Goal: Task Accomplishment & Management: Complete application form

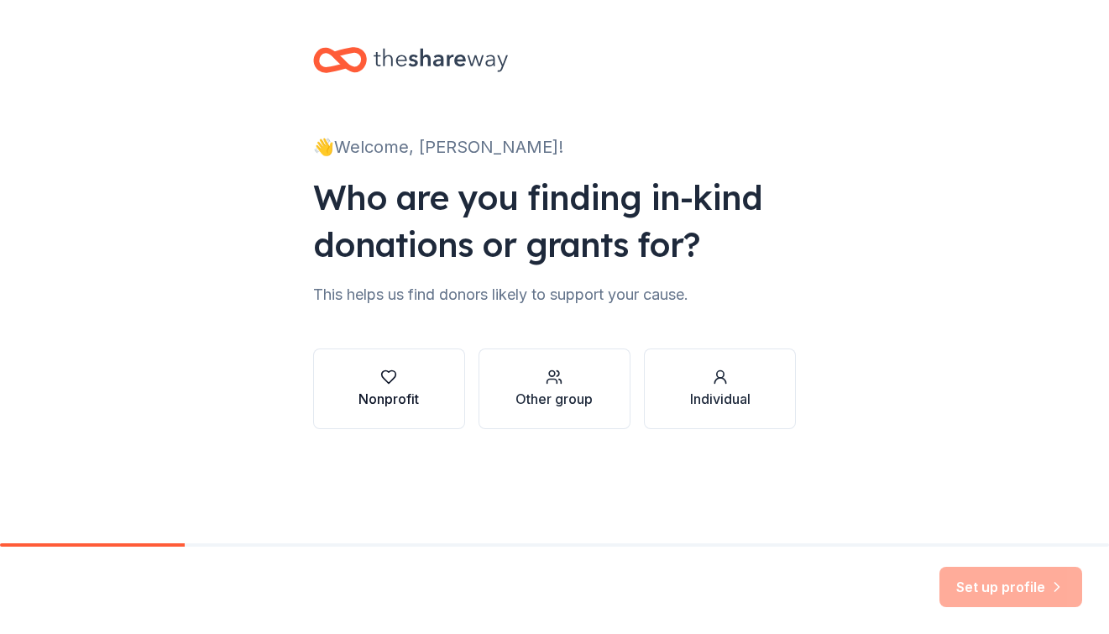
click at [377, 375] on div "button" at bounding box center [389, 377] width 60 height 17
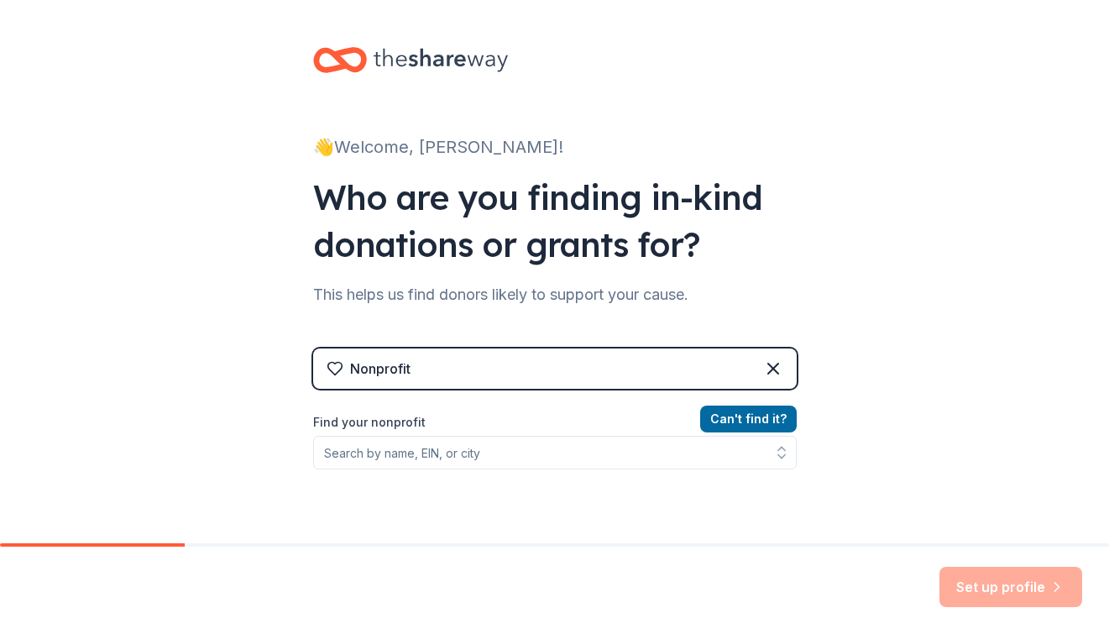
click at [377, 375] on div "Nonprofit" at bounding box center [380, 369] width 60 height 20
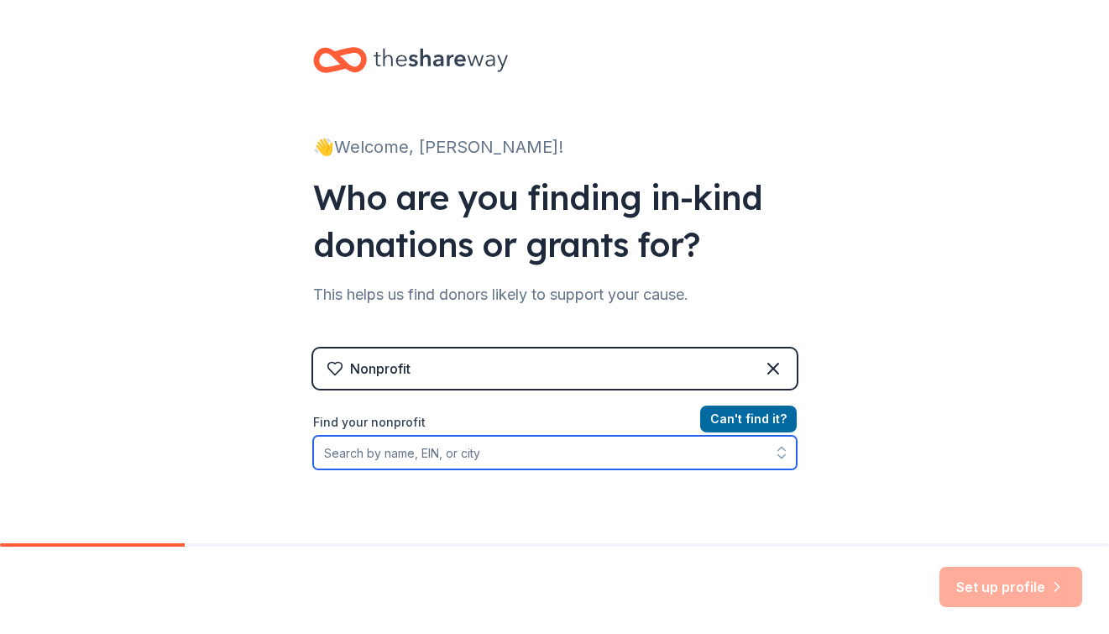
click at [370, 454] on input "Find your nonprofit" at bounding box center [555, 453] width 484 height 34
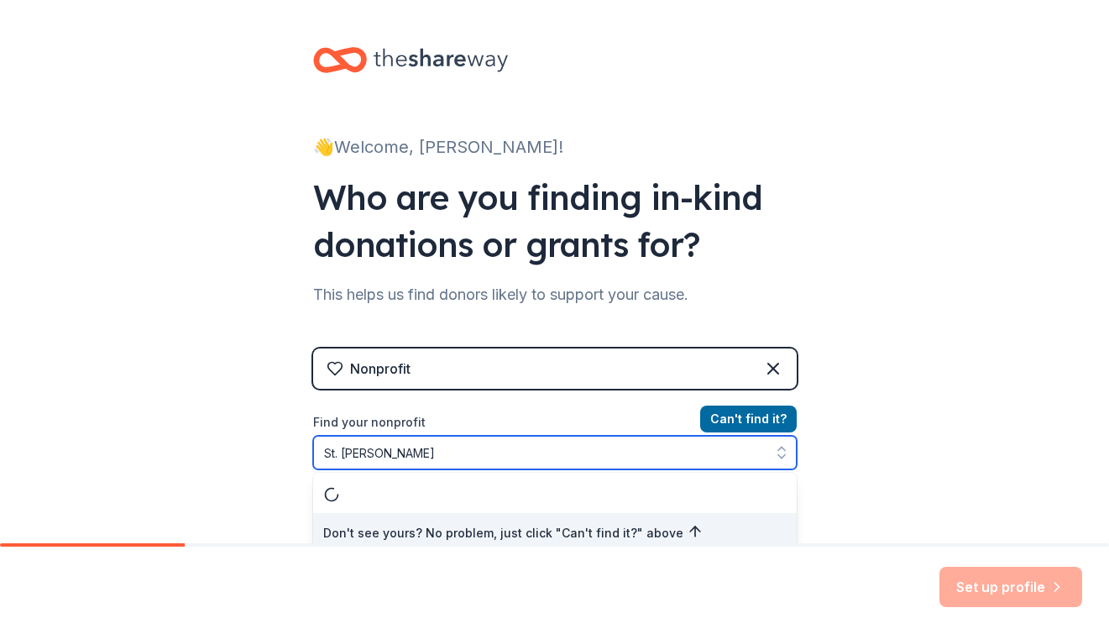
scroll to position [10, 0]
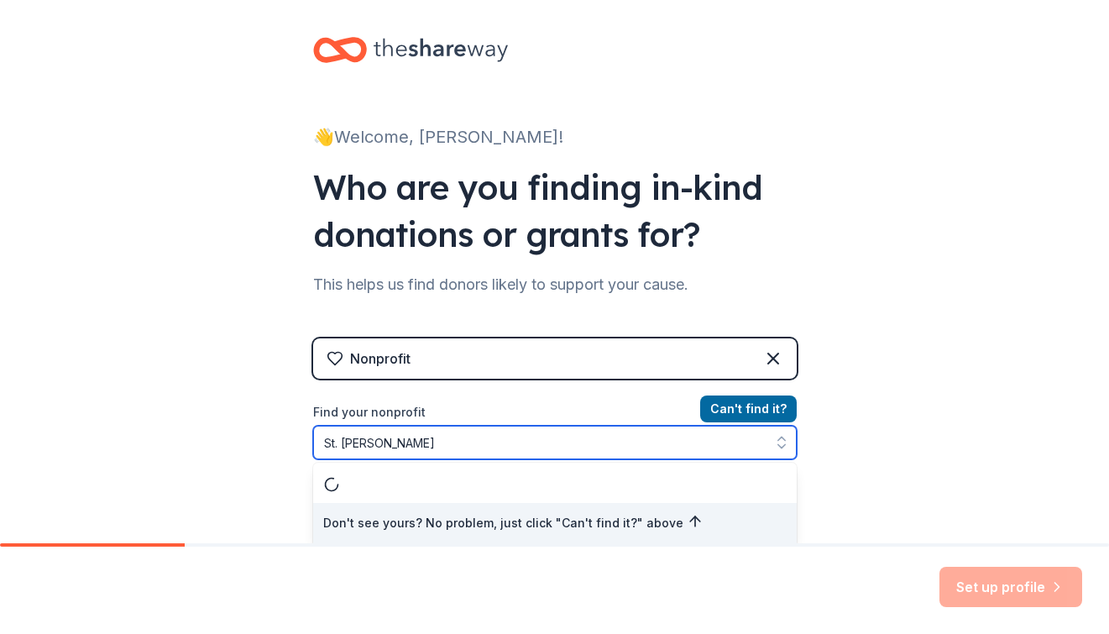
type input "St. John Bosco"
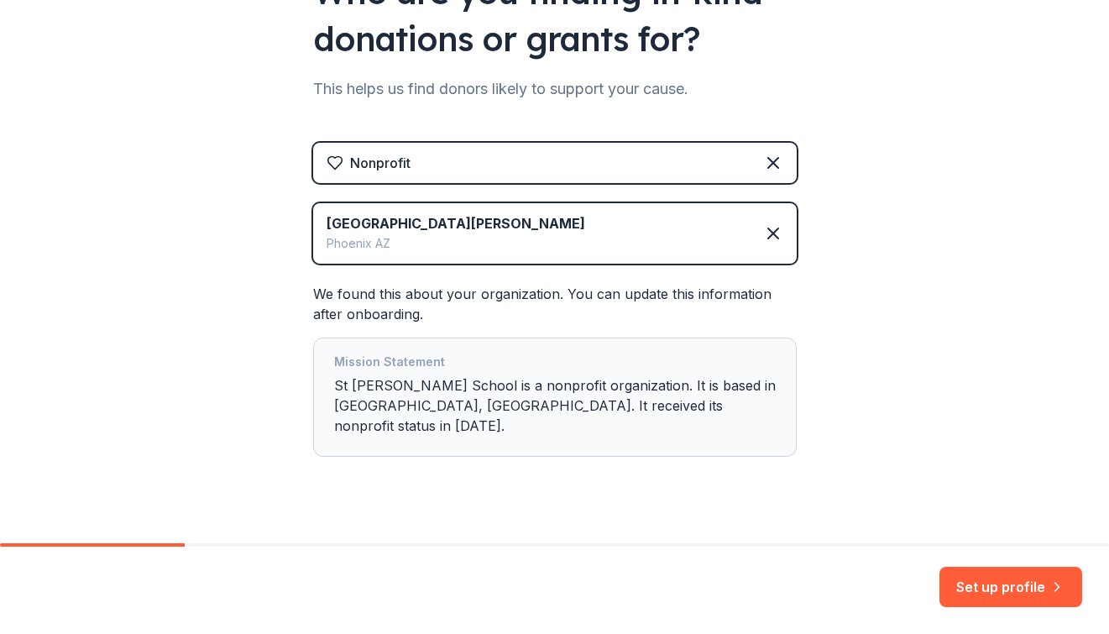
scroll to position [213, 0]
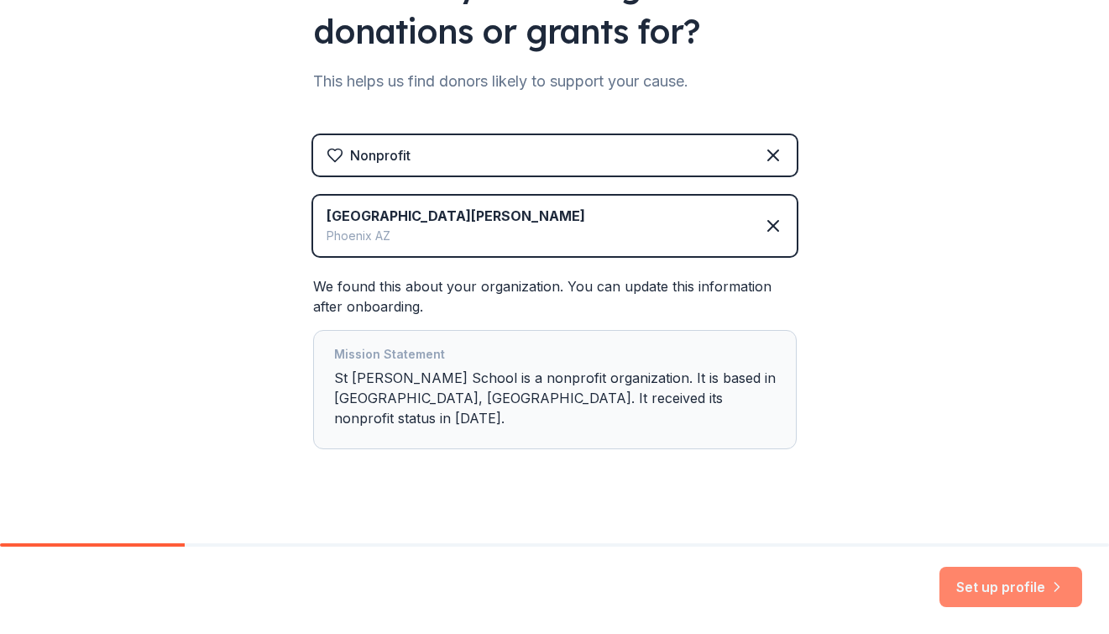
click at [989, 587] on button "Set up profile" at bounding box center [1011, 587] width 143 height 40
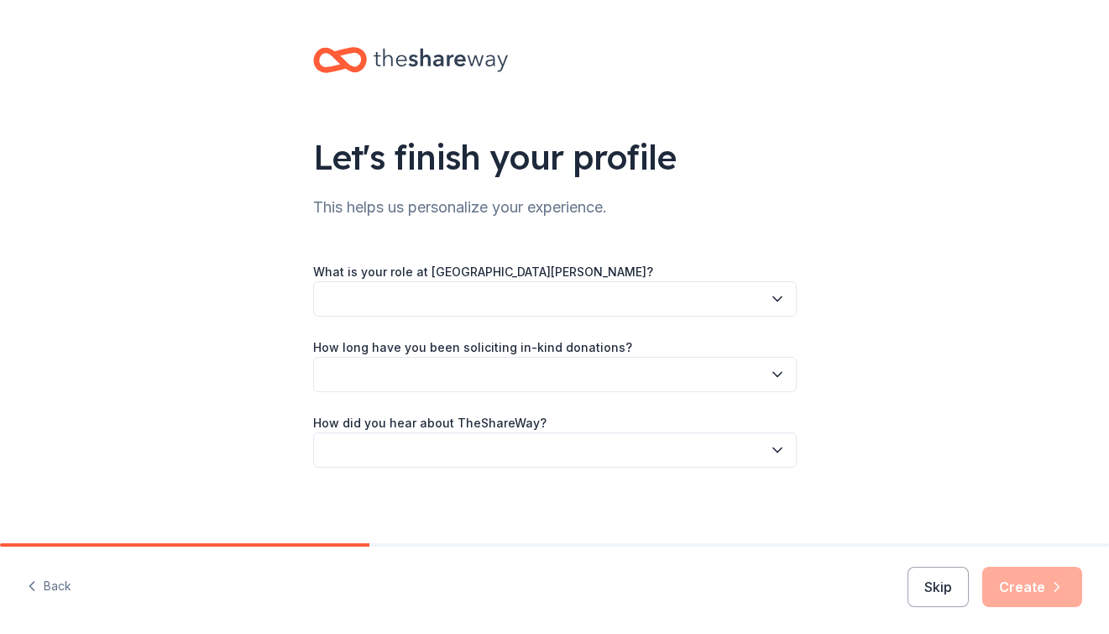
click at [431, 302] on button "button" at bounding box center [555, 298] width 484 height 35
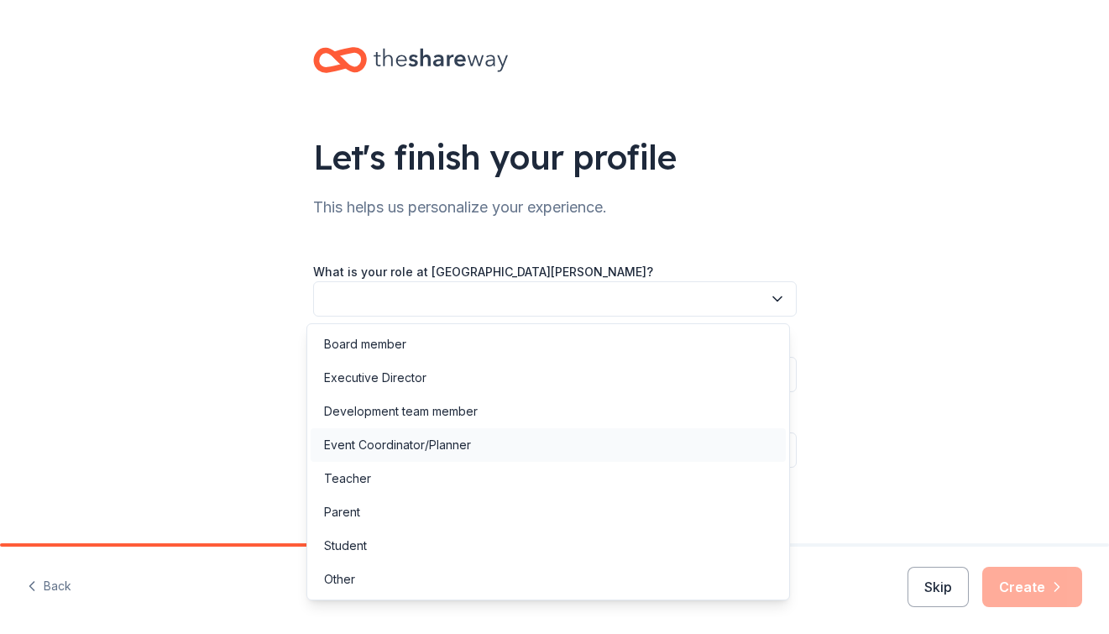
click at [412, 443] on div "Event Coordinator/Planner" at bounding box center [397, 445] width 147 height 20
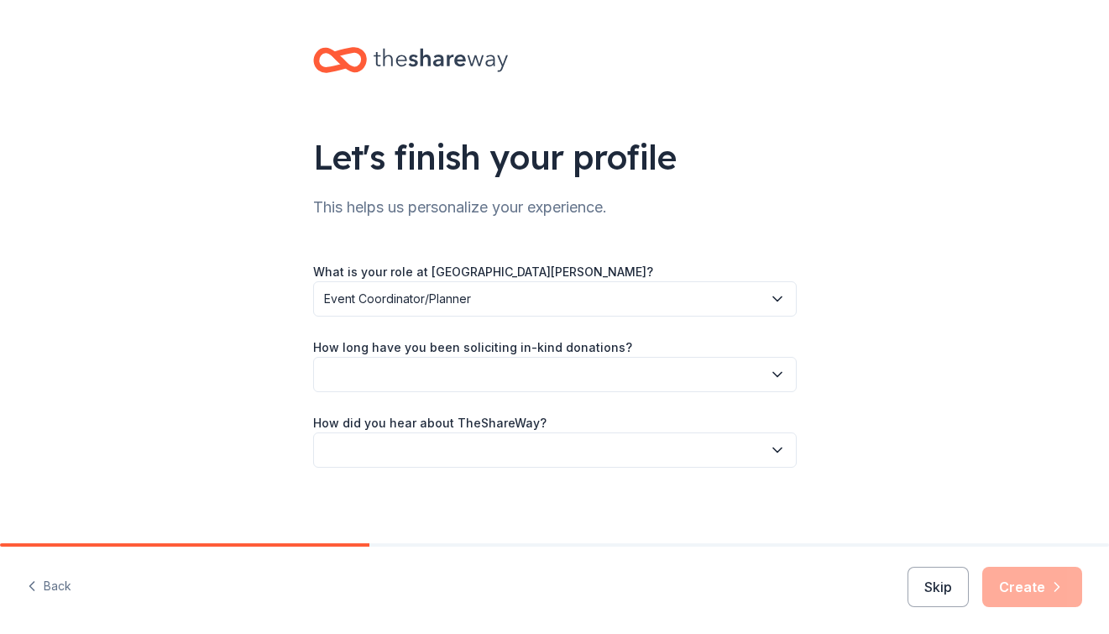
click at [385, 299] on span "Event Coordinator/Planner" at bounding box center [543, 299] width 438 height 20
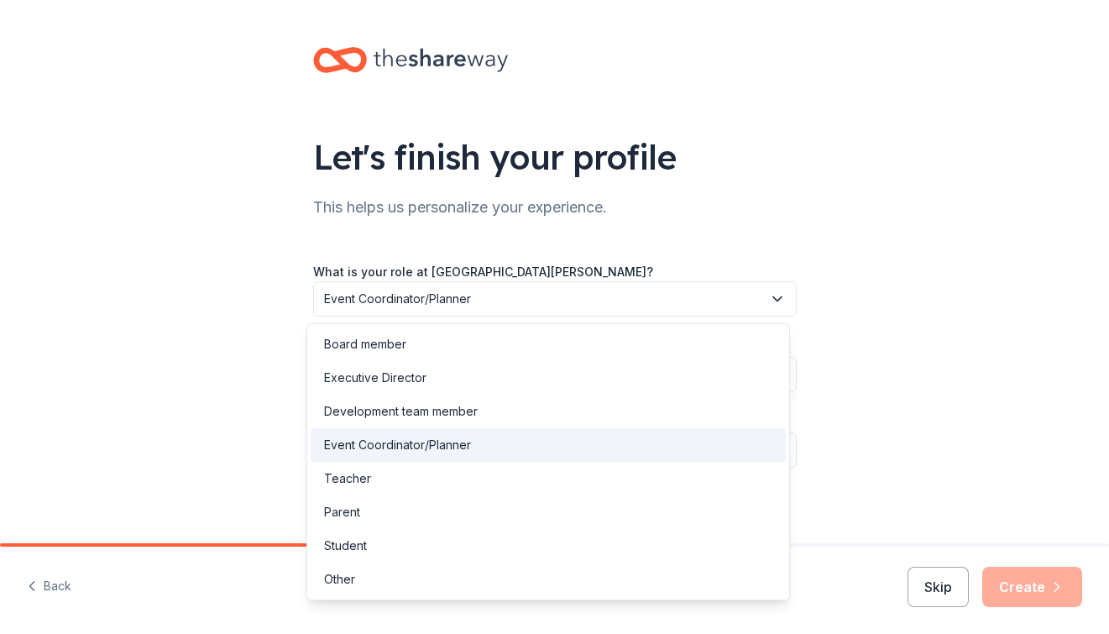
click at [403, 442] on div "Event Coordinator/Planner" at bounding box center [397, 445] width 147 height 20
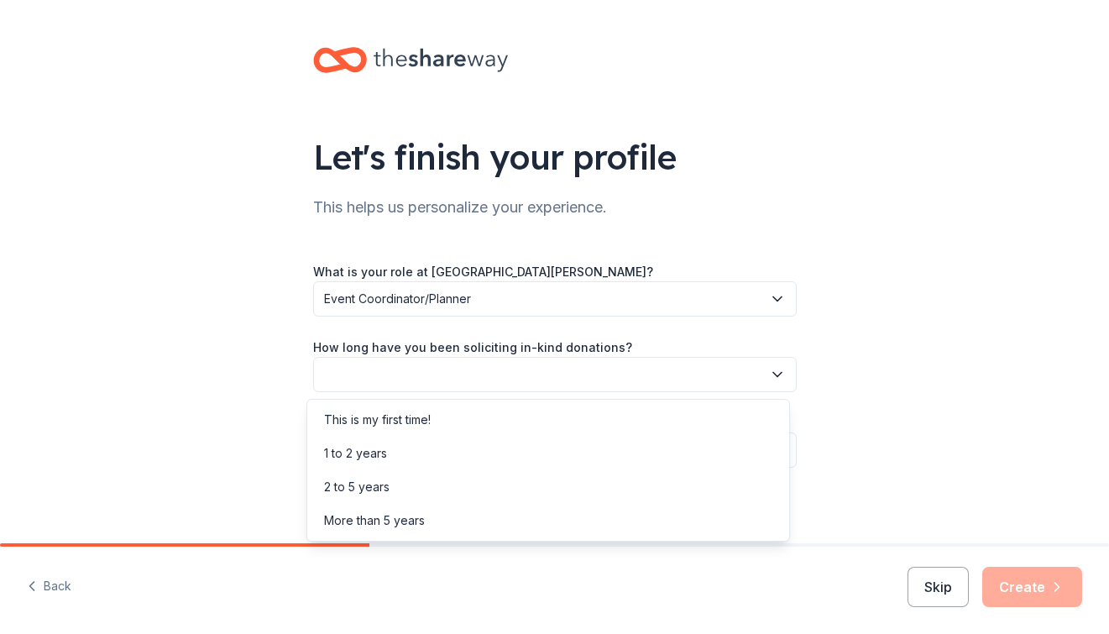
click at [376, 370] on button "button" at bounding box center [555, 374] width 484 height 35
click at [366, 444] on div "1 to 2 years" at bounding box center [355, 453] width 63 height 20
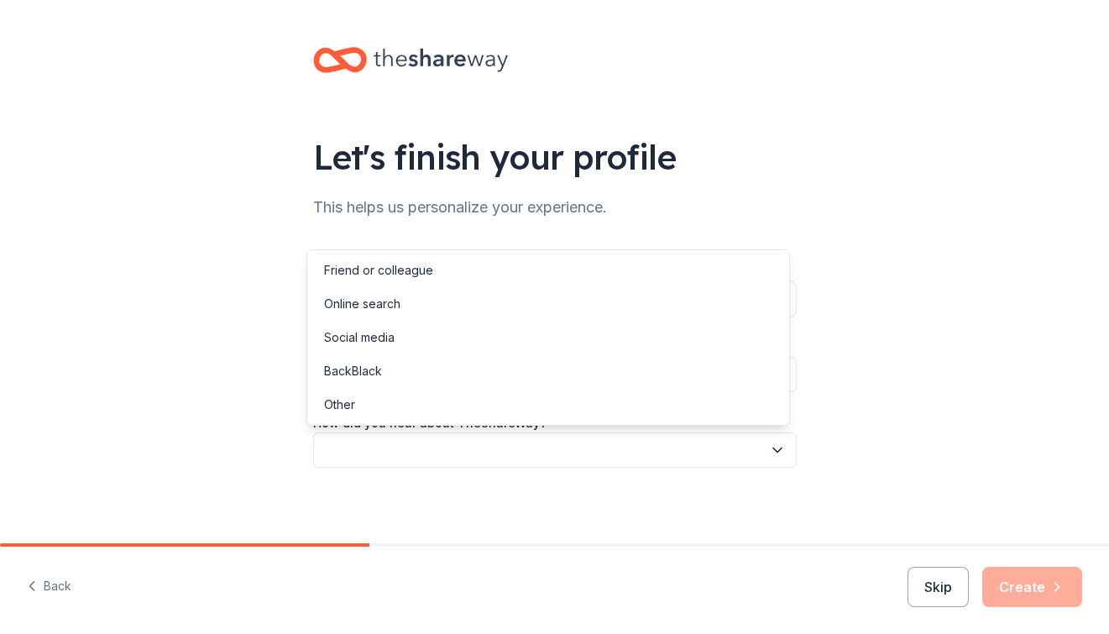
click at [365, 443] on button "button" at bounding box center [555, 450] width 484 height 35
click at [370, 308] on div "Online search" at bounding box center [362, 304] width 76 height 20
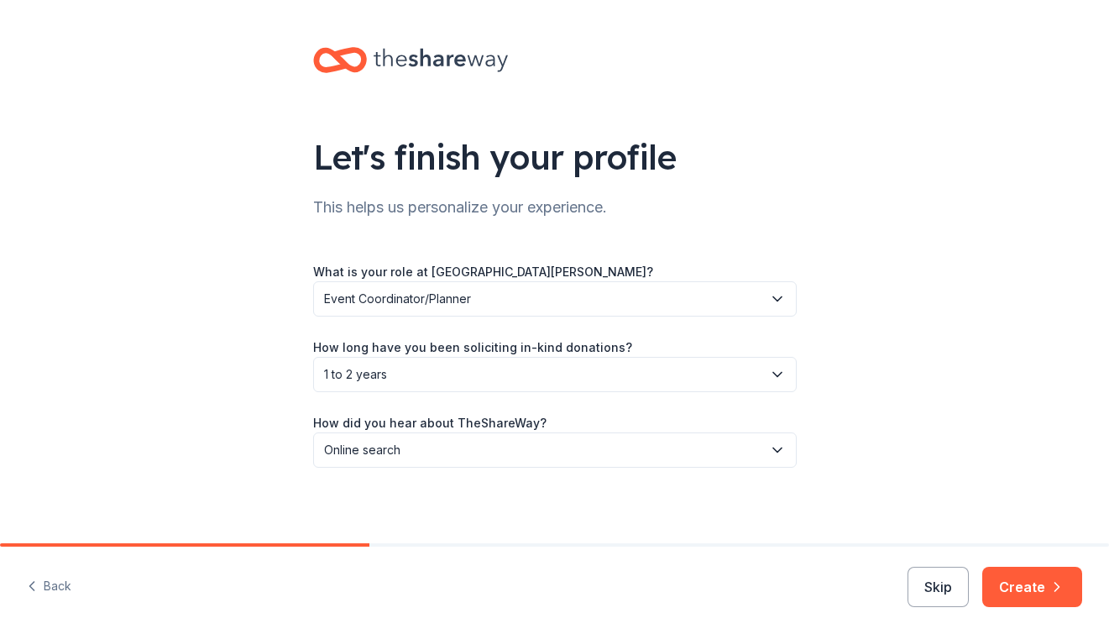
scroll to position [5, 0]
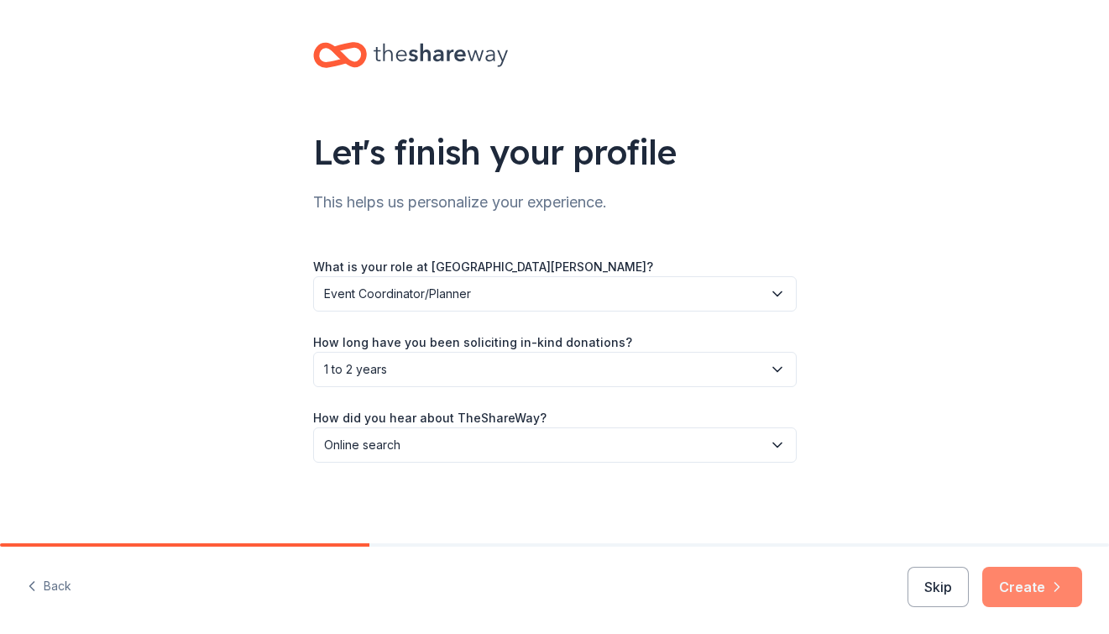
click at [1011, 574] on button "Create" at bounding box center [1033, 587] width 100 height 40
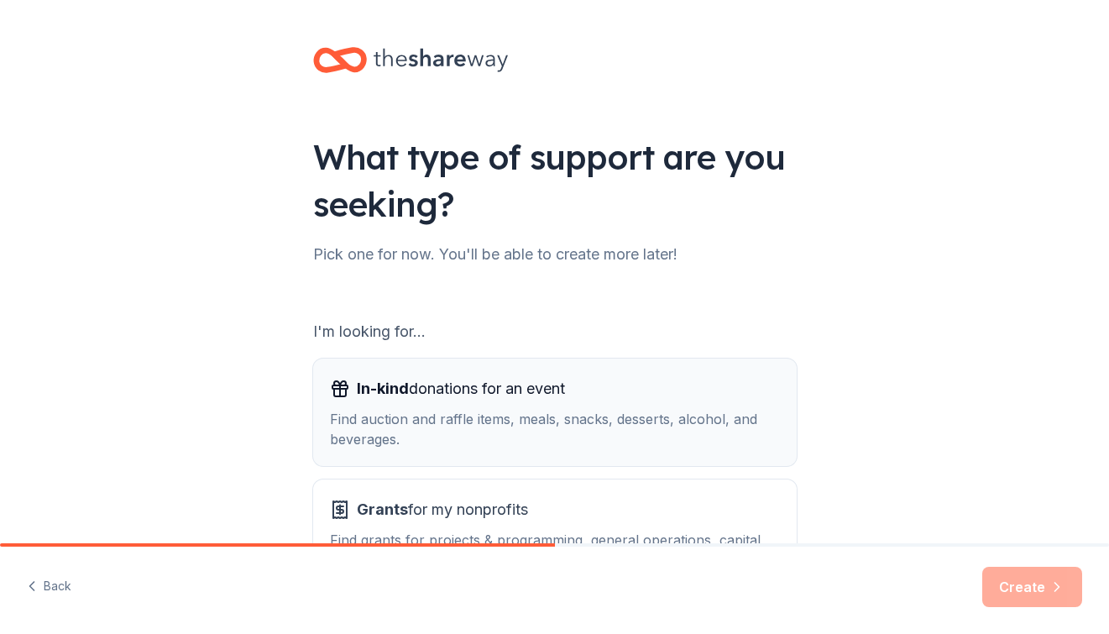
click at [538, 409] on div "Find auction and raffle items, meals, snacks, desserts, alcohol, and beverages." at bounding box center [555, 429] width 450 height 40
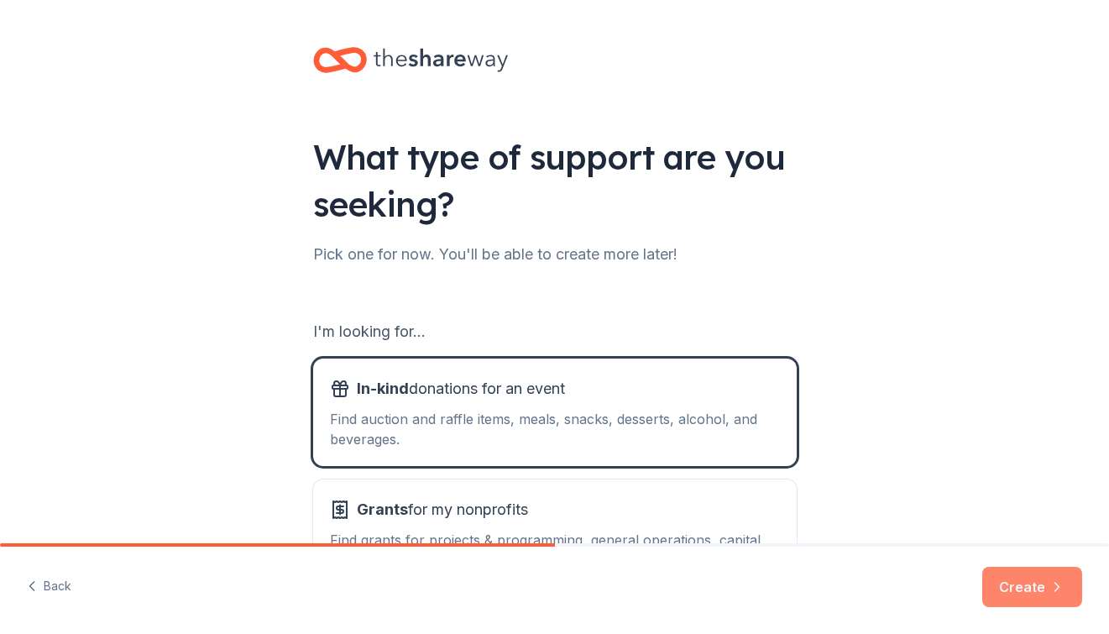
click at [1031, 592] on button "Create" at bounding box center [1033, 587] width 100 height 40
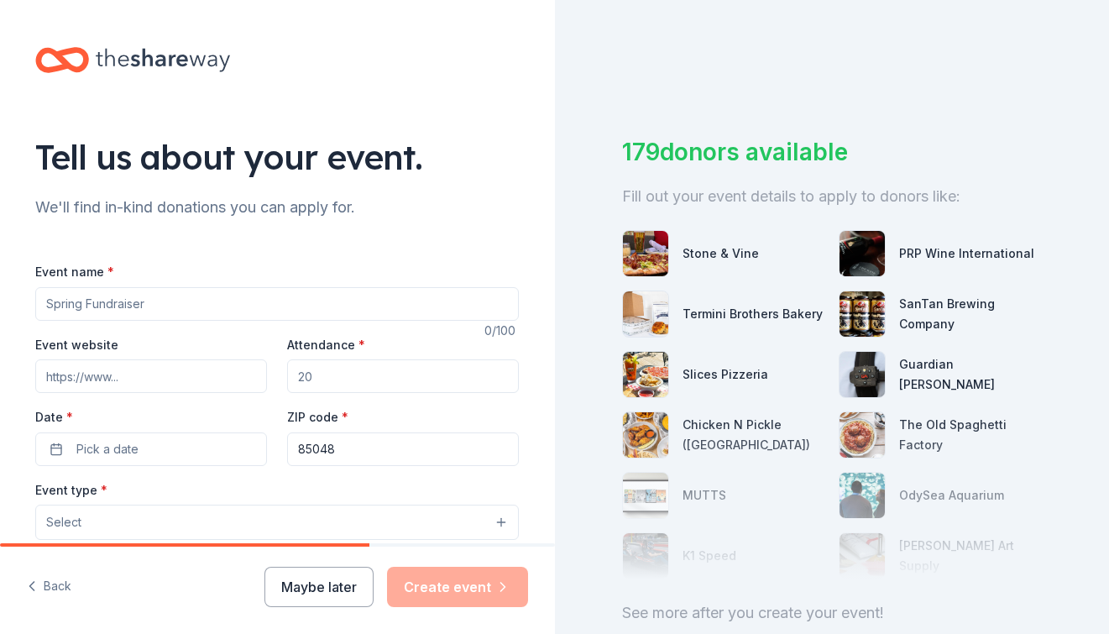
click at [36, 306] on input "Event name *" at bounding box center [277, 304] width 484 height 34
type input "St. [PERSON_NAME] Annual Gala"
paste input "https://www.sjbosco.org/gala"
type input "https://www.sjbosco.org/gala"
click at [326, 385] on input "Attendance *" at bounding box center [403, 376] width 232 height 34
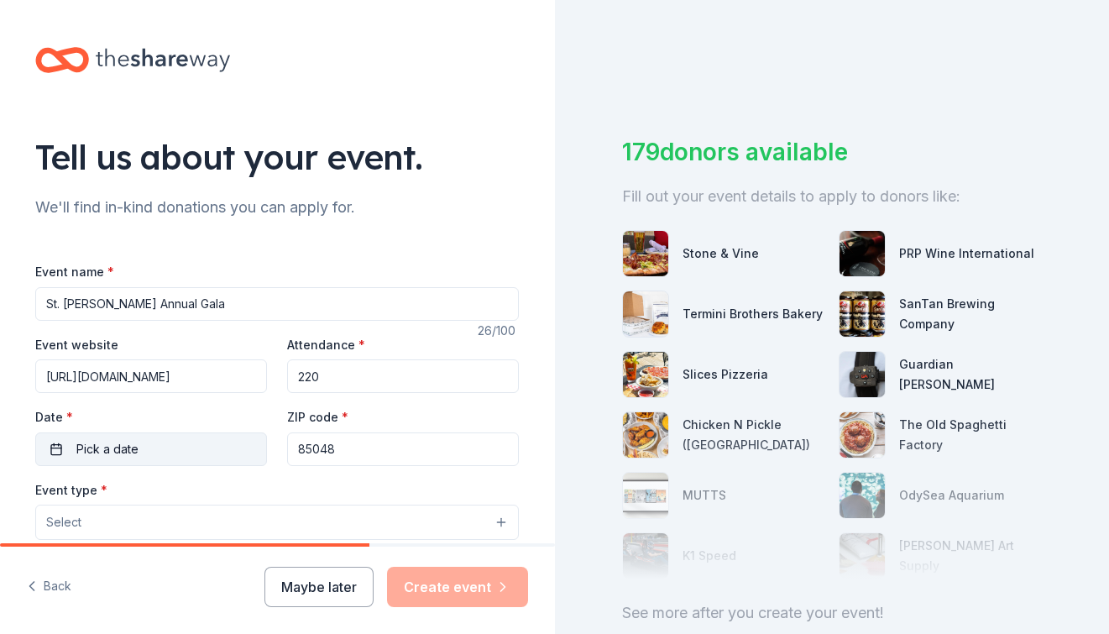
type input "220"
click at [98, 443] on span "Pick a date" at bounding box center [107, 449] width 62 height 20
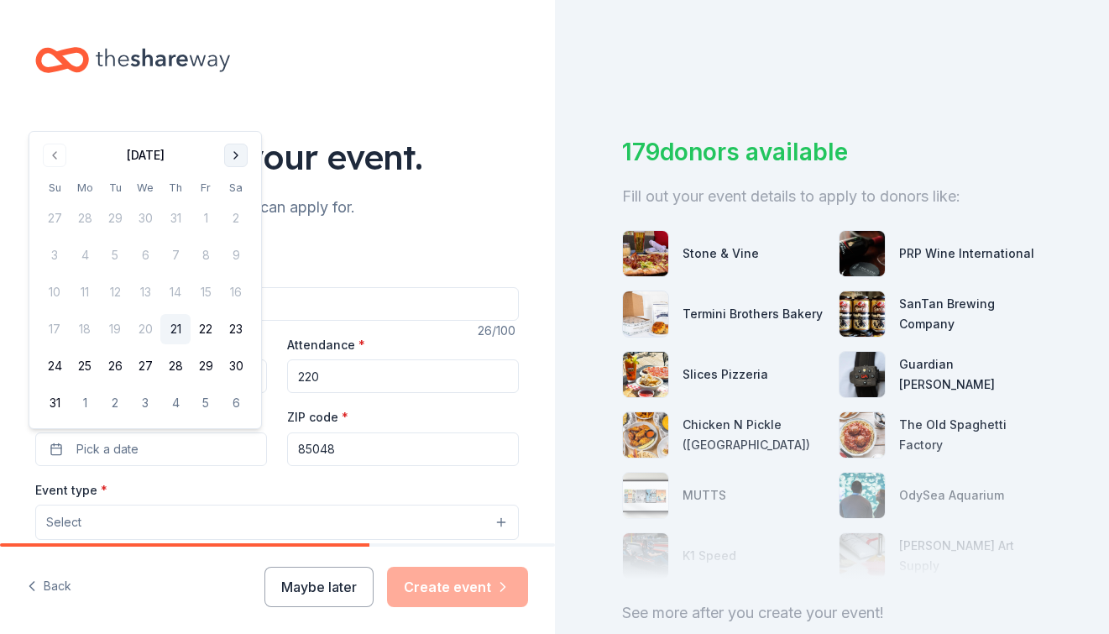
click at [241, 154] on button "Go to next month" at bounding box center [236, 156] width 24 height 24
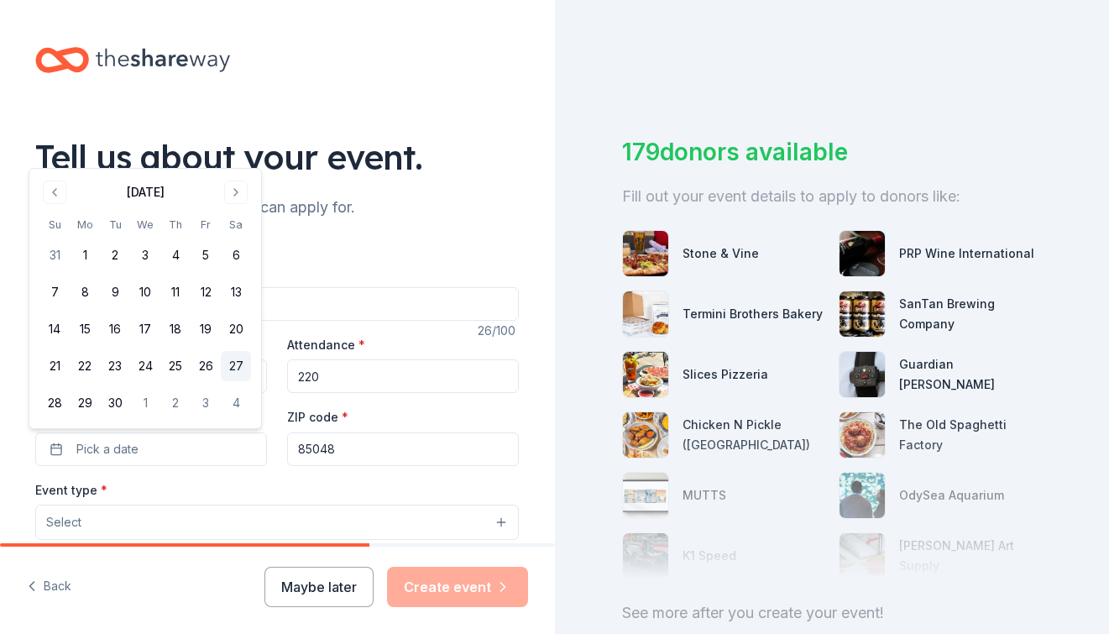
click at [232, 363] on button "27" at bounding box center [236, 366] width 30 height 30
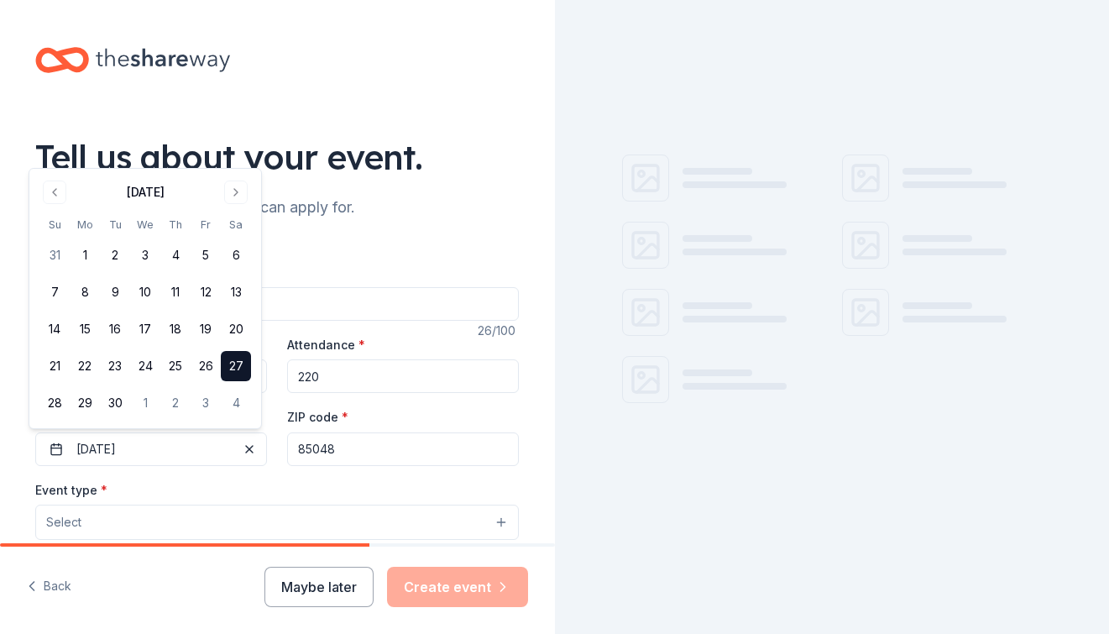
click at [165, 513] on button "Select" at bounding box center [277, 522] width 484 height 35
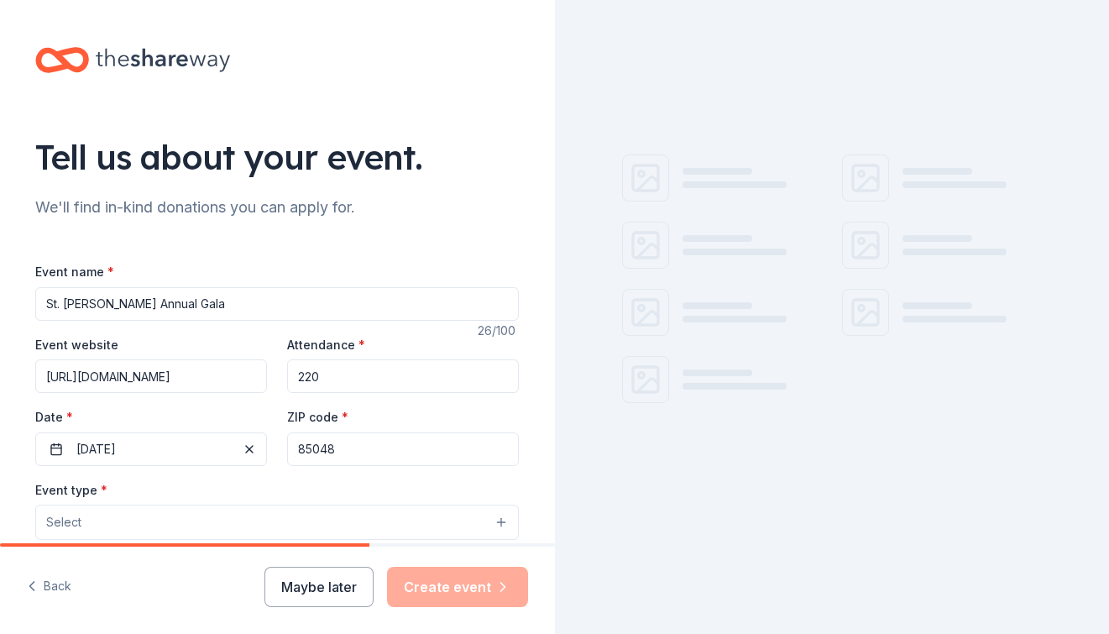
click at [149, 526] on button "Select" at bounding box center [277, 522] width 484 height 35
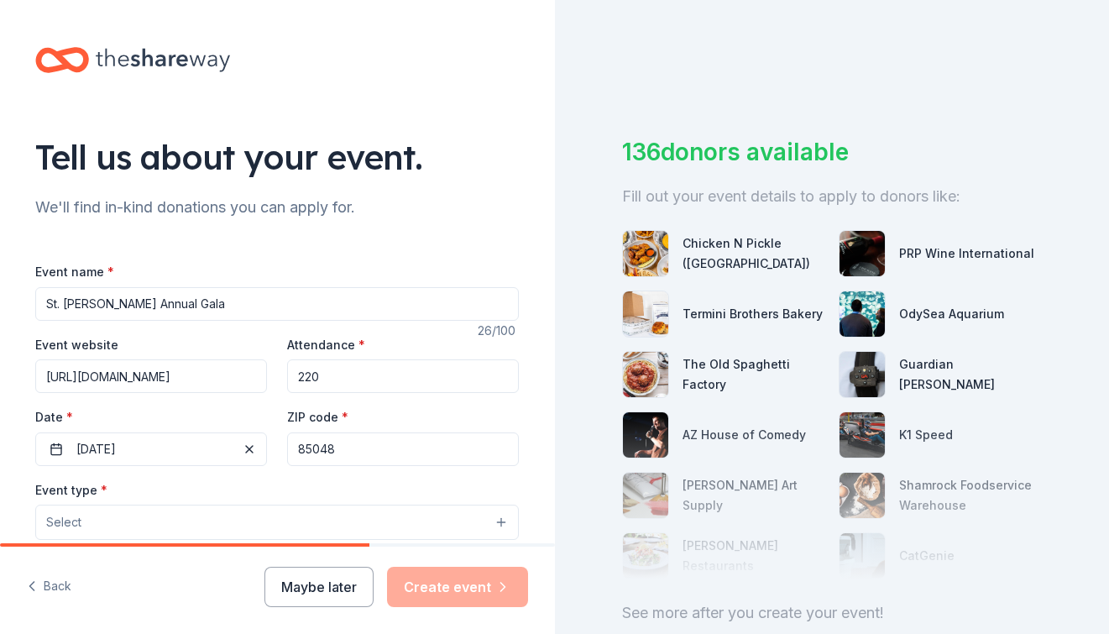
click at [149, 526] on button "Select" at bounding box center [277, 522] width 484 height 35
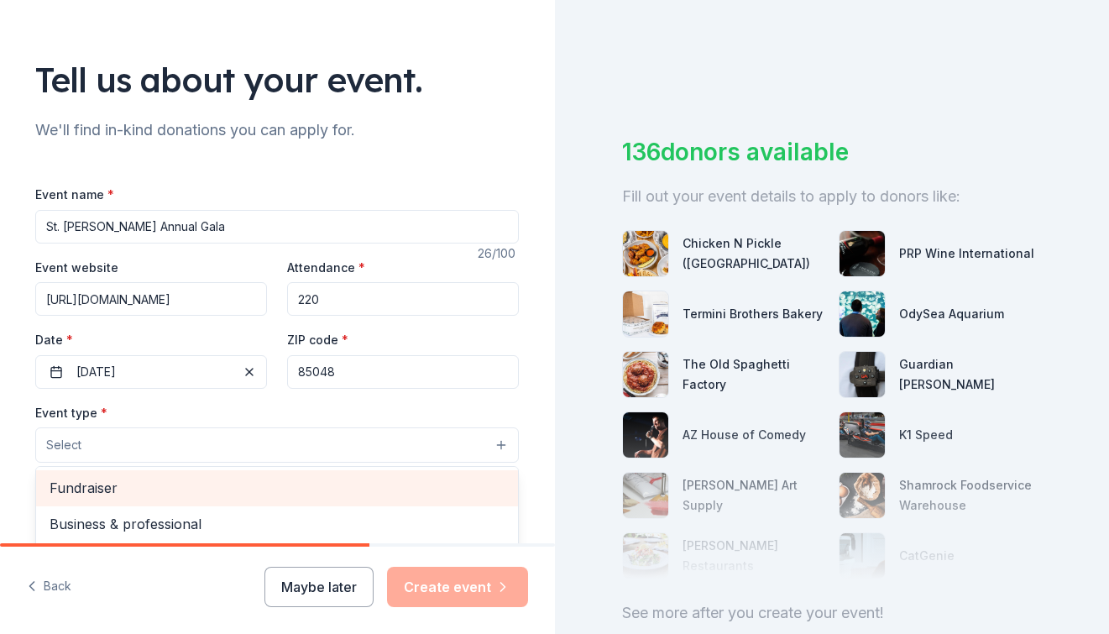
click at [114, 472] on div "Fundraiser" at bounding box center [277, 487] width 482 height 35
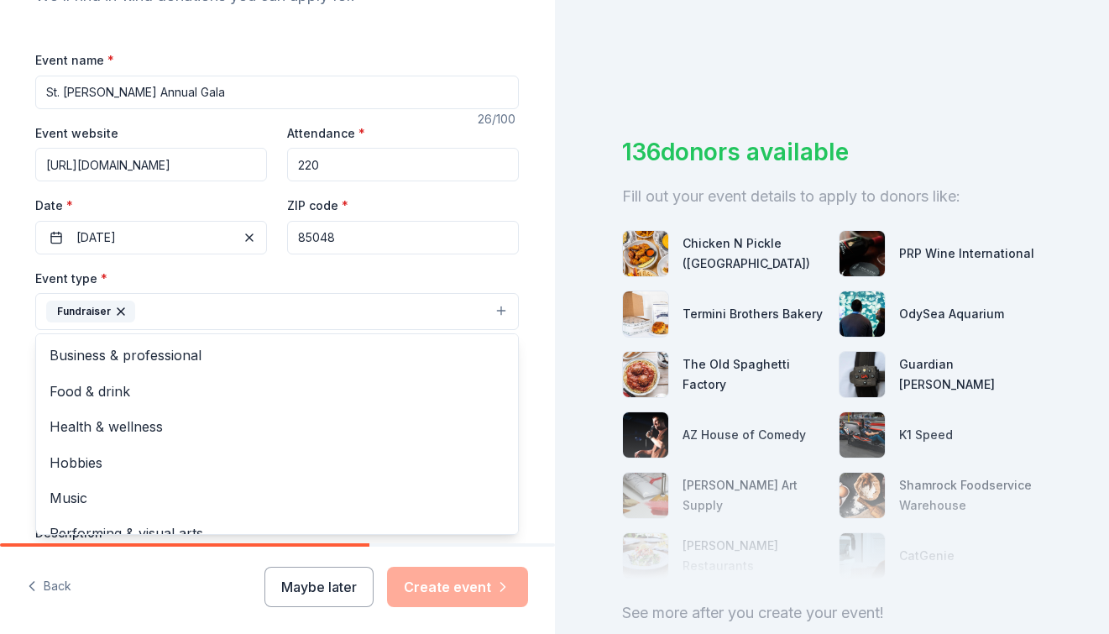
scroll to position [464, 0]
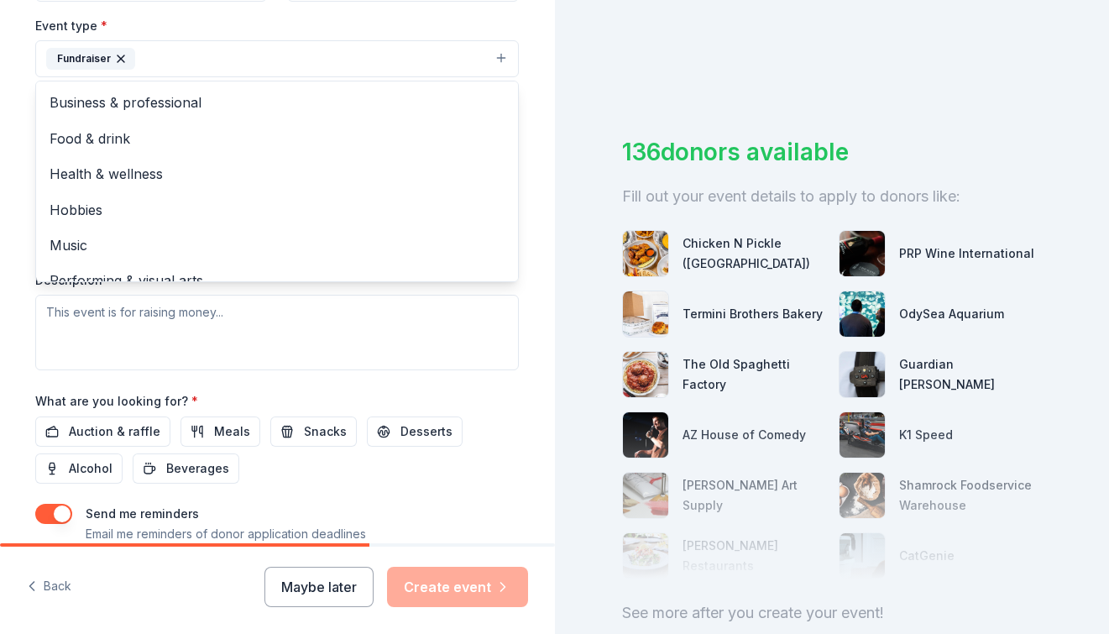
click at [117, 317] on div "Event type * Fundraiser Business & professional Food & drink Health & wellness …" at bounding box center [277, 192] width 484 height 355
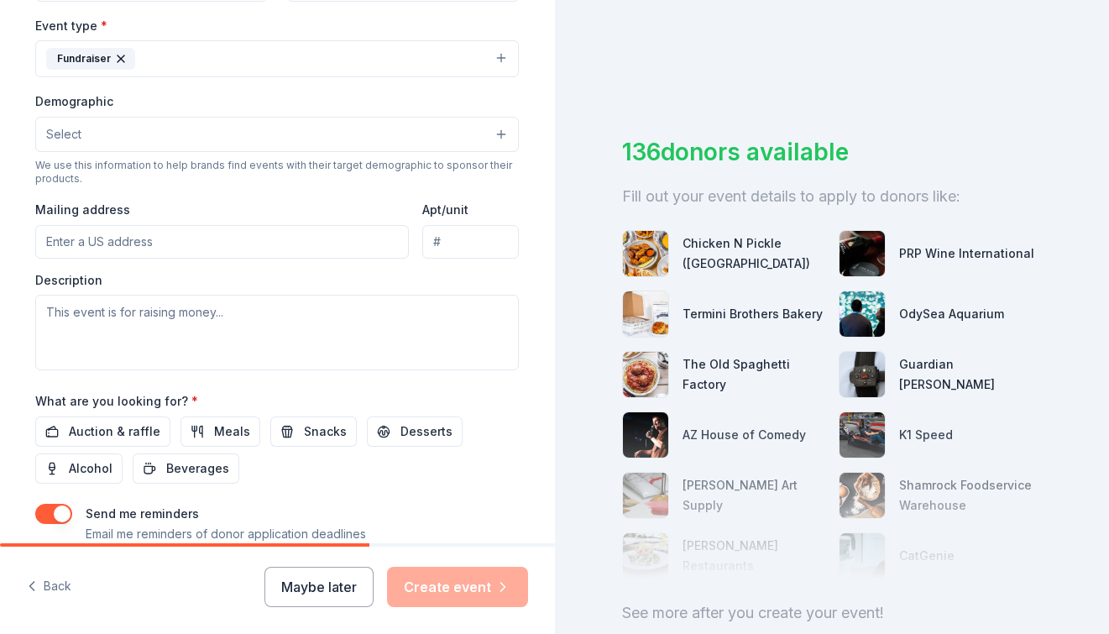
click at [96, 250] on input "Mailing address" at bounding box center [222, 242] width 374 height 34
type input "SJB"
type input "16035 S. 48th Street"
drag, startPoint x: 426, startPoint y: 240, endPoint x: 647, endPoint y: 236, distance: 220.9
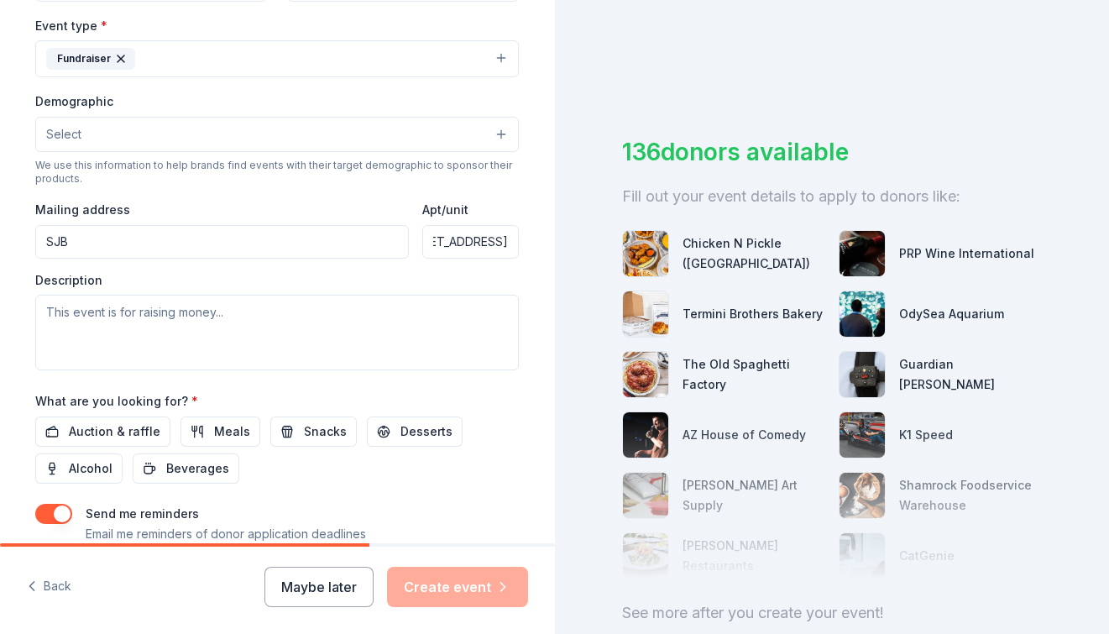
click at [647, 236] on div "Tell us about your event. We'll find in-kind donations you can apply for. Event…" at bounding box center [554, 317] width 1109 height 634
click at [157, 247] on input "SJB" at bounding box center [222, 242] width 374 height 34
type input "S"
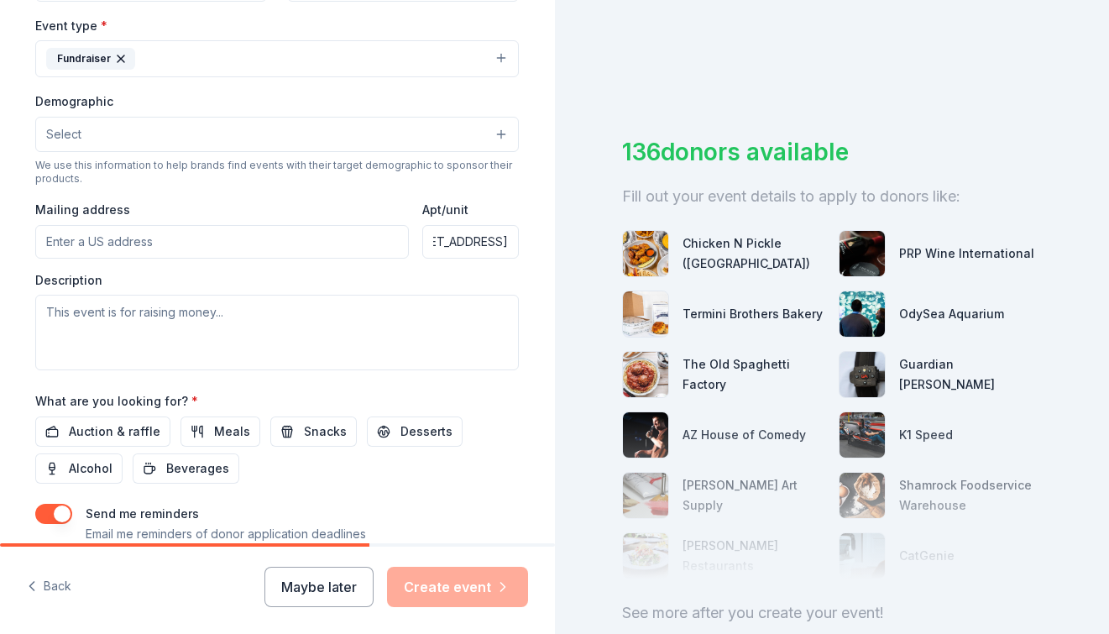
drag, startPoint x: 427, startPoint y: 237, endPoint x: 666, endPoint y: 237, distance: 238.5
click at [666, 237] on div "Tell us about your event. We'll find in-kind donations you can apply for. Event…" at bounding box center [554, 317] width 1109 height 634
click at [153, 242] on input "Mailing address" at bounding box center [222, 242] width 374 height 34
paste input "16035 S. 48th Street"
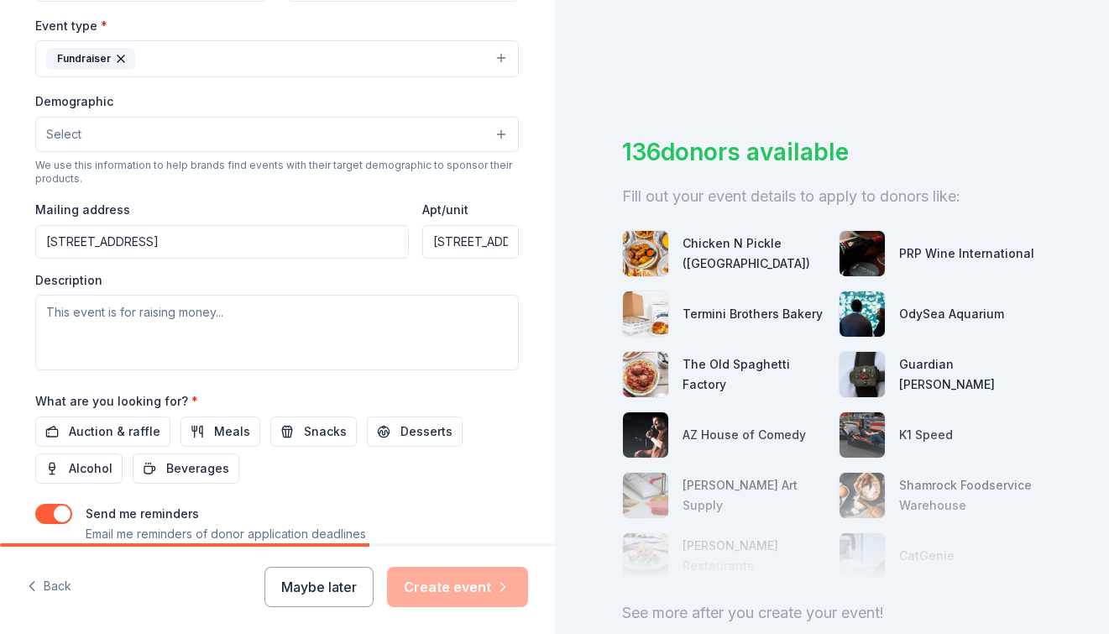
type input "16035 South 48th Street, Phoenix, AZ, 85048"
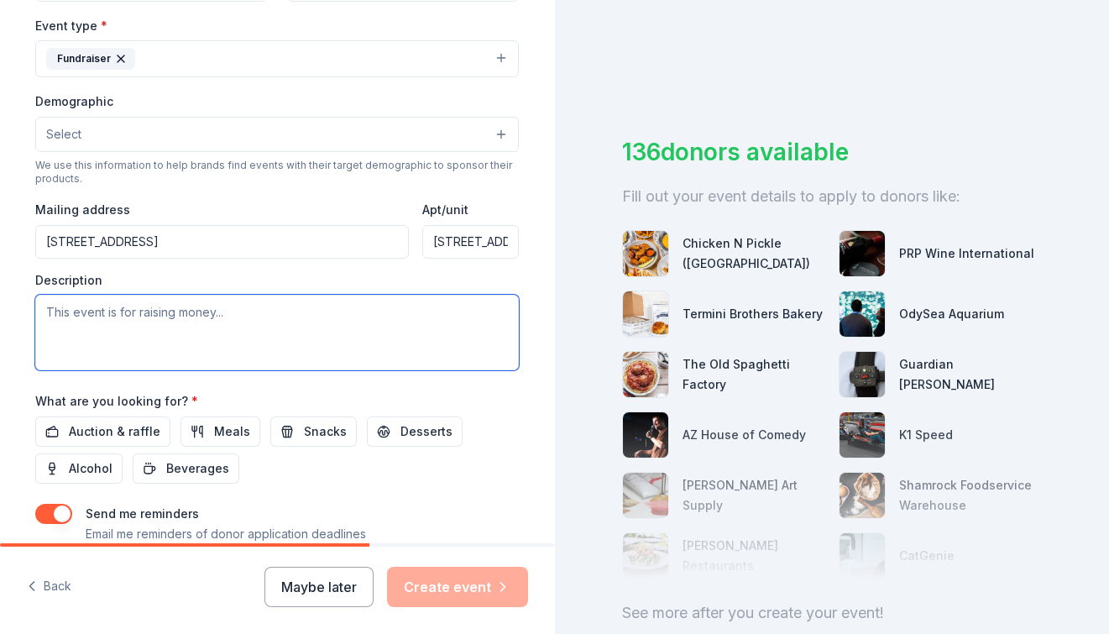
click at [87, 317] on textarea at bounding box center [277, 333] width 484 height 76
paste textarea "St. John Bosco is dedicated to providing exceptional educational experiences an…"
drag, startPoint x: 284, startPoint y: 340, endPoint x: 34, endPoint y: 313, distance: 250.9
click at [35, 314] on textarea "St. John Bosco is dedicated to providing exceptional educational experiences an…" at bounding box center [277, 333] width 484 height 76
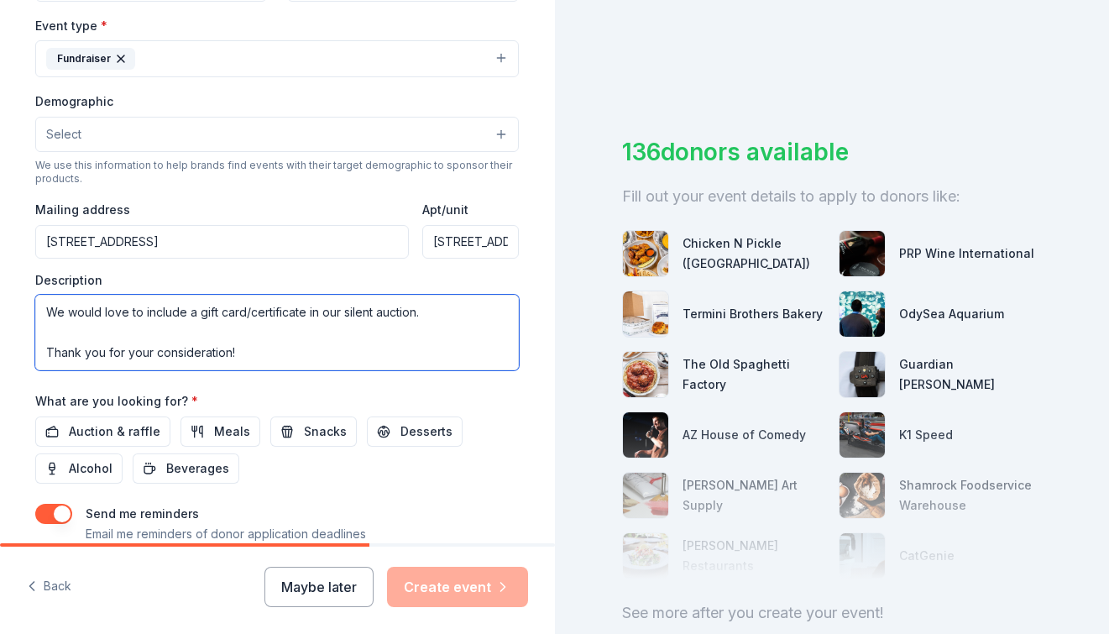
drag, startPoint x: 34, startPoint y: 313, endPoint x: 312, endPoint y: 365, distance: 281.9
click at [312, 365] on textarea "St. John Bosco is dedicated to providing exceptional educational experiences an…" at bounding box center [277, 333] width 484 height 76
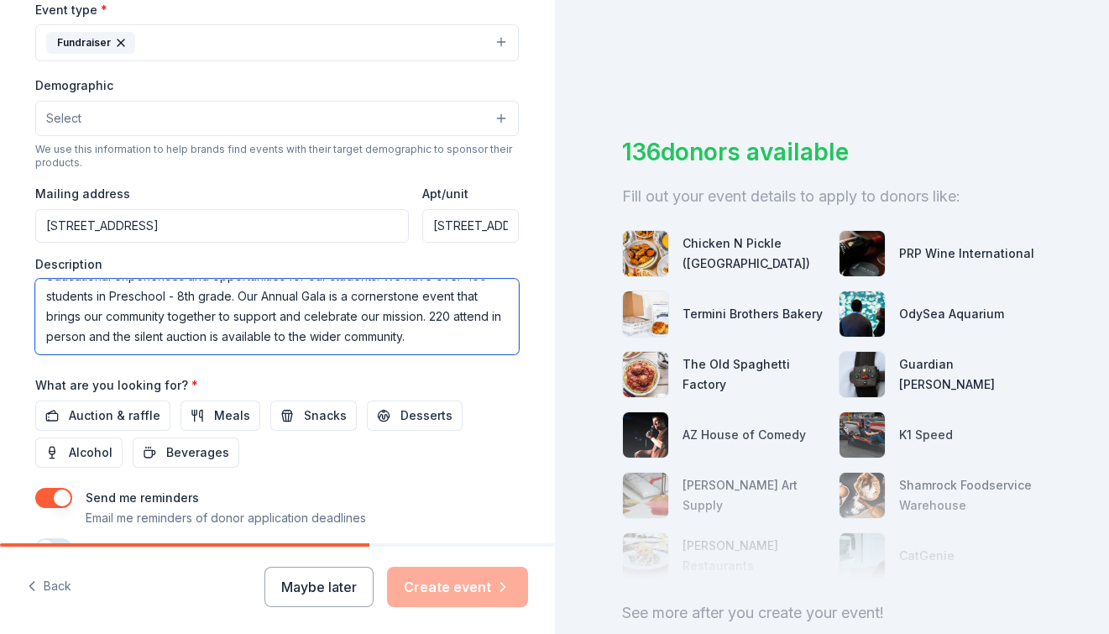
scroll to position [497, 0]
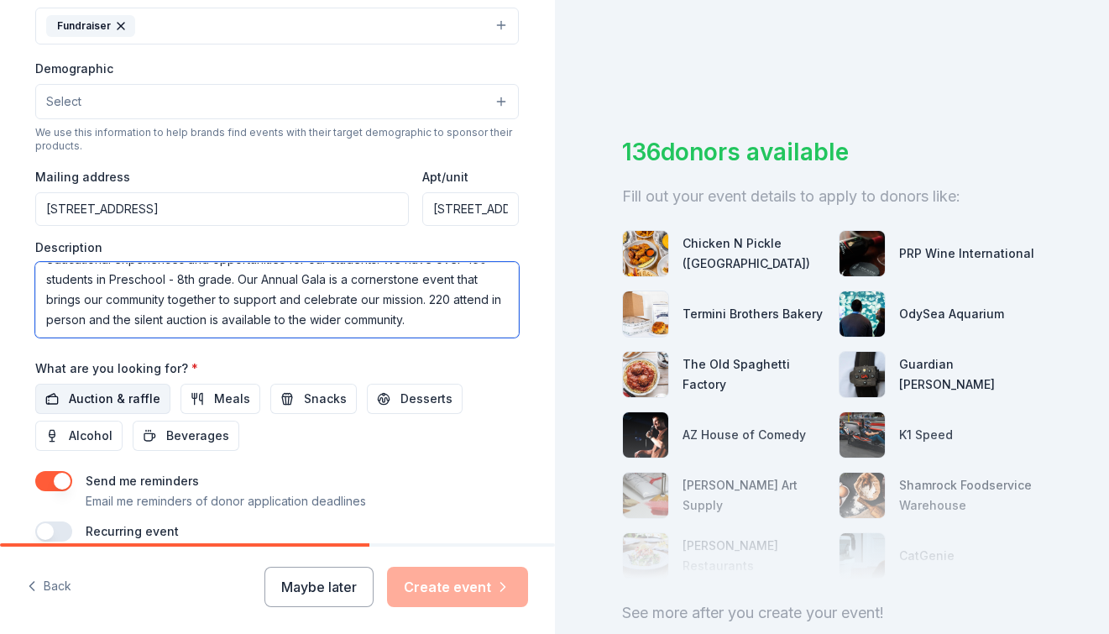
type textarea "St. John Bosco is dedicated to providing exceptional educational experiences an…"
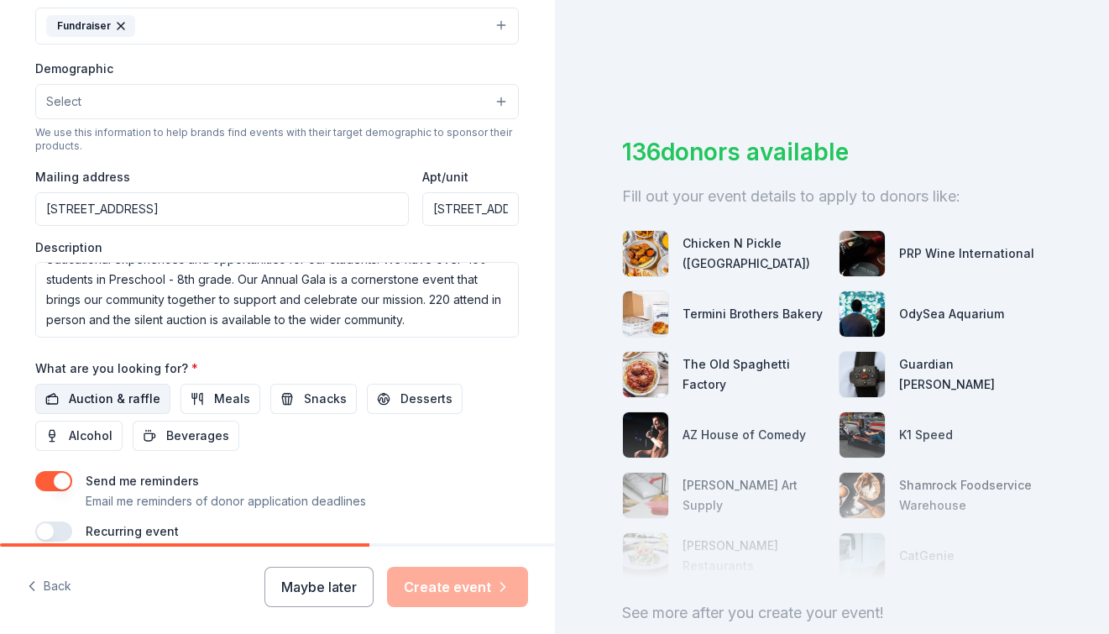
click at [70, 392] on span "Auction & raffle" at bounding box center [115, 399] width 92 height 20
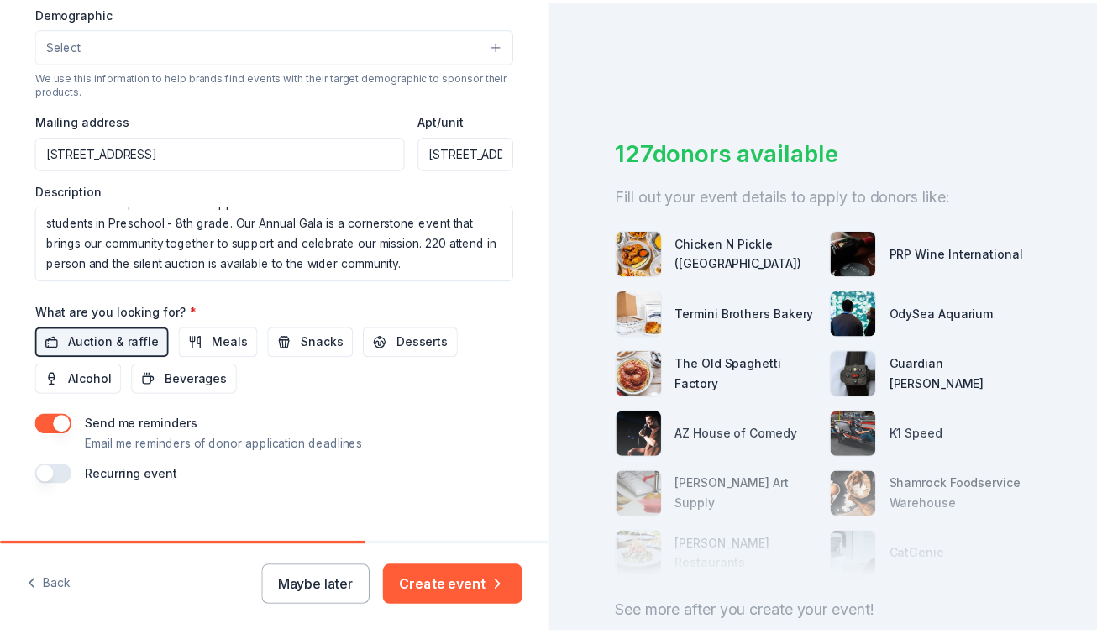
scroll to position [576, 0]
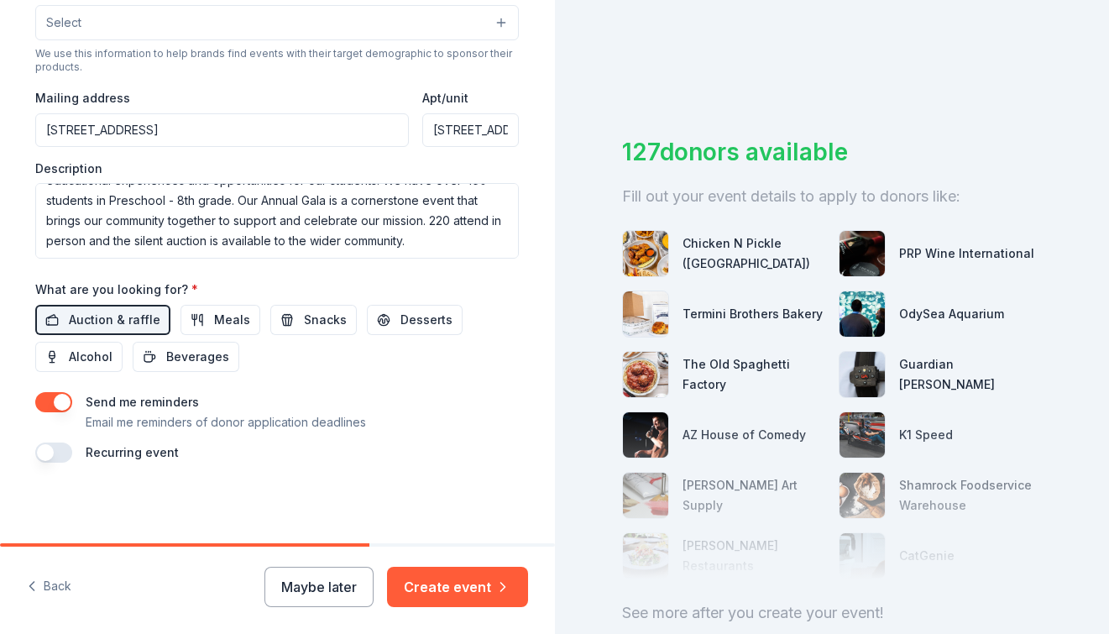
click at [50, 396] on button "button" at bounding box center [53, 402] width 37 height 20
click at [475, 585] on button "Create event" at bounding box center [457, 587] width 141 height 40
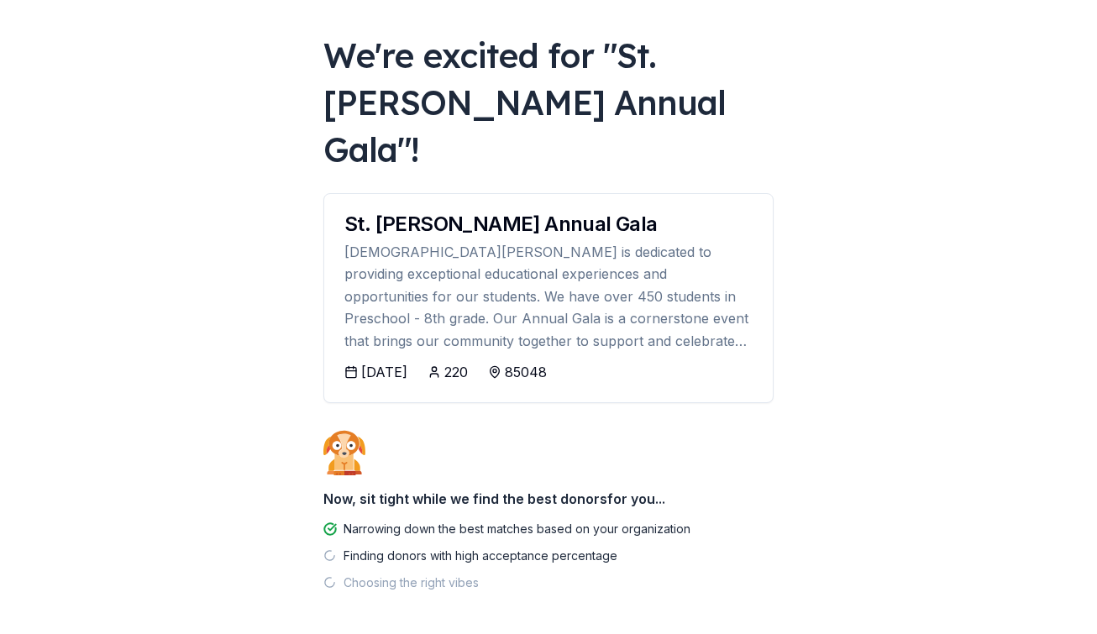
scroll to position [97, 0]
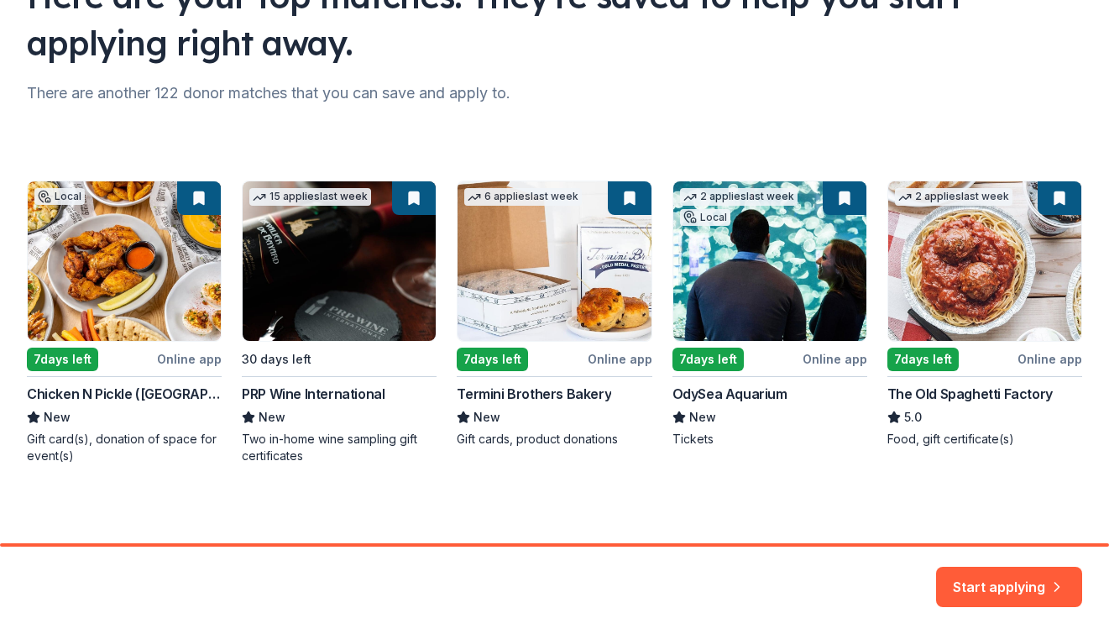
scroll to position [163, 0]
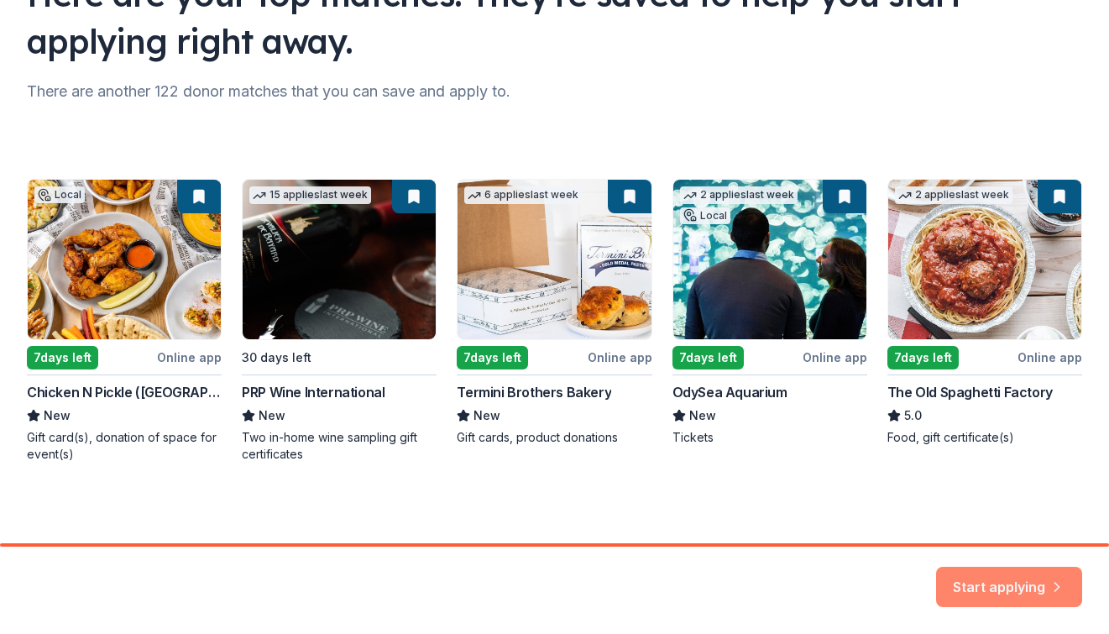
click at [994, 582] on button "Start applying" at bounding box center [1009, 583] width 146 height 40
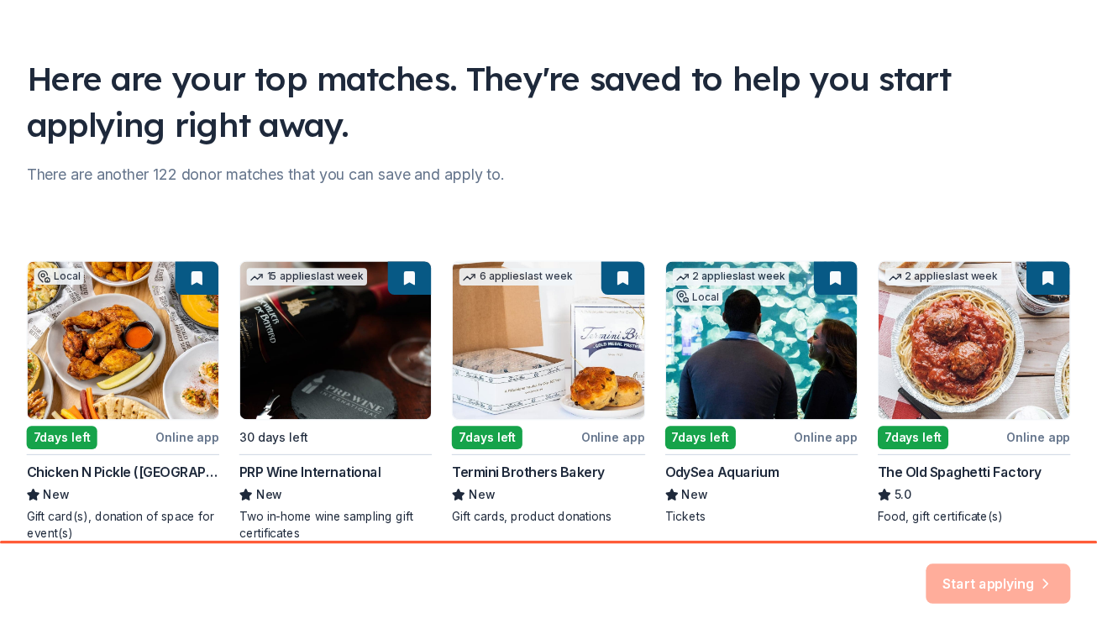
scroll to position [0, 0]
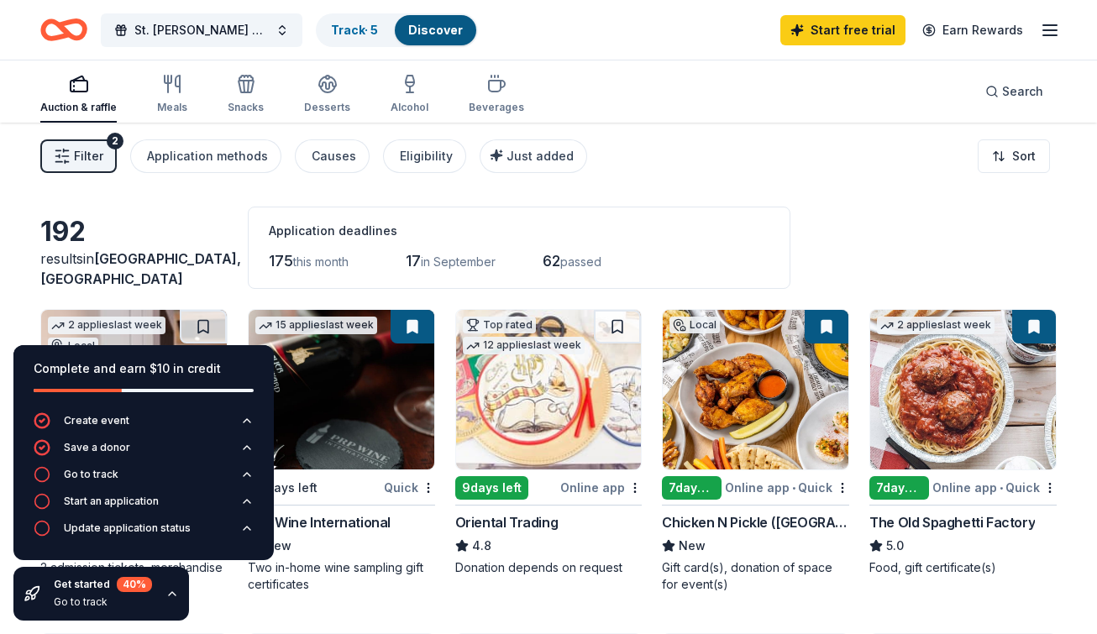
click at [753, 228] on div "Application deadlines" at bounding box center [519, 231] width 501 height 20
click at [190, 622] on div "Complete and earn $10 in credit Create event Save a donor Go to track Start an …" at bounding box center [143, 483] width 287 height 302
click at [170, 599] on icon "button" at bounding box center [171, 593] width 13 height 13
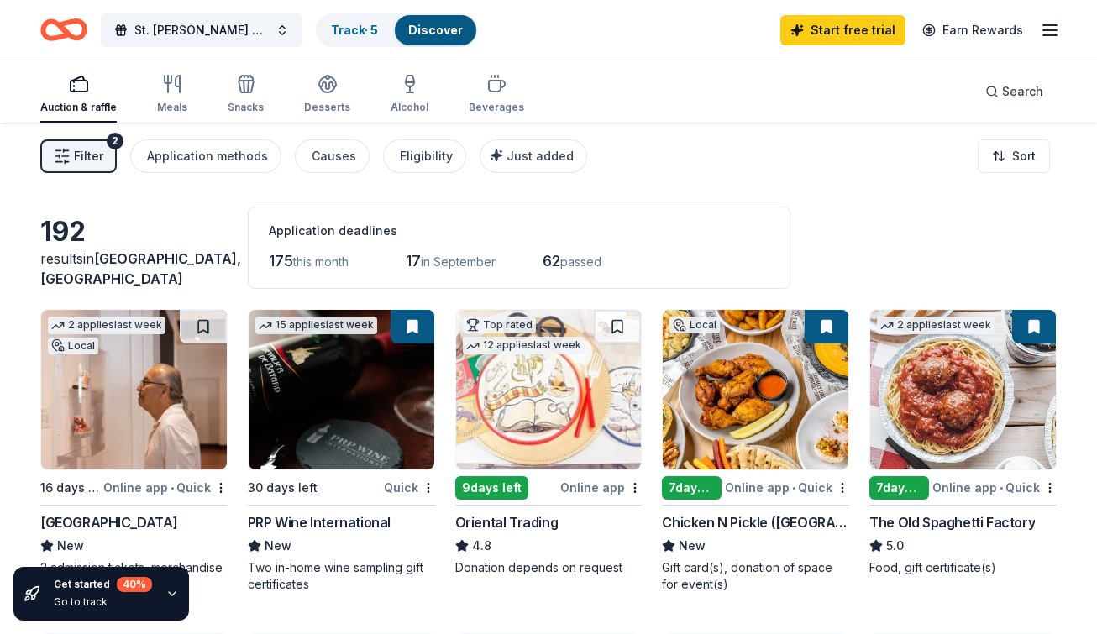
click at [265, 601] on div "Get started 40 % Go to track" at bounding box center [143, 593] width 287 height 81
click at [726, 156] on div "Filter 2 Application methods Causes Eligibility Just added Sort" at bounding box center [548, 156] width 1097 height 67
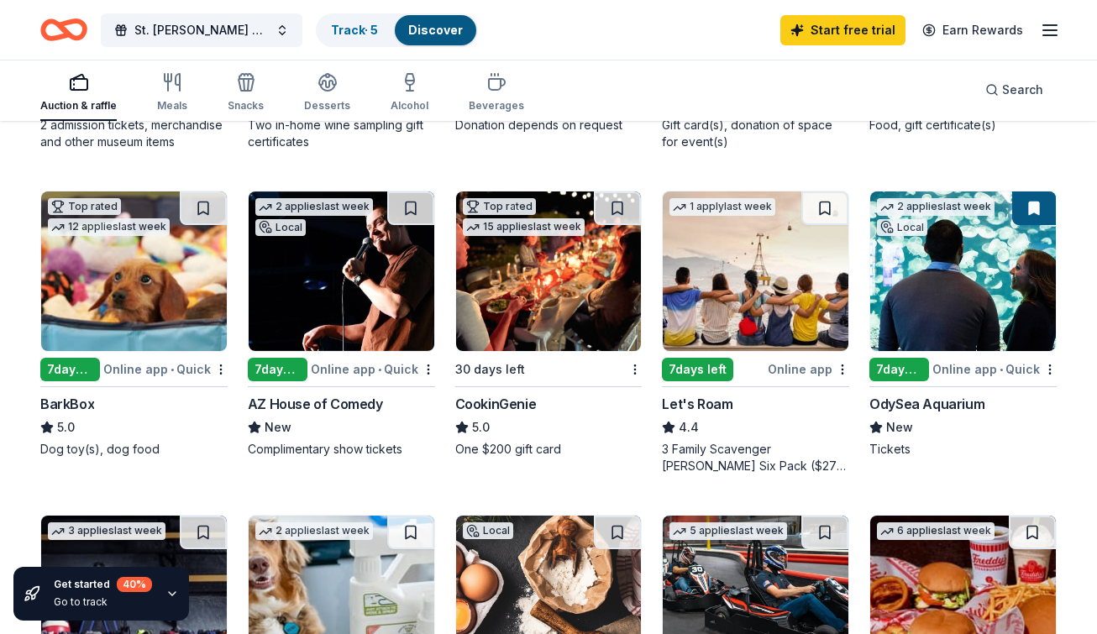
scroll to position [446, 0]
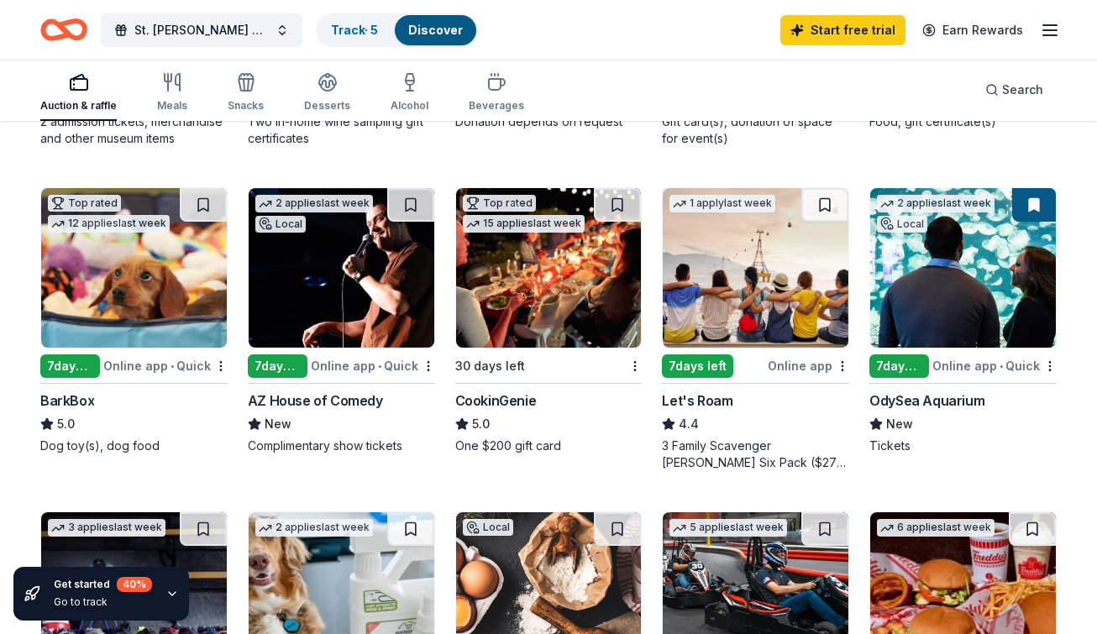
click at [79, 279] on img at bounding box center [134, 268] width 186 height 160
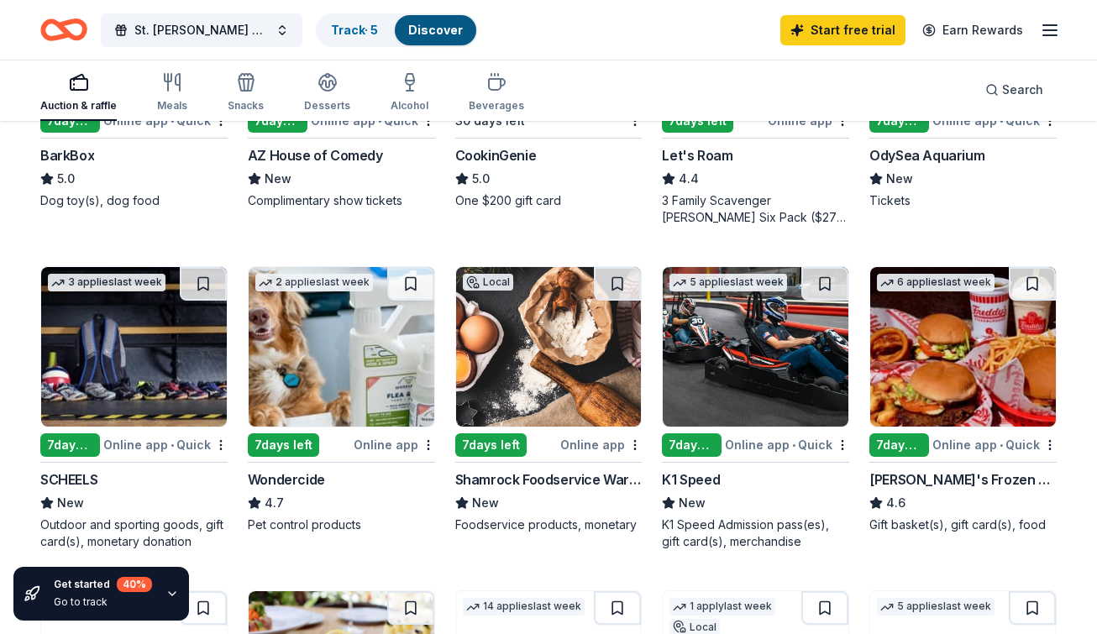
scroll to position [712, 0]
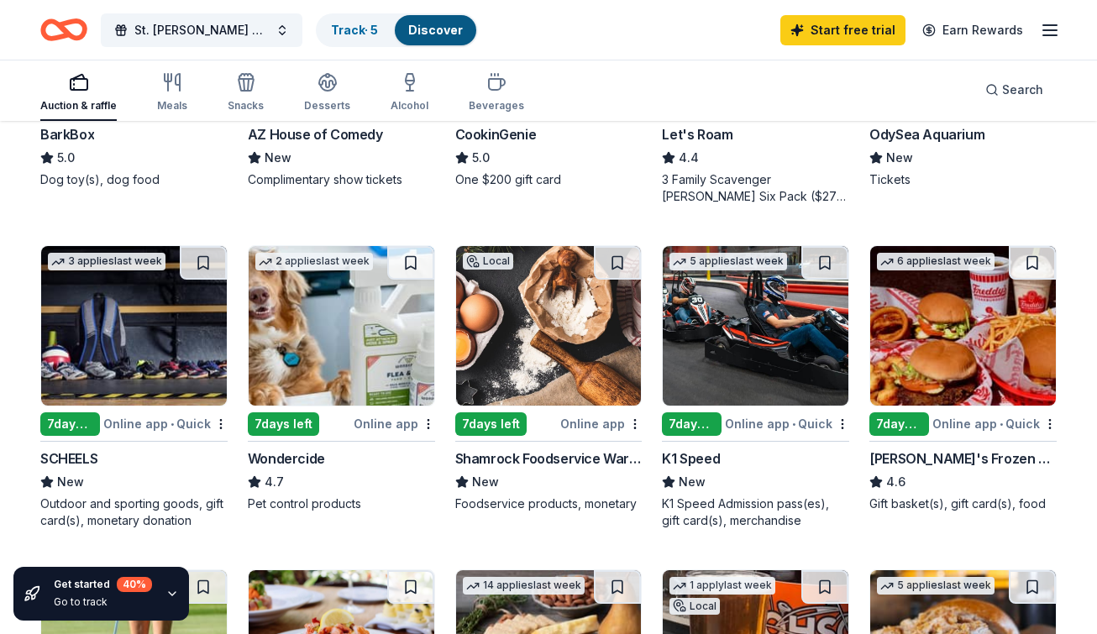
click at [684, 324] on img at bounding box center [756, 326] width 186 height 160
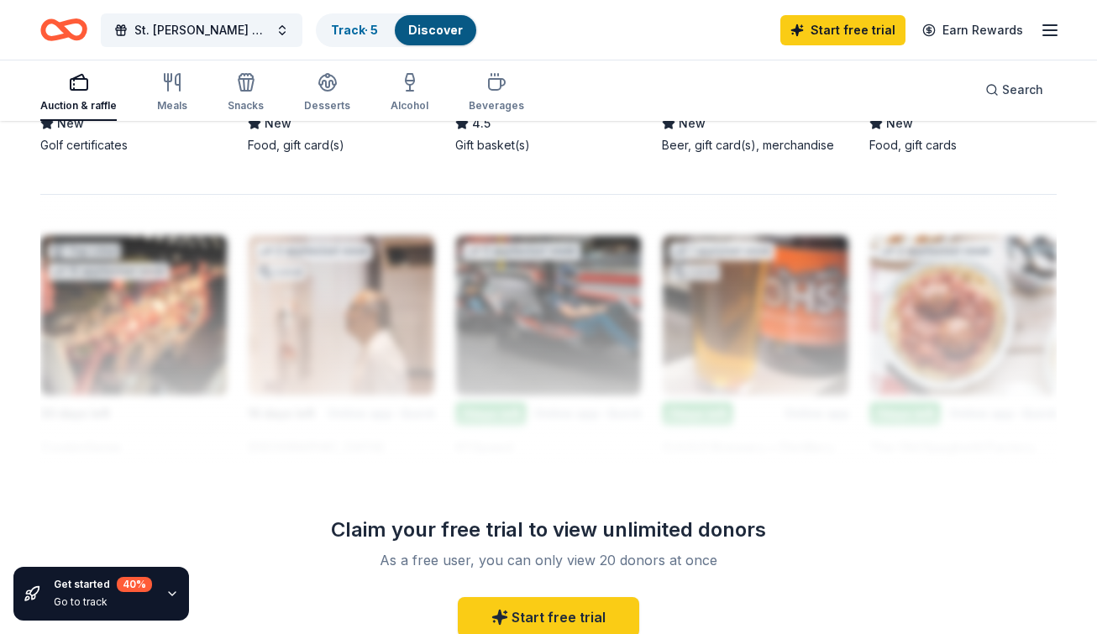
scroll to position [1374, 0]
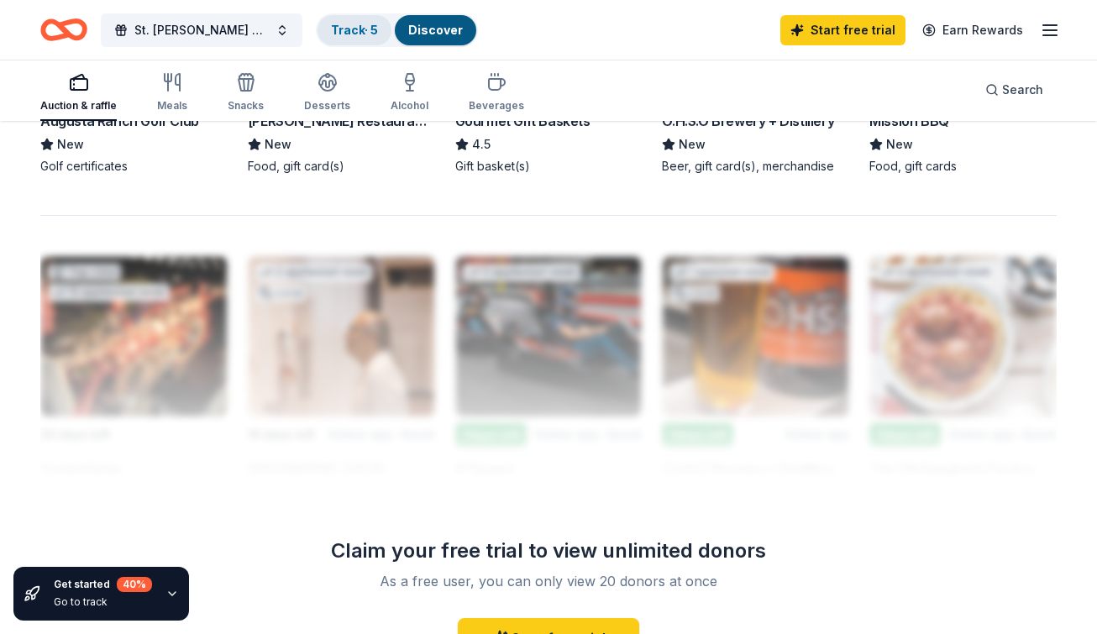
click at [338, 23] on link "Track · 5" at bounding box center [354, 30] width 47 height 14
click at [458, 29] on link "Discover" at bounding box center [435, 30] width 55 height 14
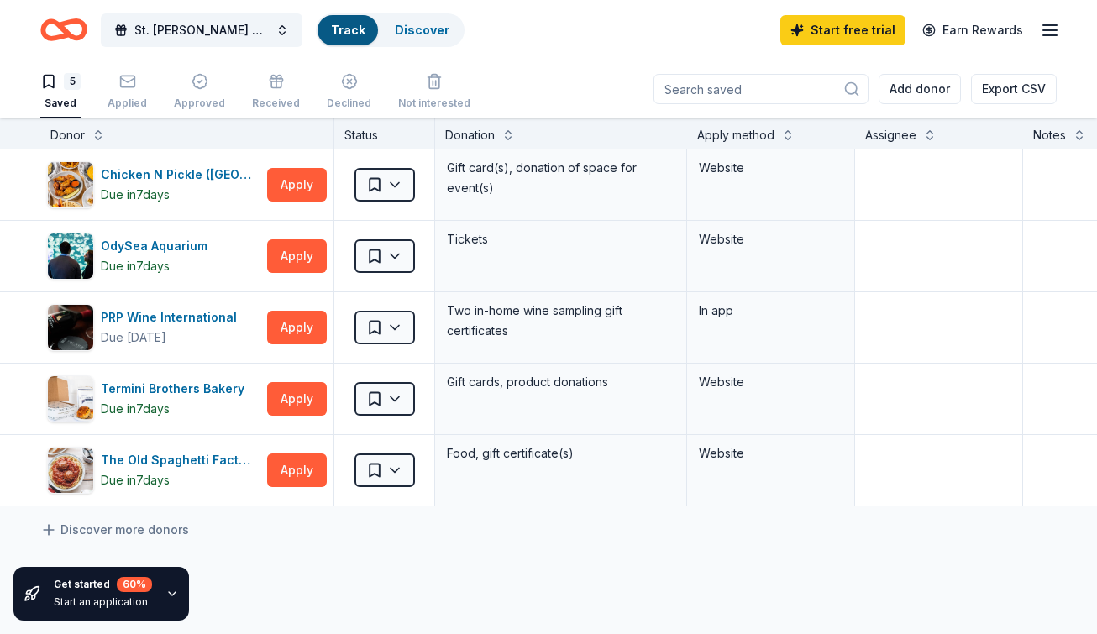
scroll to position [1, 0]
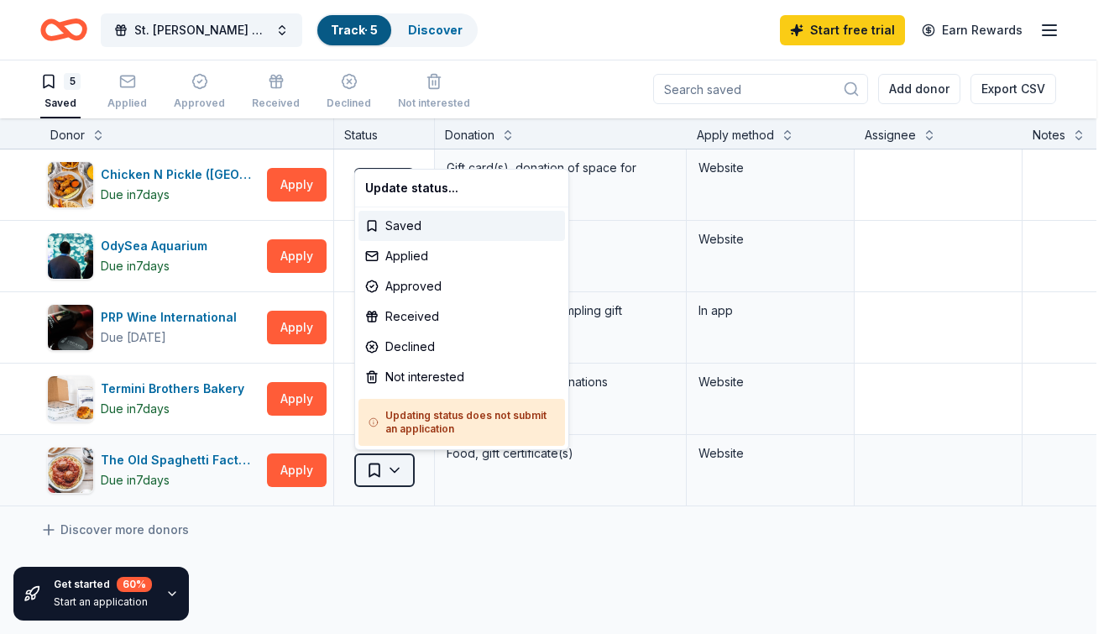
click at [397, 465] on html "St. John Bosco Annual Gala Track · 5 Discover Start free trial Earn Rewards 5 S…" at bounding box center [554, 316] width 1109 height 634
click at [169, 407] on html "St. John Bosco Annual Gala Track · 5 Discover Start free trial Earn Rewards 5 S…" at bounding box center [554, 316] width 1109 height 634
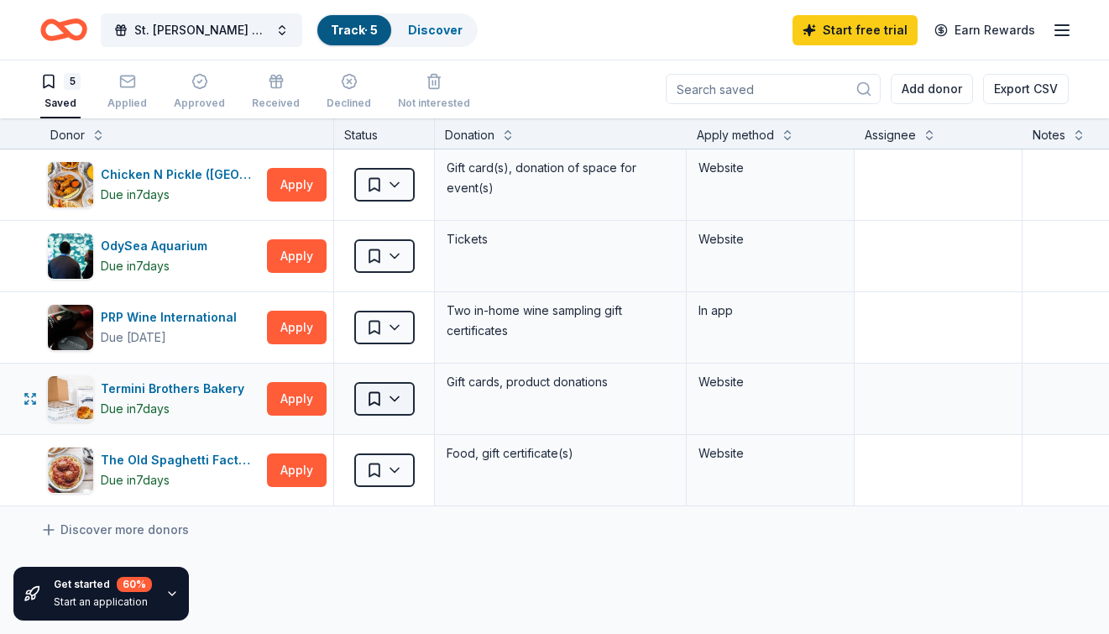
click at [389, 395] on html "St. John Bosco Annual Gala Track · 5 Discover Start free trial Earn Rewards 5 S…" at bounding box center [554, 316] width 1109 height 634
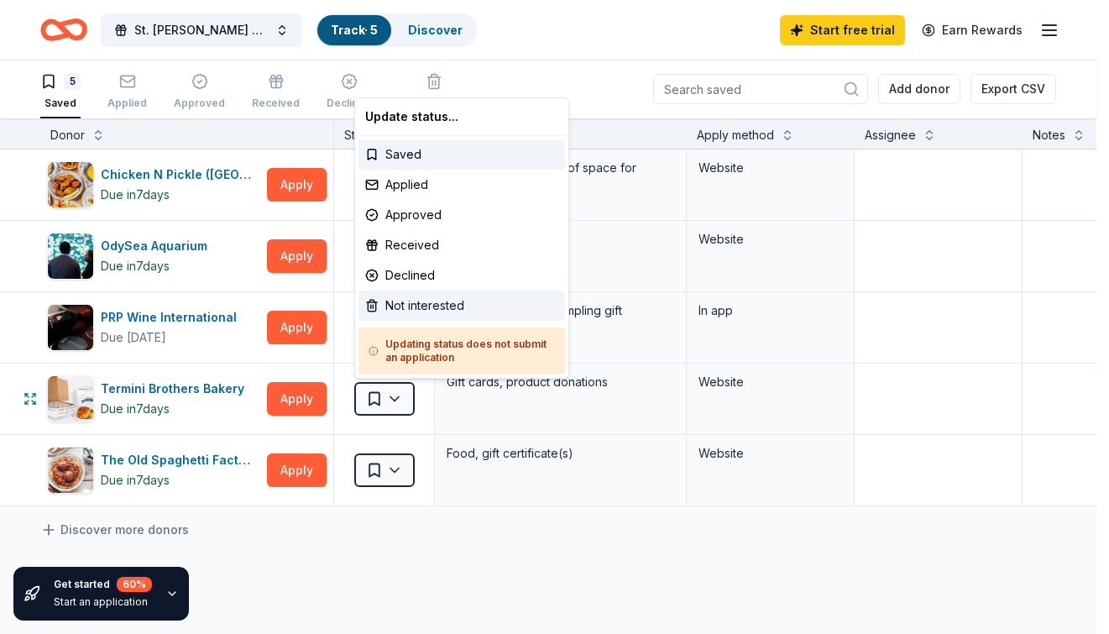
click at [409, 305] on div "Not interested" at bounding box center [462, 306] width 207 height 30
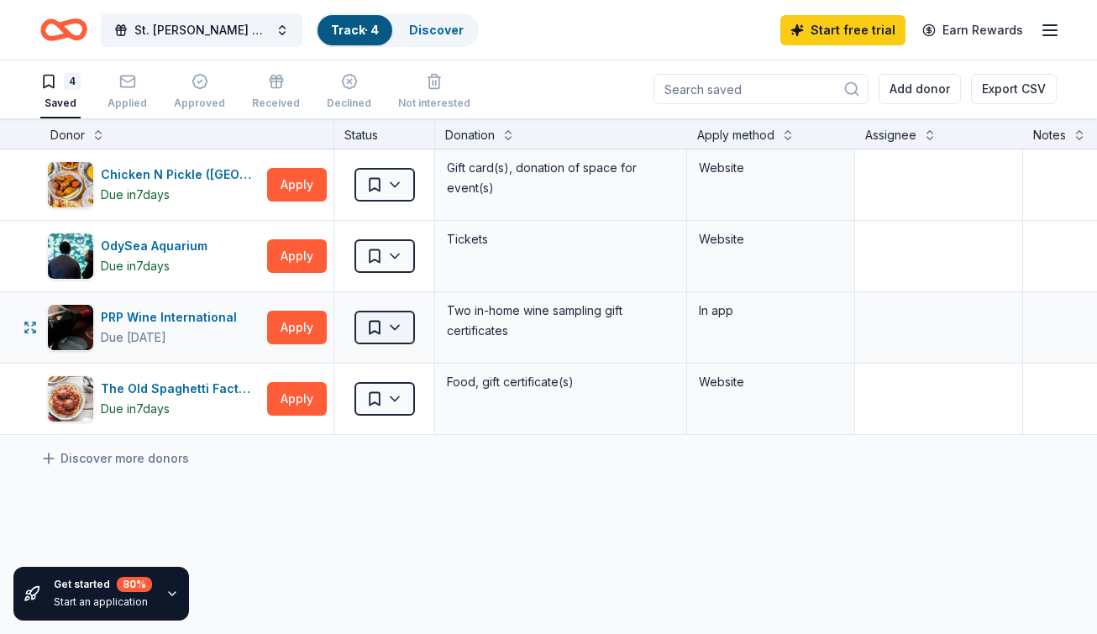
click at [394, 323] on html "St. John Bosco Annual Gala Track · 4 Discover Start free trial Earn Rewards 4 S…" at bounding box center [548, 316] width 1097 height 634
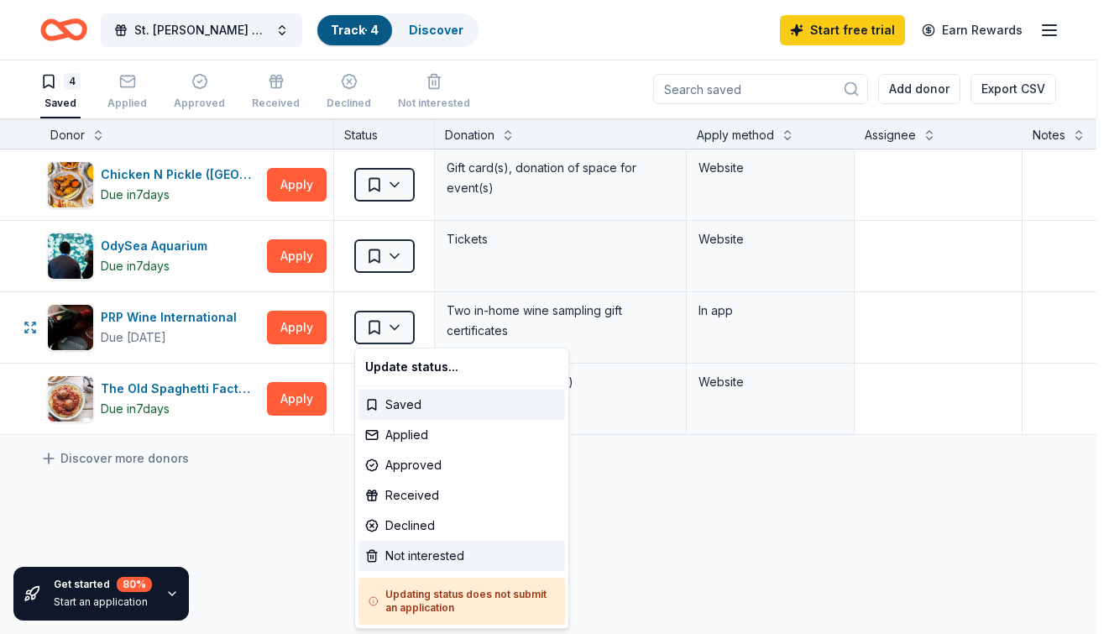
click at [464, 549] on div "Not interested" at bounding box center [462, 556] width 207 height 30
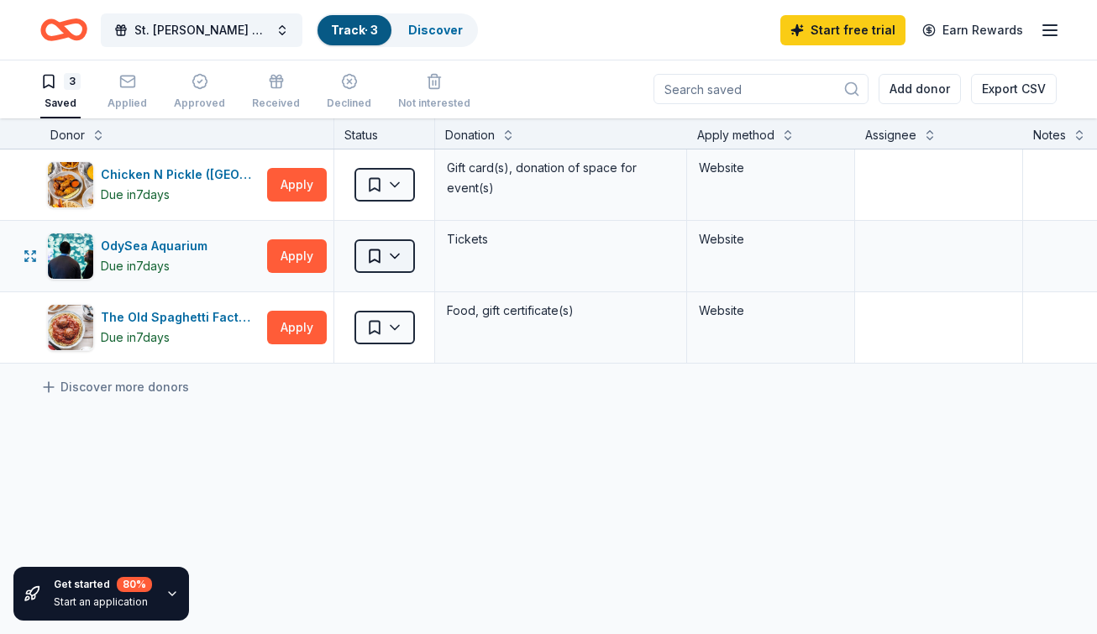
click at [397, 255] on html "St. John Bosco Annual Gala Track · 3 Discover Start free trial Earn Rewards 3 S…" at bounding box center [548, 316] width 1097 height 634
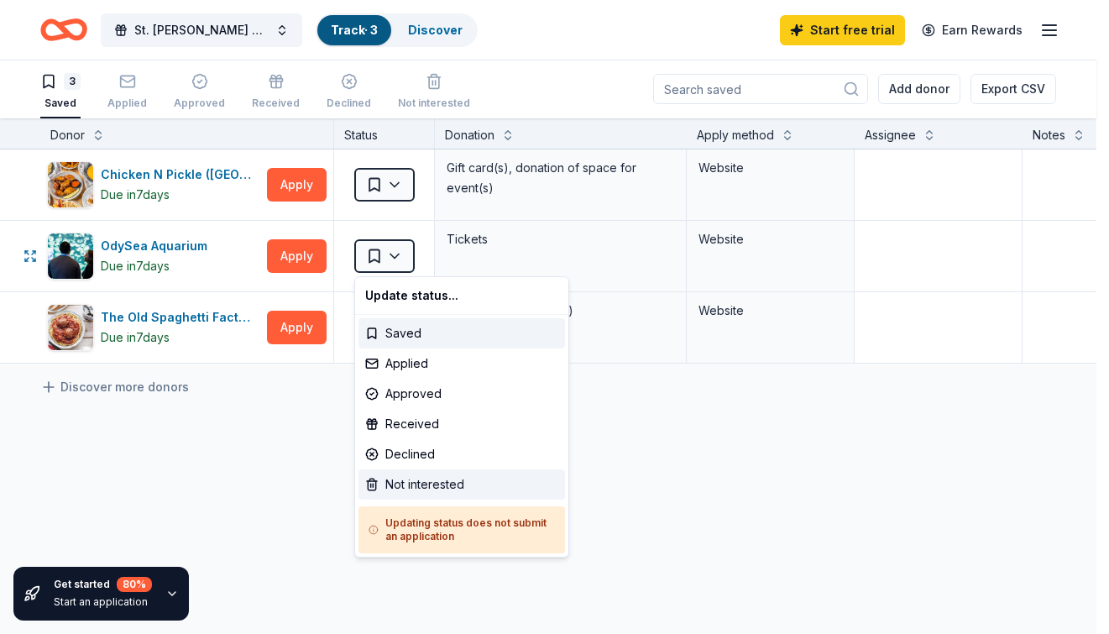
click at [443, 482] on div "Not interested" at bounding box center [462, 484] width 207 height 30
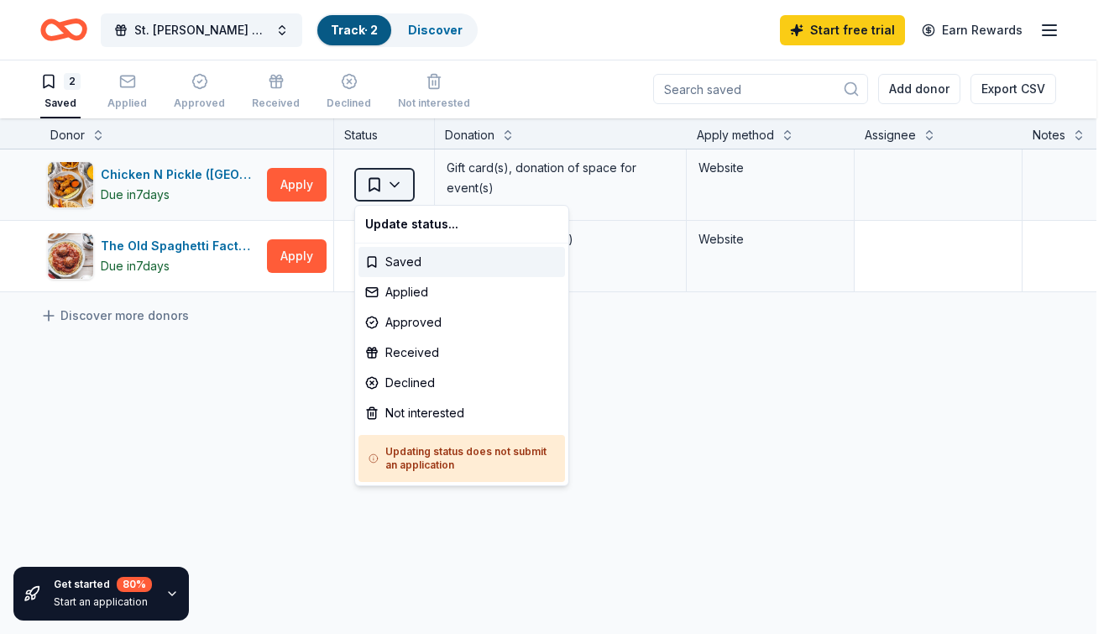
click at [399, 186] on html "St. John Bosco Annual Gala Track · 2 Discover Start free trial Earn Rewards 2 S…" at bounding box center [554, 316] width 1109 height 634
click at [419, 417] on div "Not interested" at bounding box center [462, 413] width 207 height 30
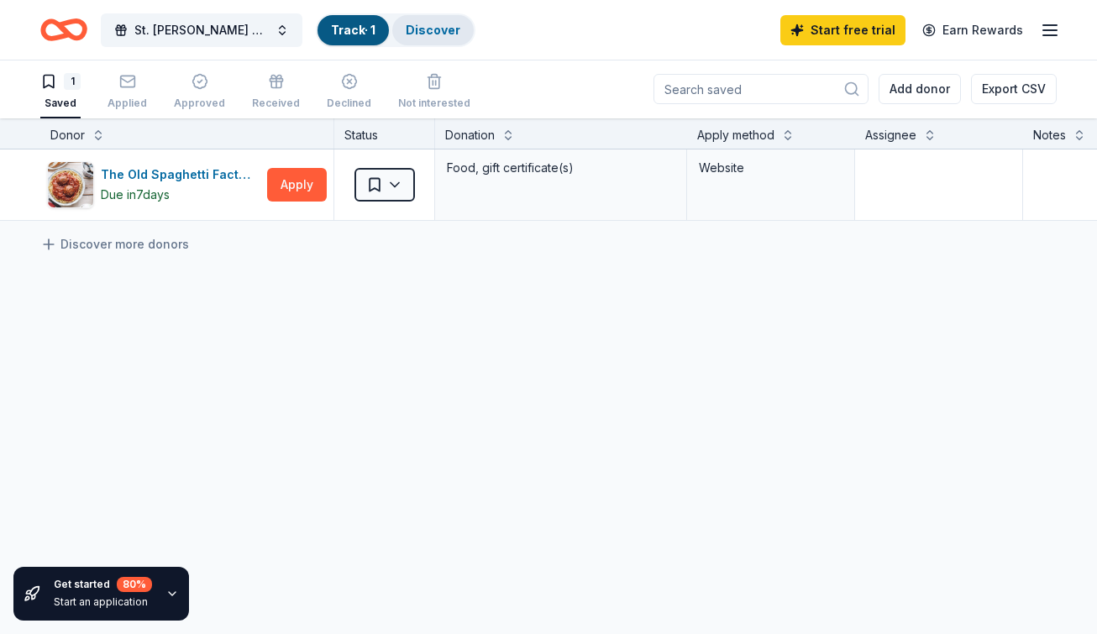
click at [435, 27] on link "Discover" at bounding box center [433, 30] width 55 height 14
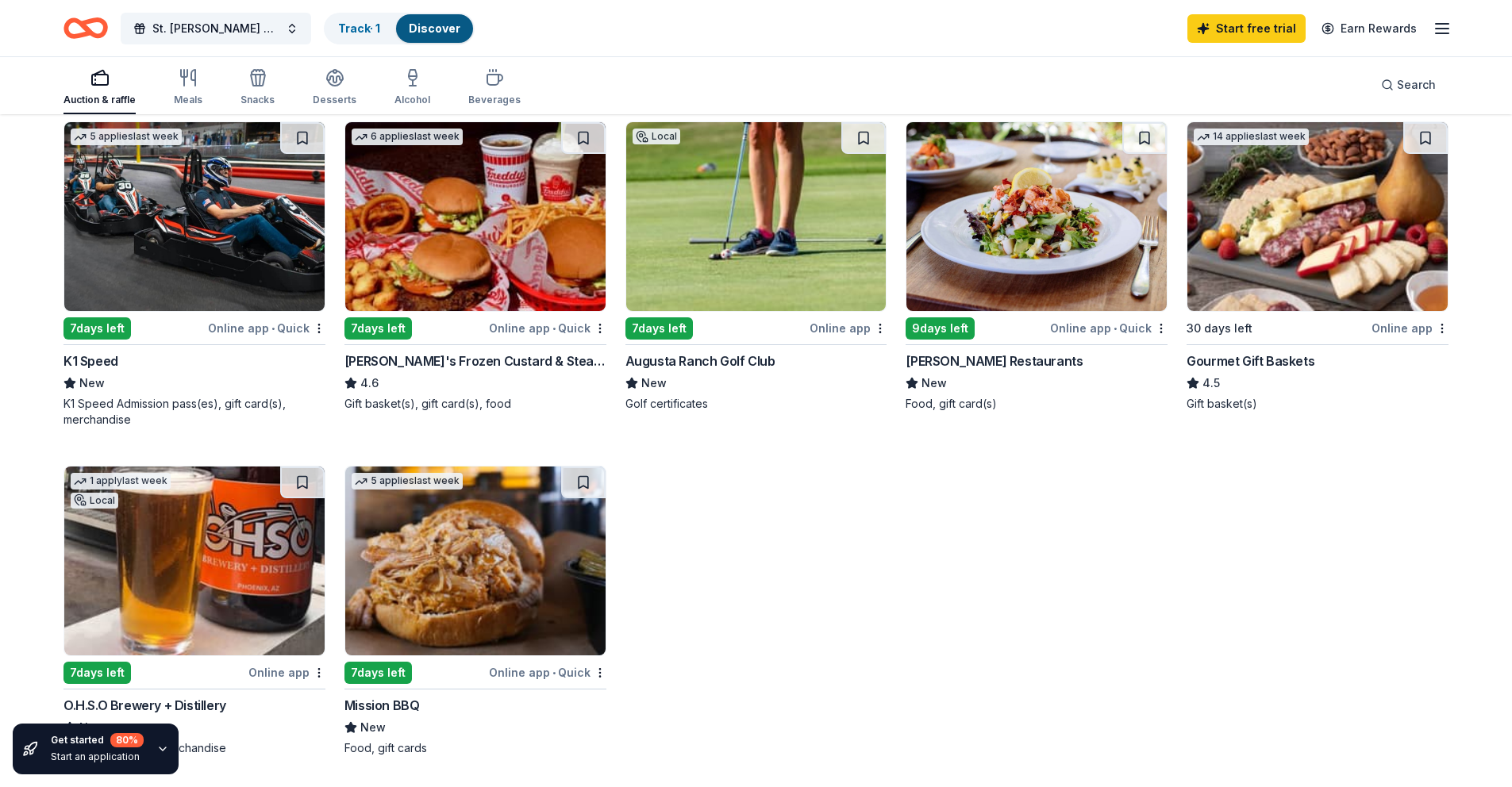
scroll to position [858, 0]
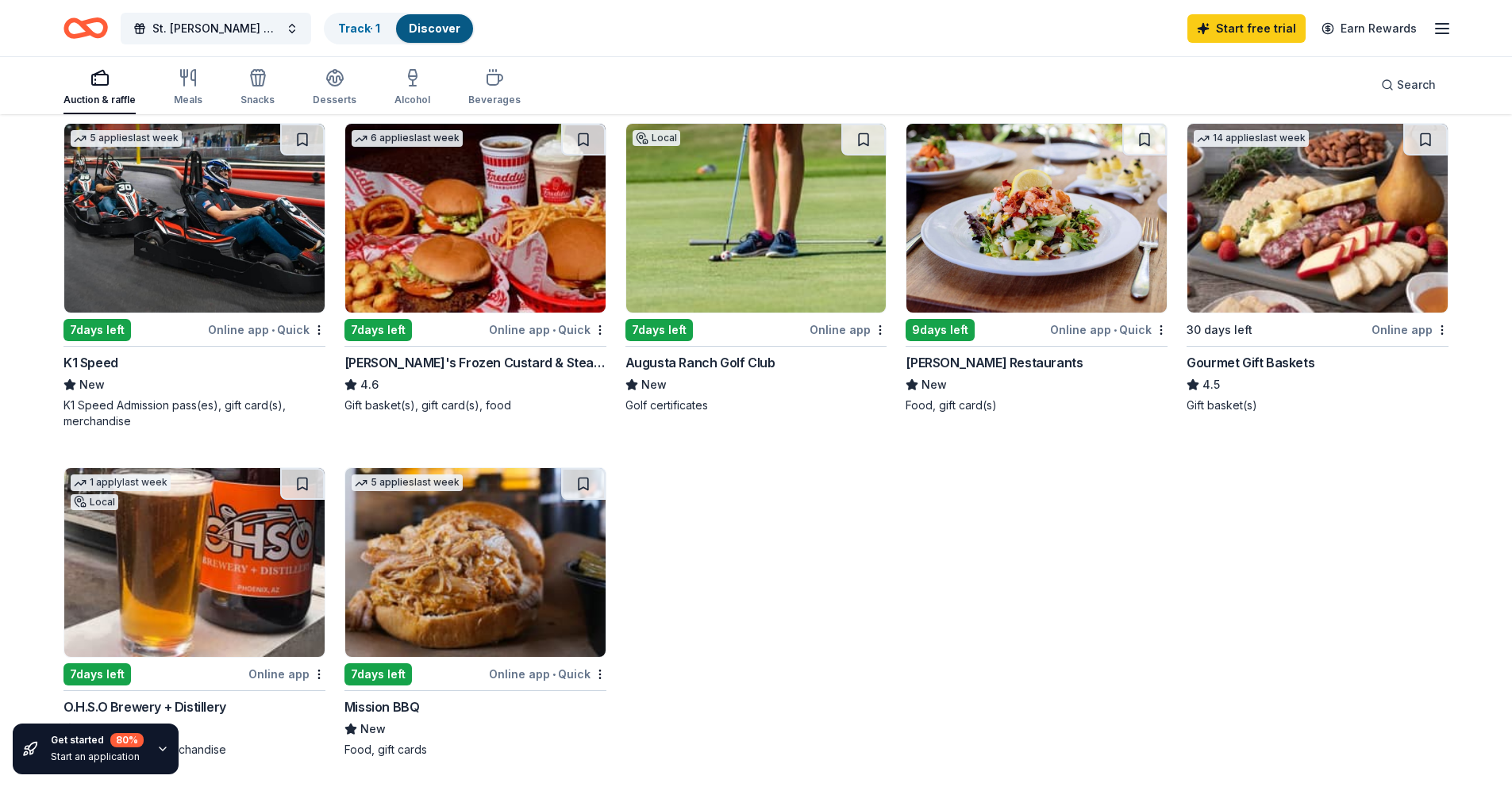
click at [1048, 273] on img at bounding box center [1316, 218] width 260 height 189
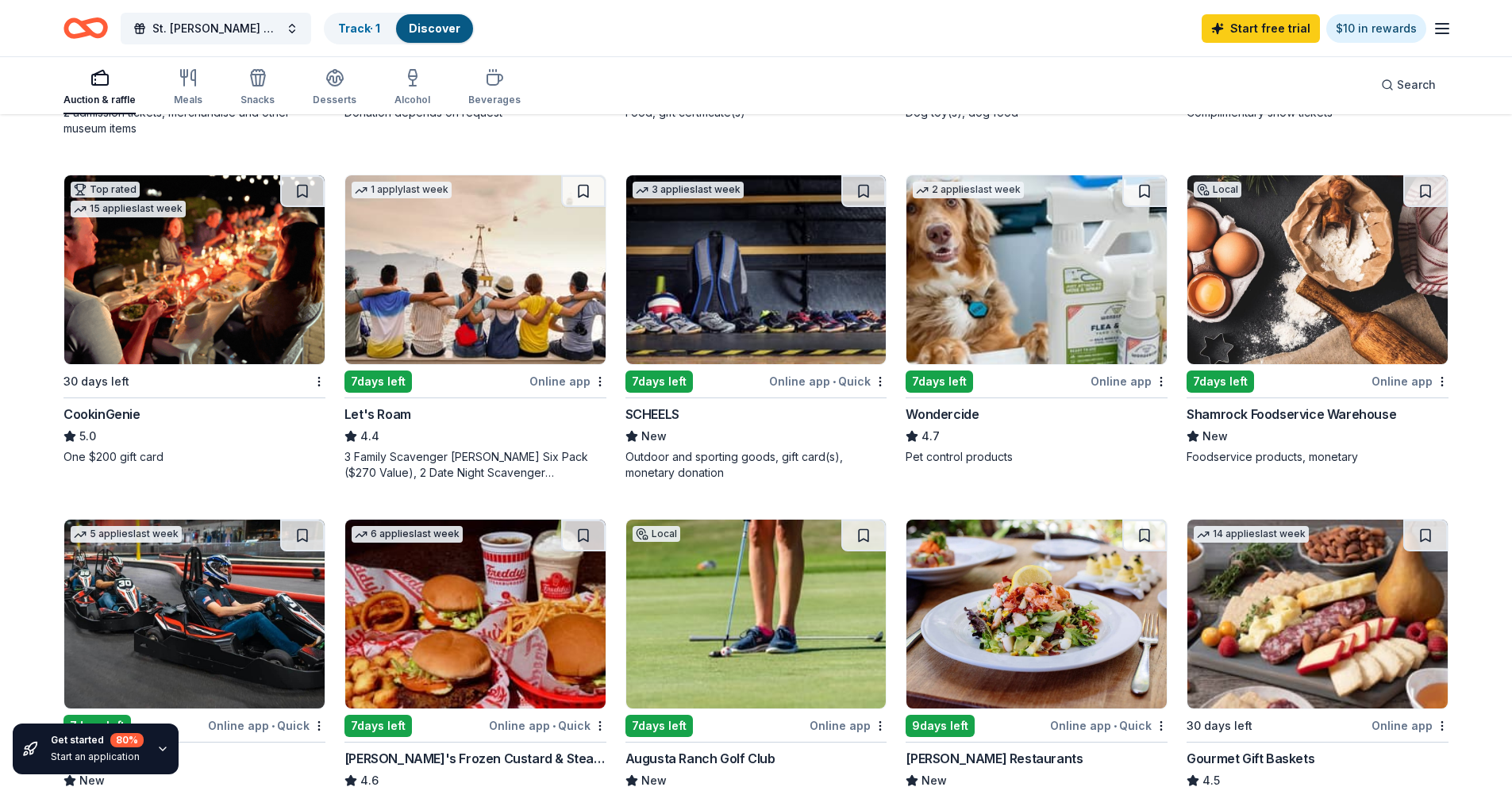
scroll to position [415, 0]
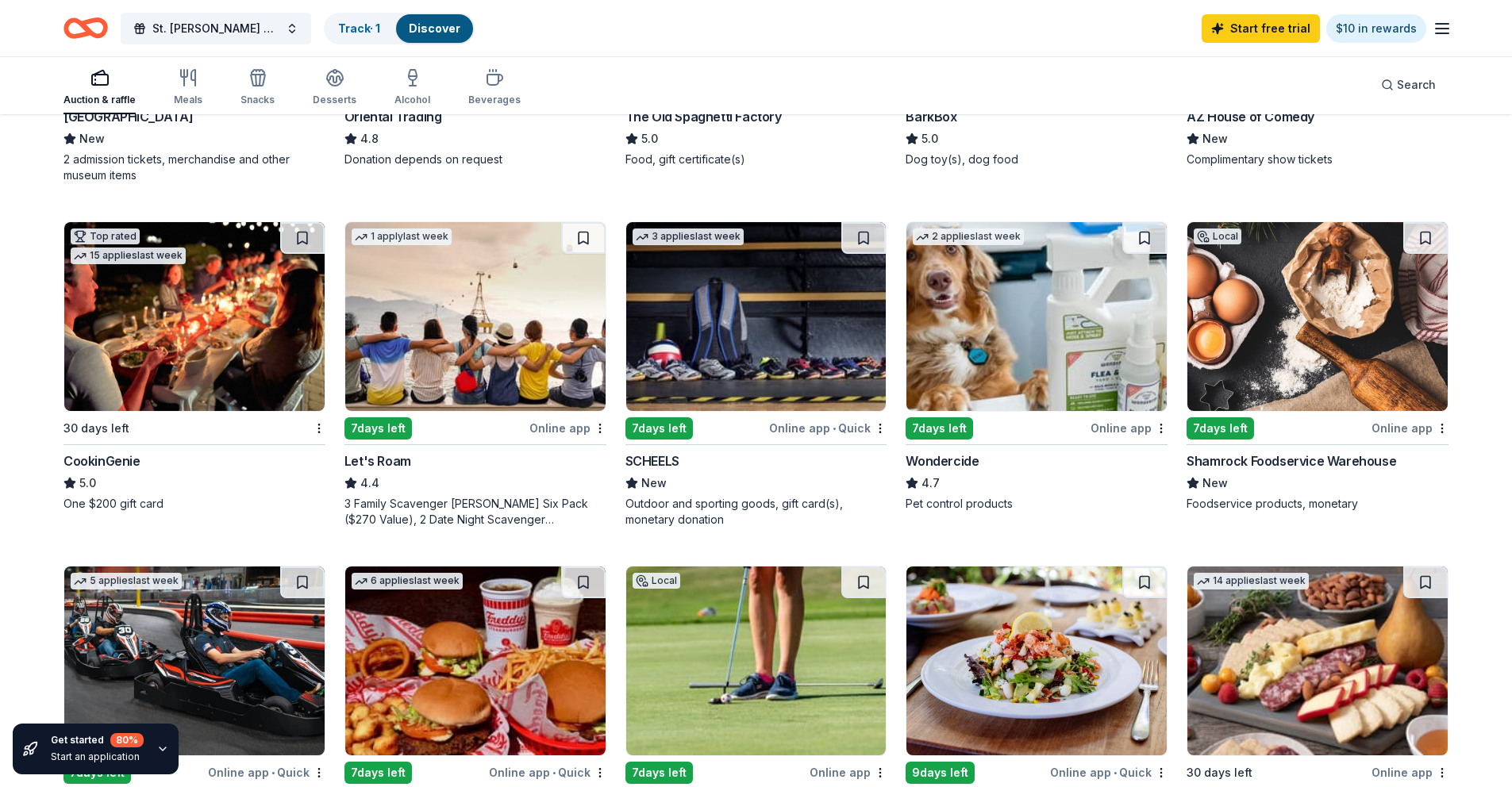
click at [498, 335] on img at bounding box center [474, 317] width 260 height 189
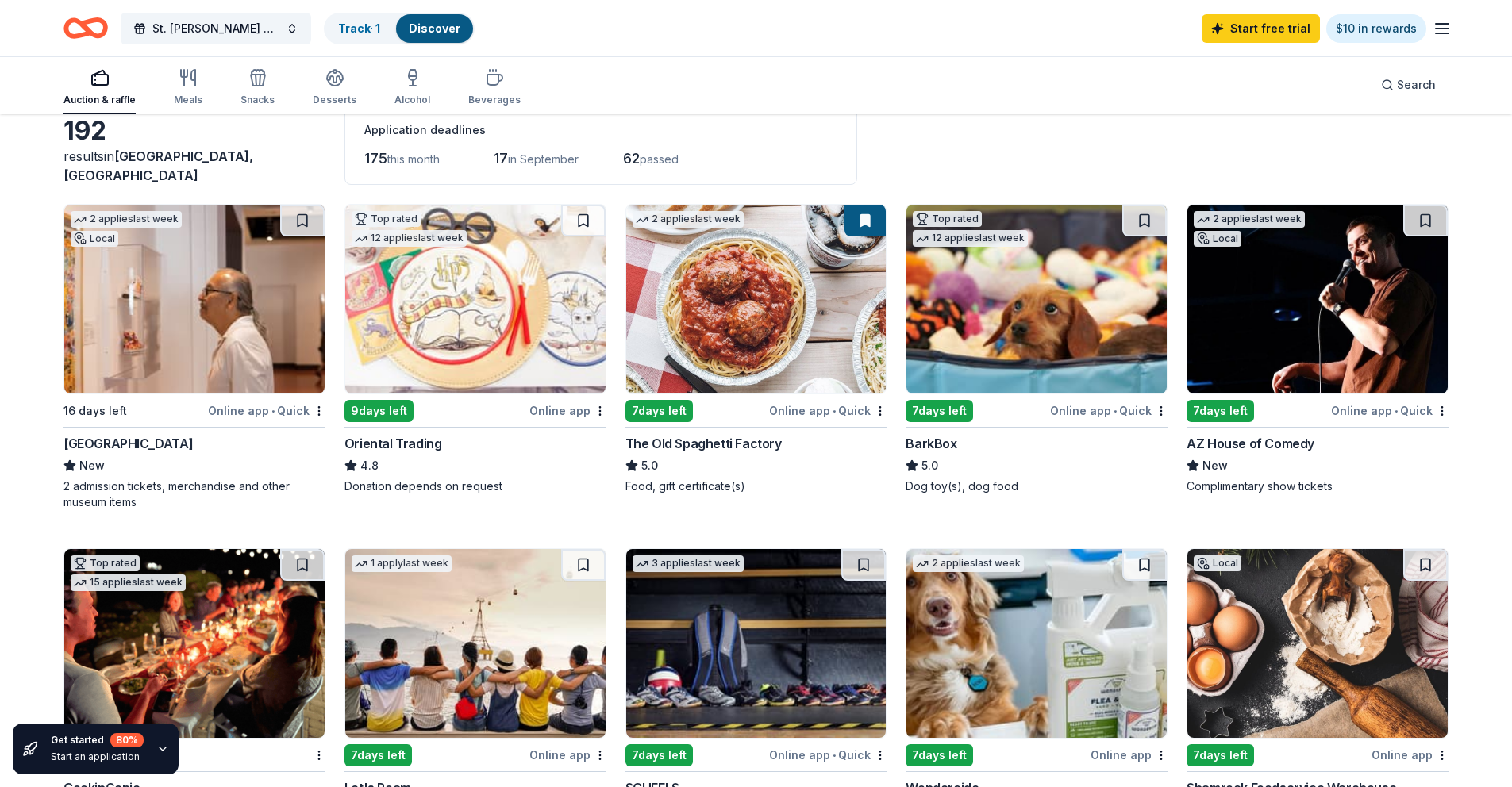
scroll to position [0, 0]
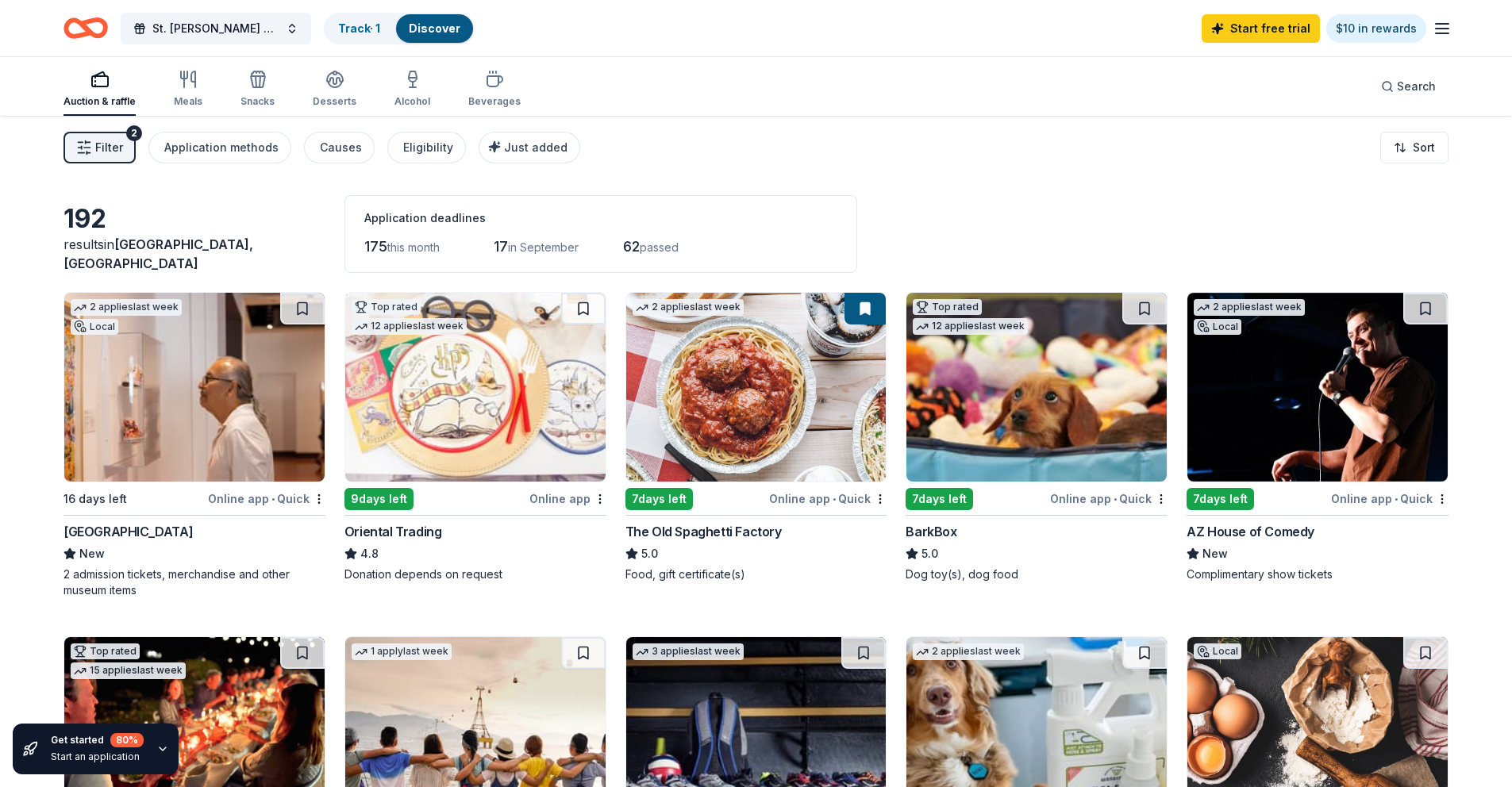
click at [209, 401] on img at bounding box center [194, 387] width 260 height 189
click at [293, 222] on div "192" at bounding box center [194, 219] width 262 height 32
click at [104, 145] on span "Filter" at bounding box center [109, 147] width 27 height 19
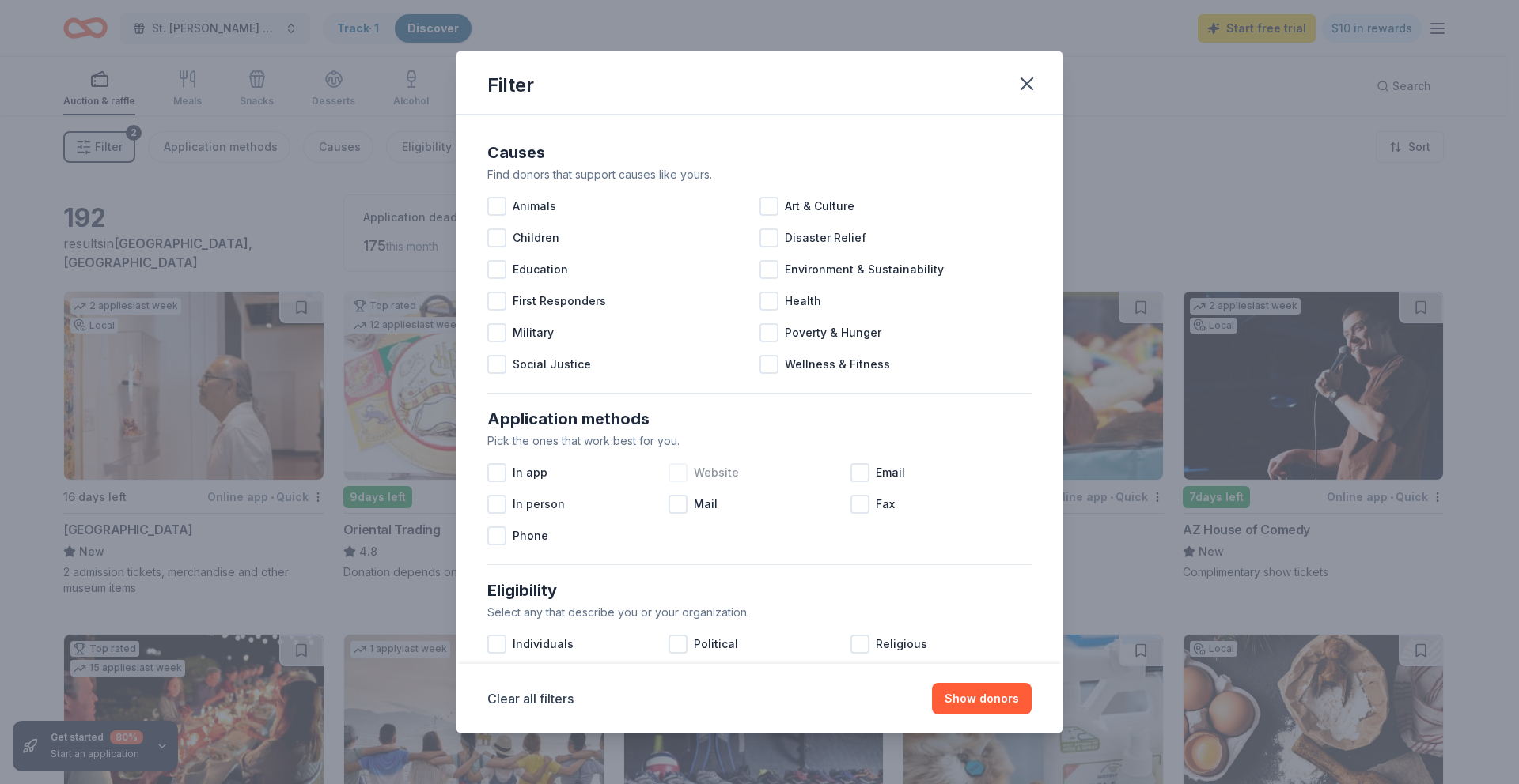
click at [678, 467] on div at bounding box center [678, 472] width 19 height 19
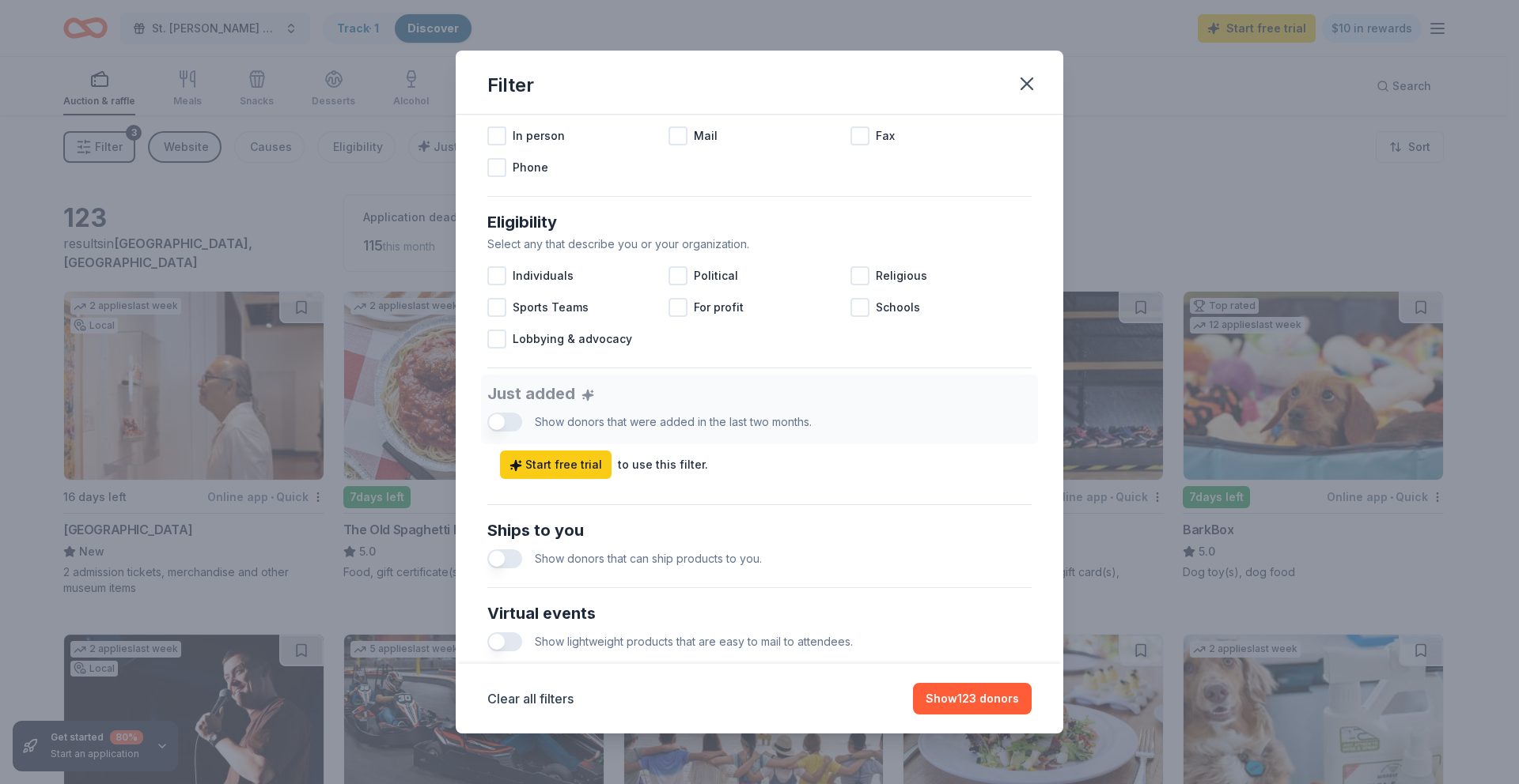
scroll to position [396, 0]
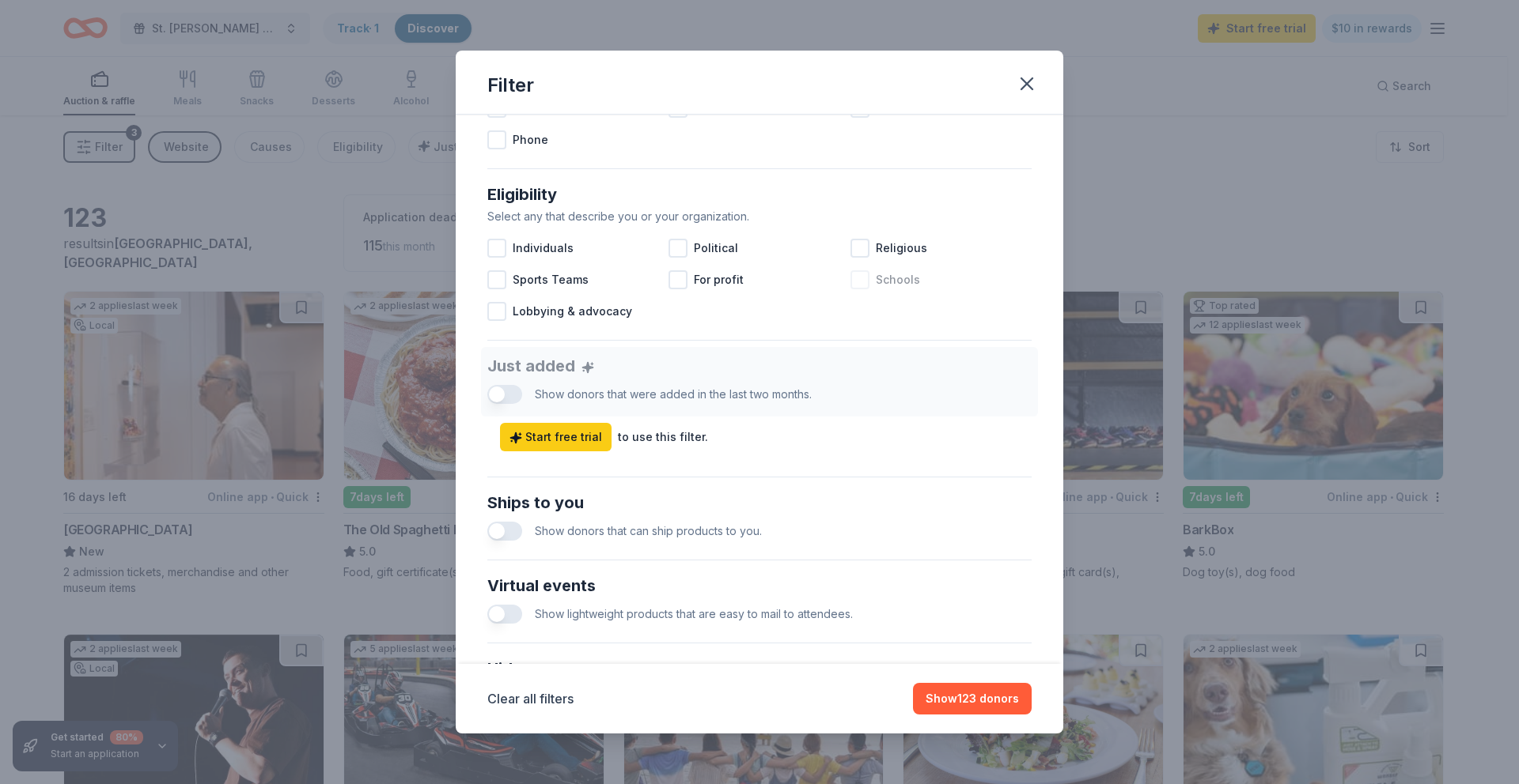
click at [852, 280] on div at bounding box center [860, 280] width 19 height 19
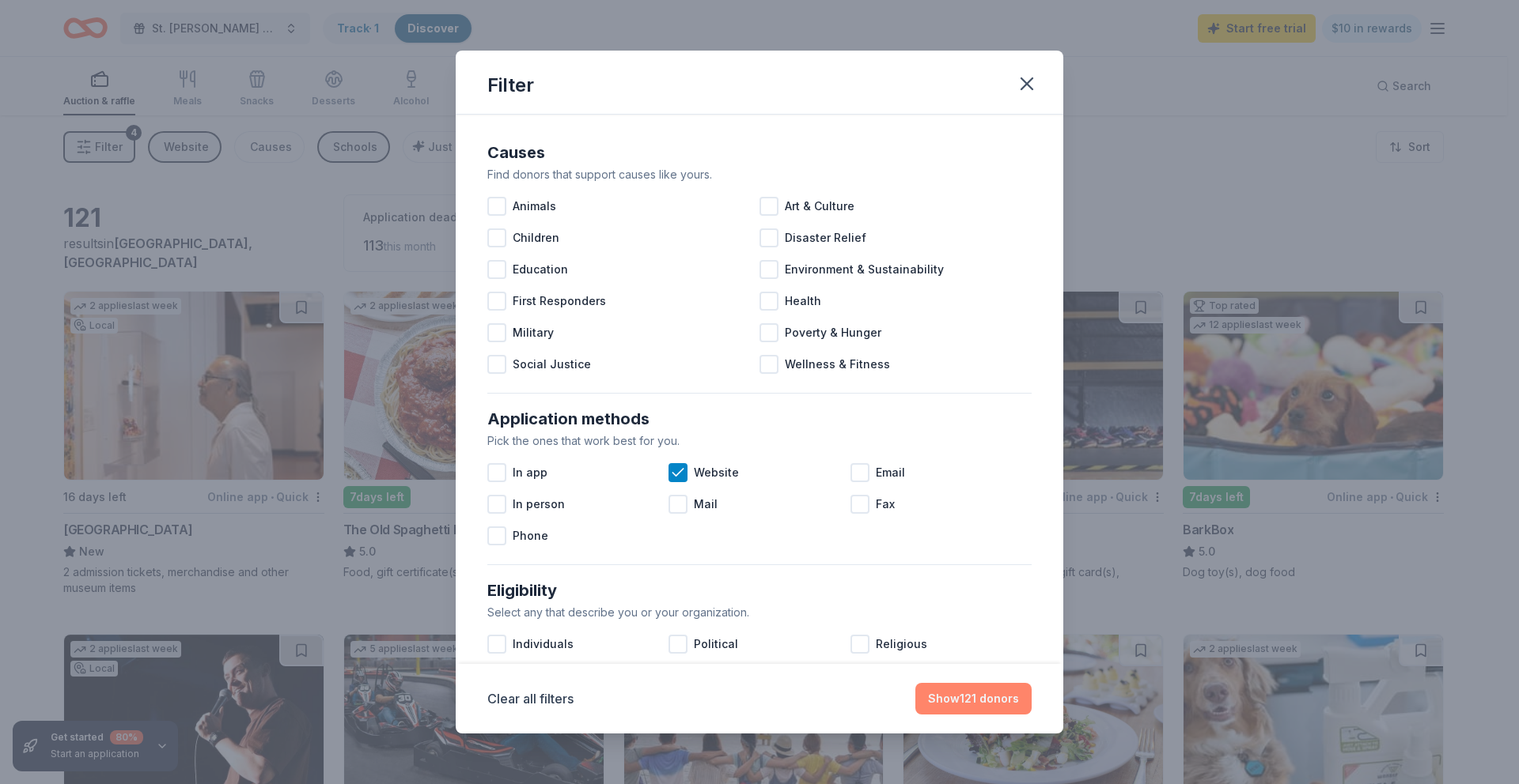
click at [980, 596] on button "Show 121 donors" at bounding box center [973, 699] width 116 height 32
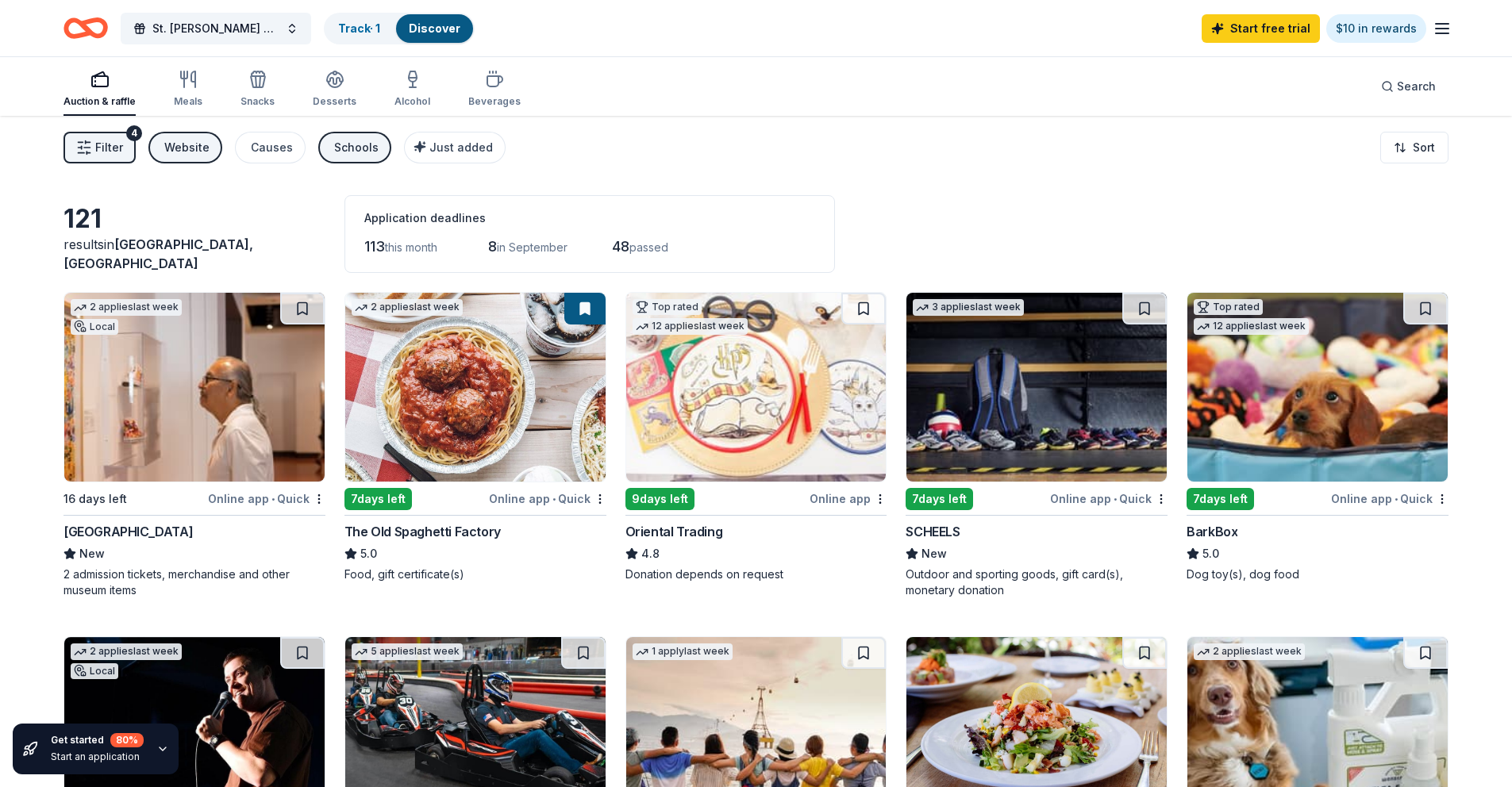
click at [81, 153] on line "button" at bounding box center [81, 153] width 7 height 0
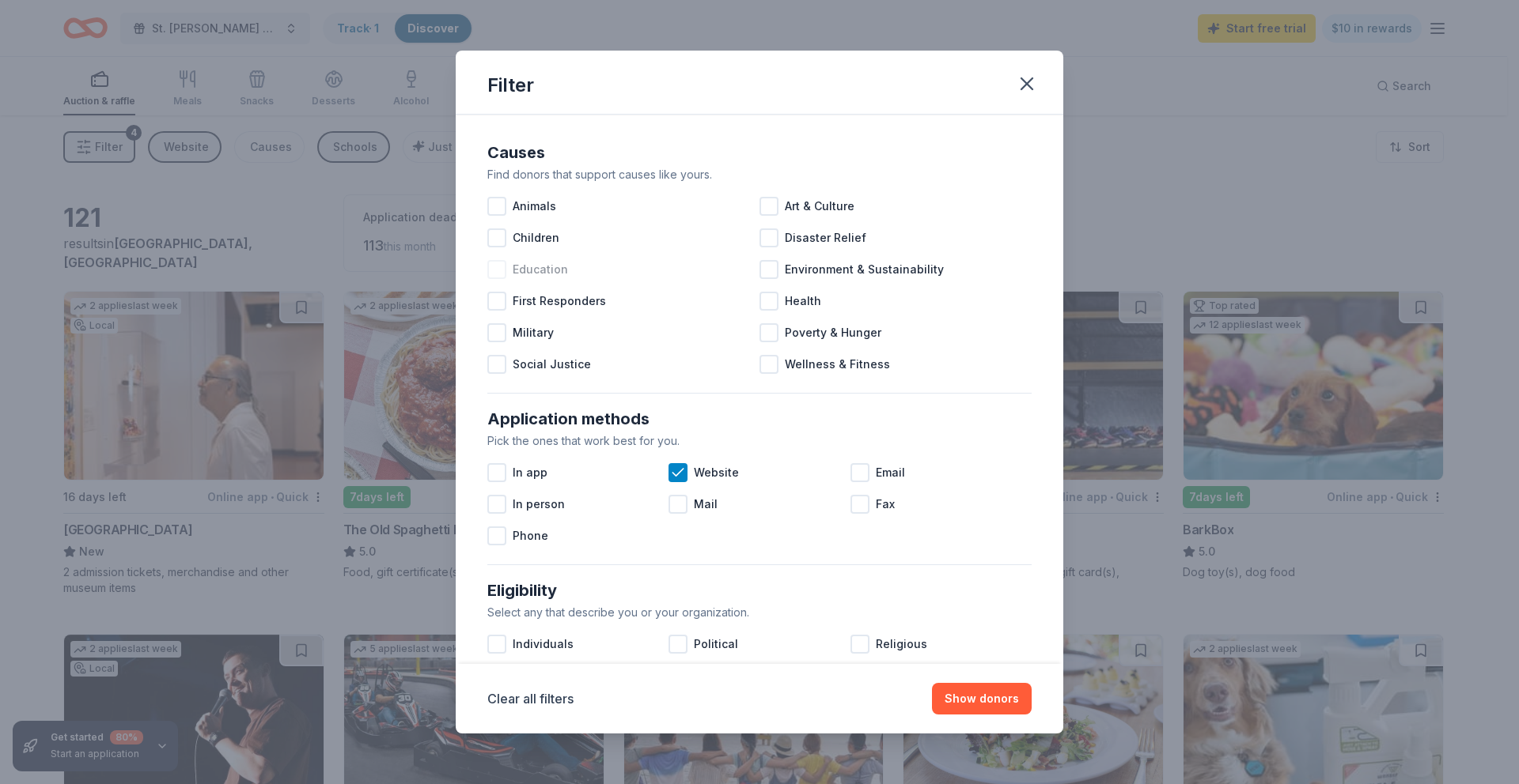
click at [496, 266] on div at bounding box center [496, 269] width 19 height 19
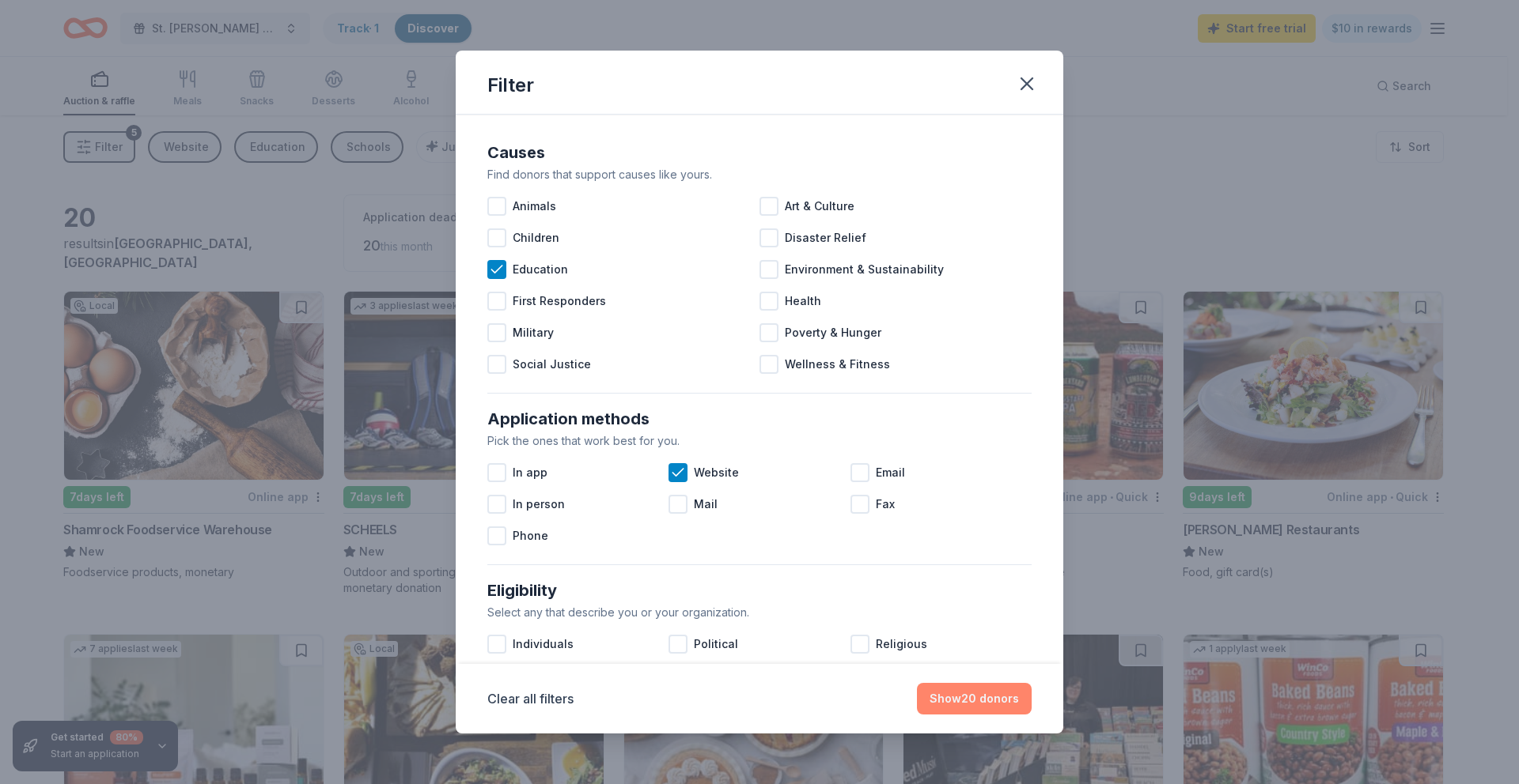
click at [976, 596] on button "Show 20 donors" at bounding box center [974, 699] width 115 height 32
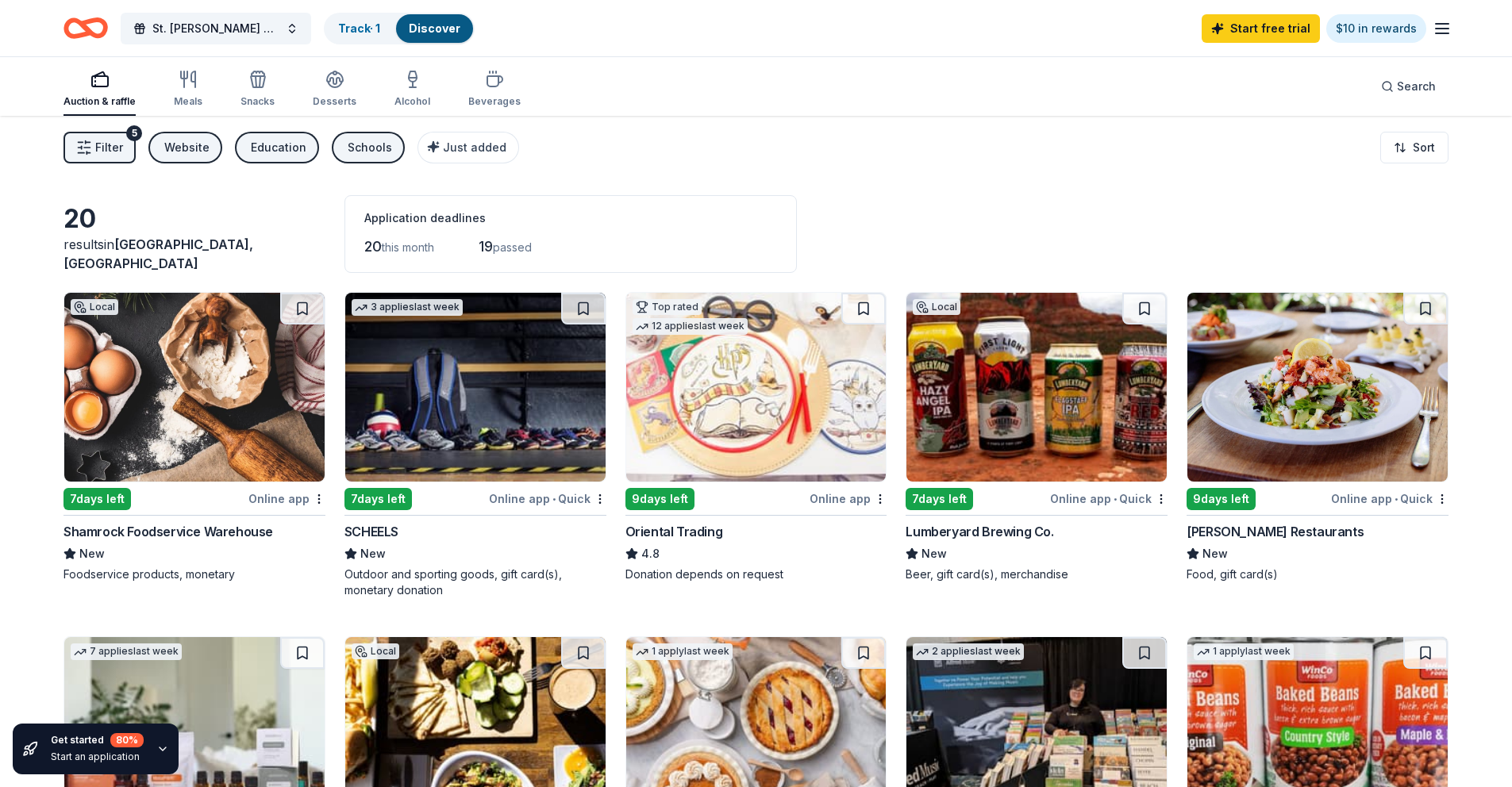
click at [1010, 531] on div "Lumberyard Brewing Co." at bounding box center [979, 532] width 147 height 19
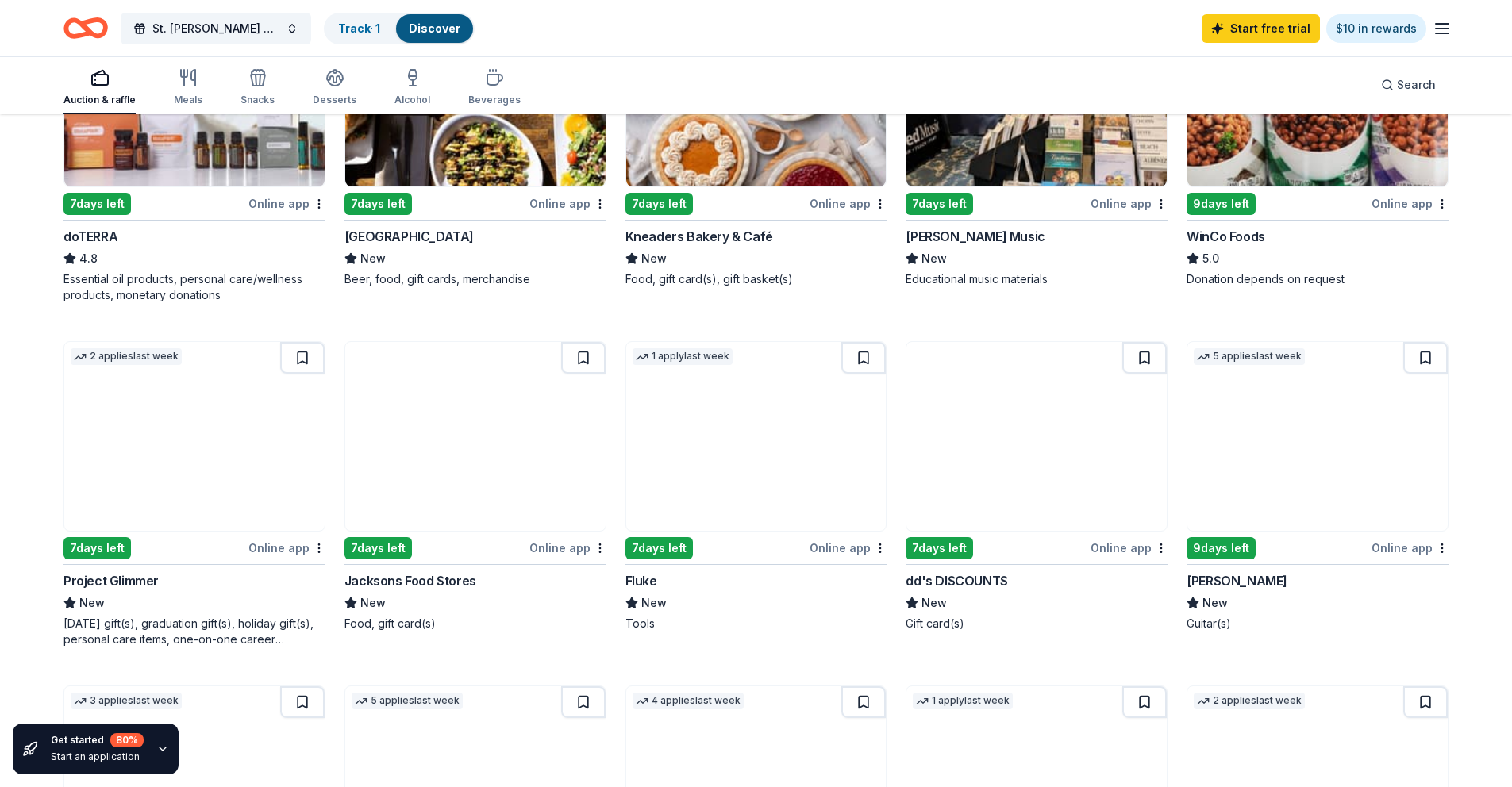
scroll to position [642, 0]
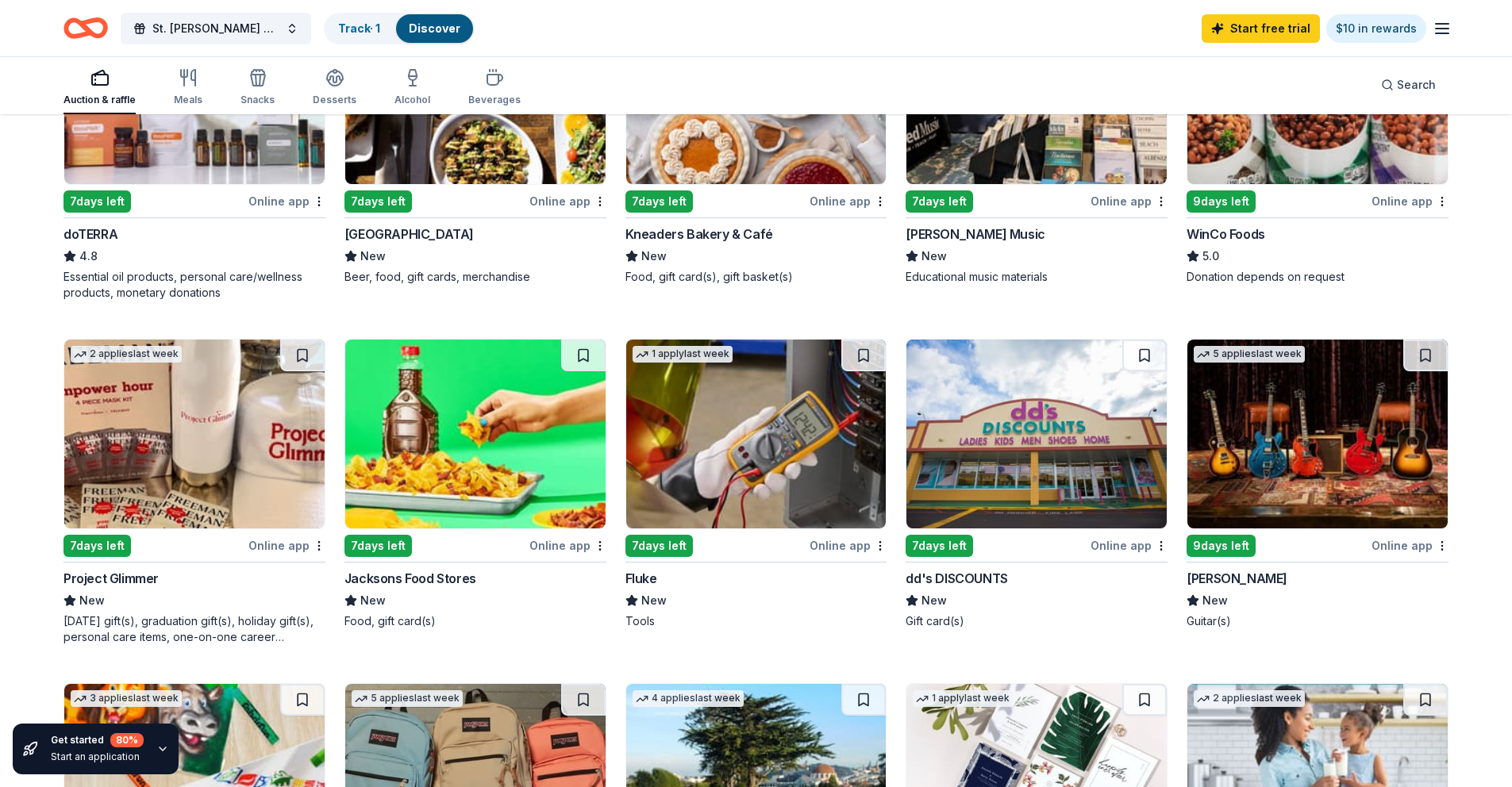
click at [1048, 490] on img at bounding box center [1316, 434] width 260 height 189
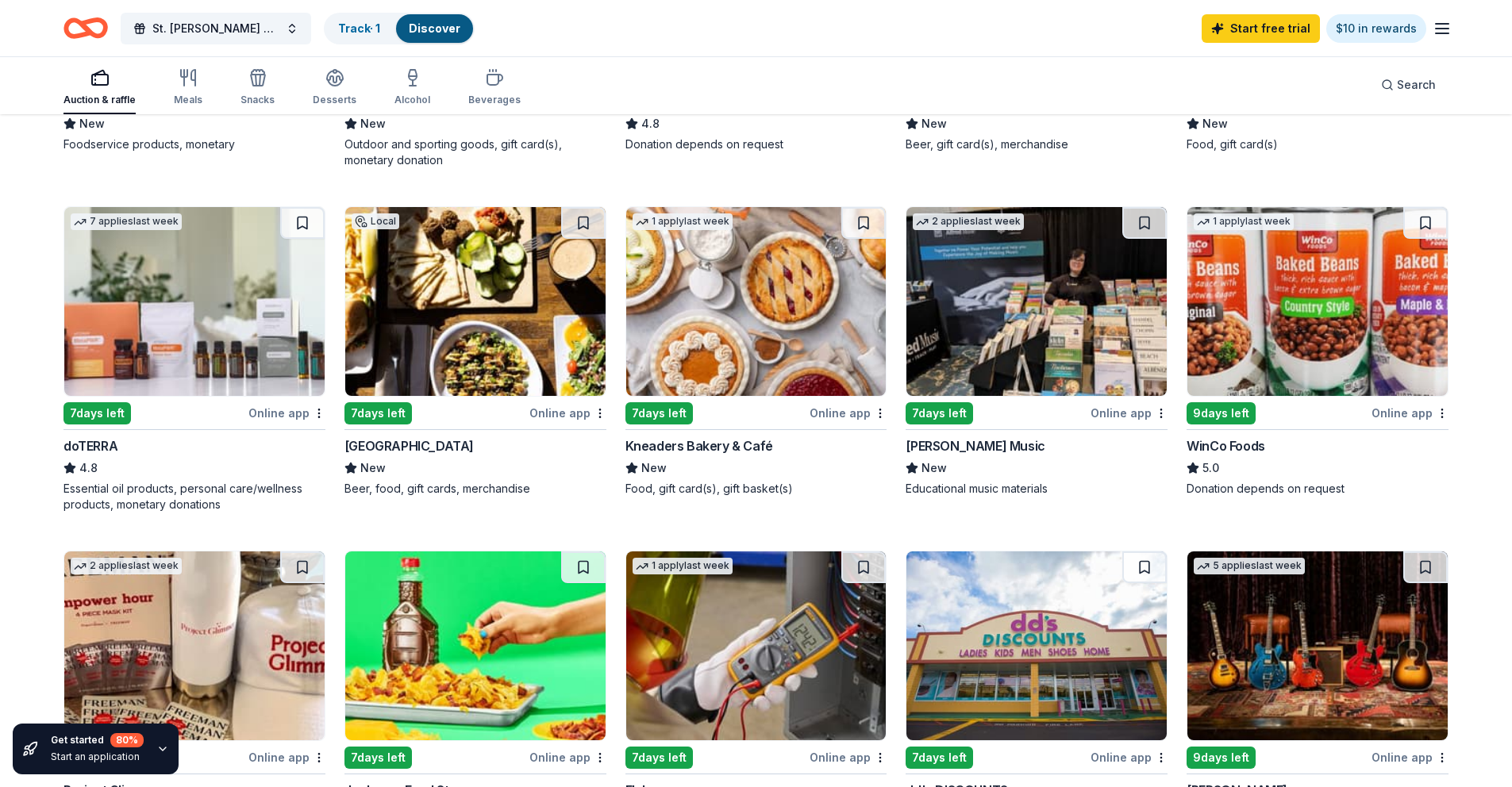
scroll to position [360, 0]
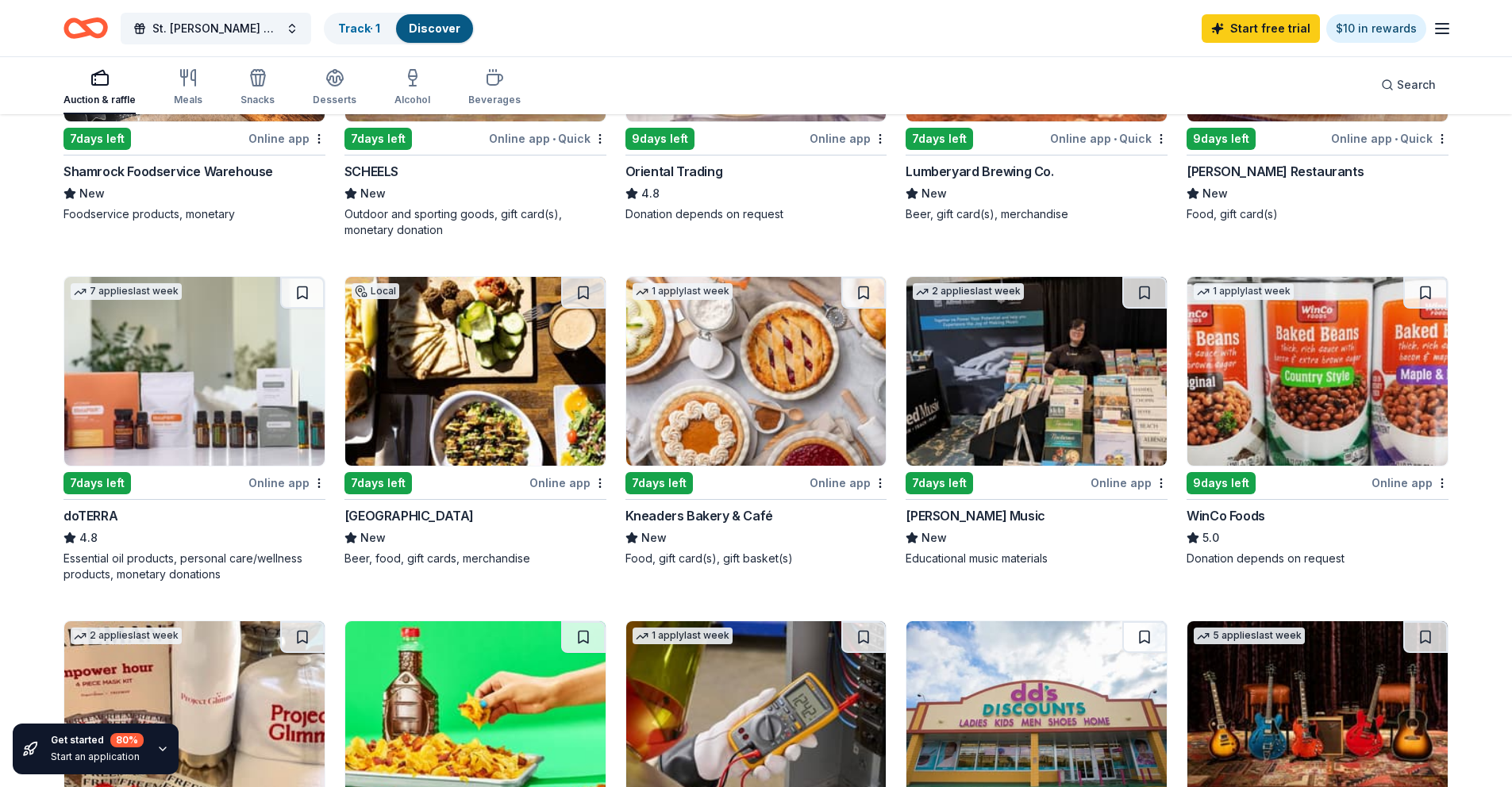
click at [152, 387] on img at bounding box center [194, 371] width 260 height 189
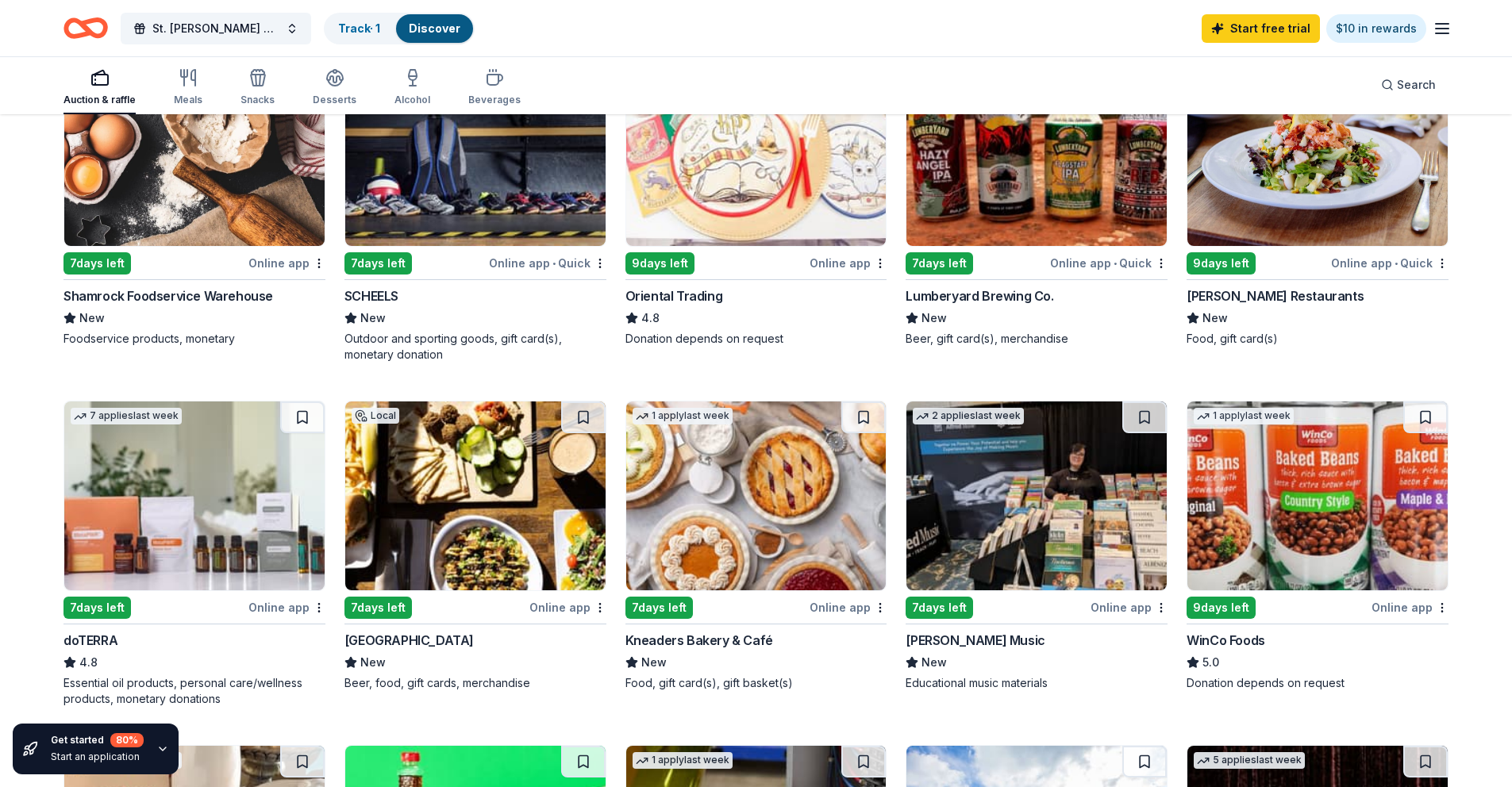
scroll to position [59, 0]
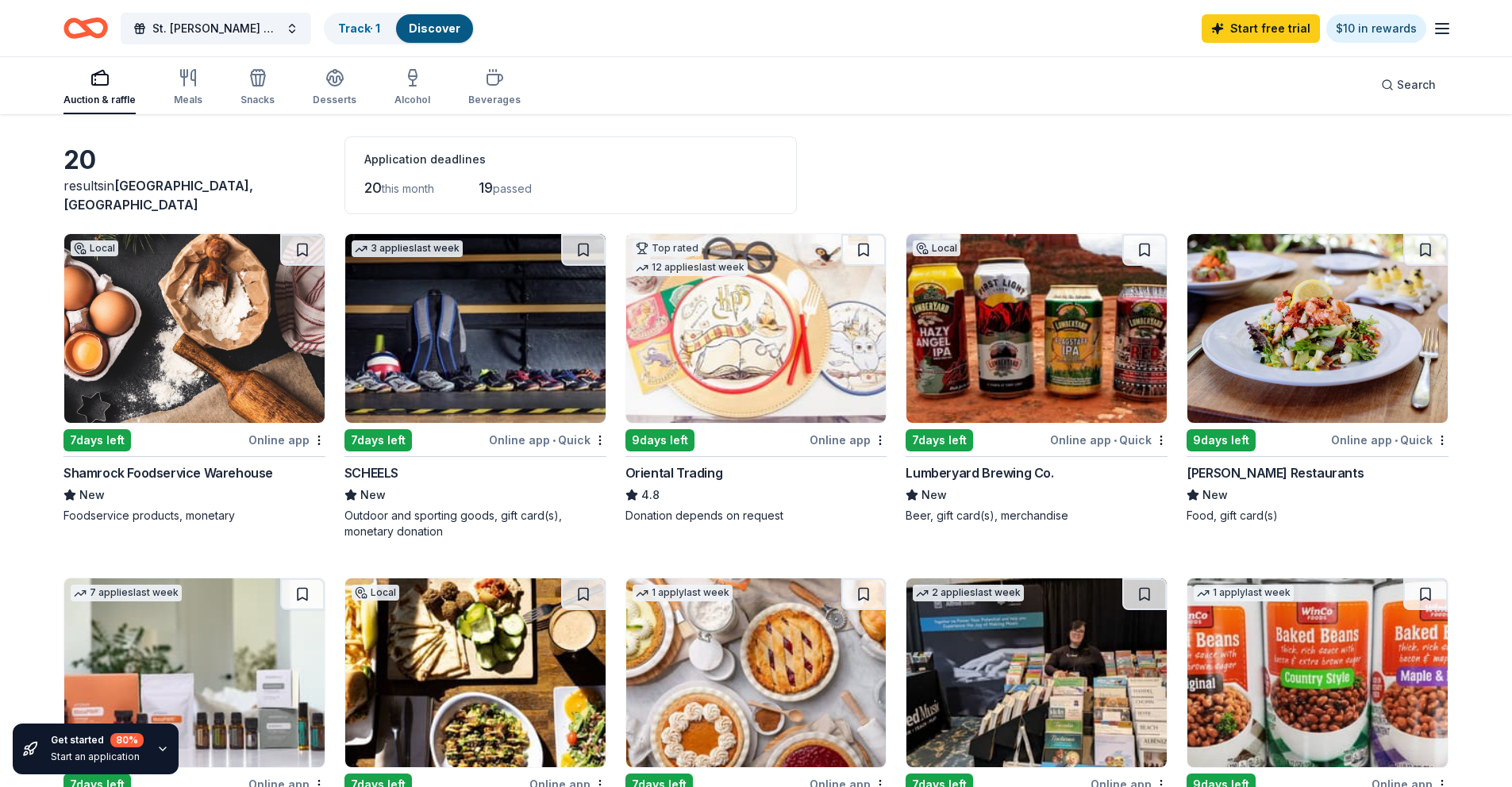
click at [1048, 346] on img at bounding box center [1316, 329] width 260 height 189
click at [235, 320] on img at bounding box center [194, 329] width 260 height 189
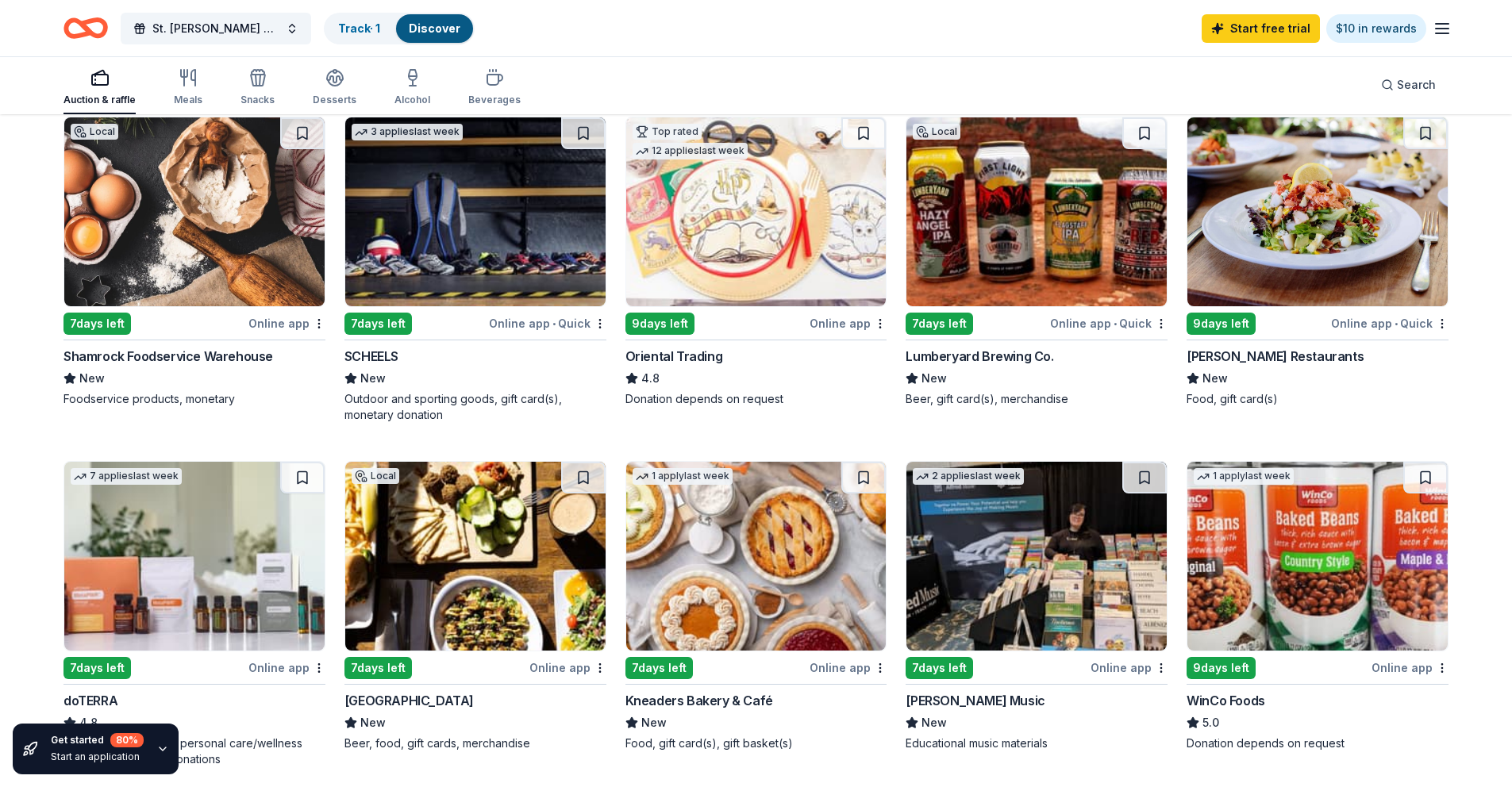
scroll to position [287, 0]
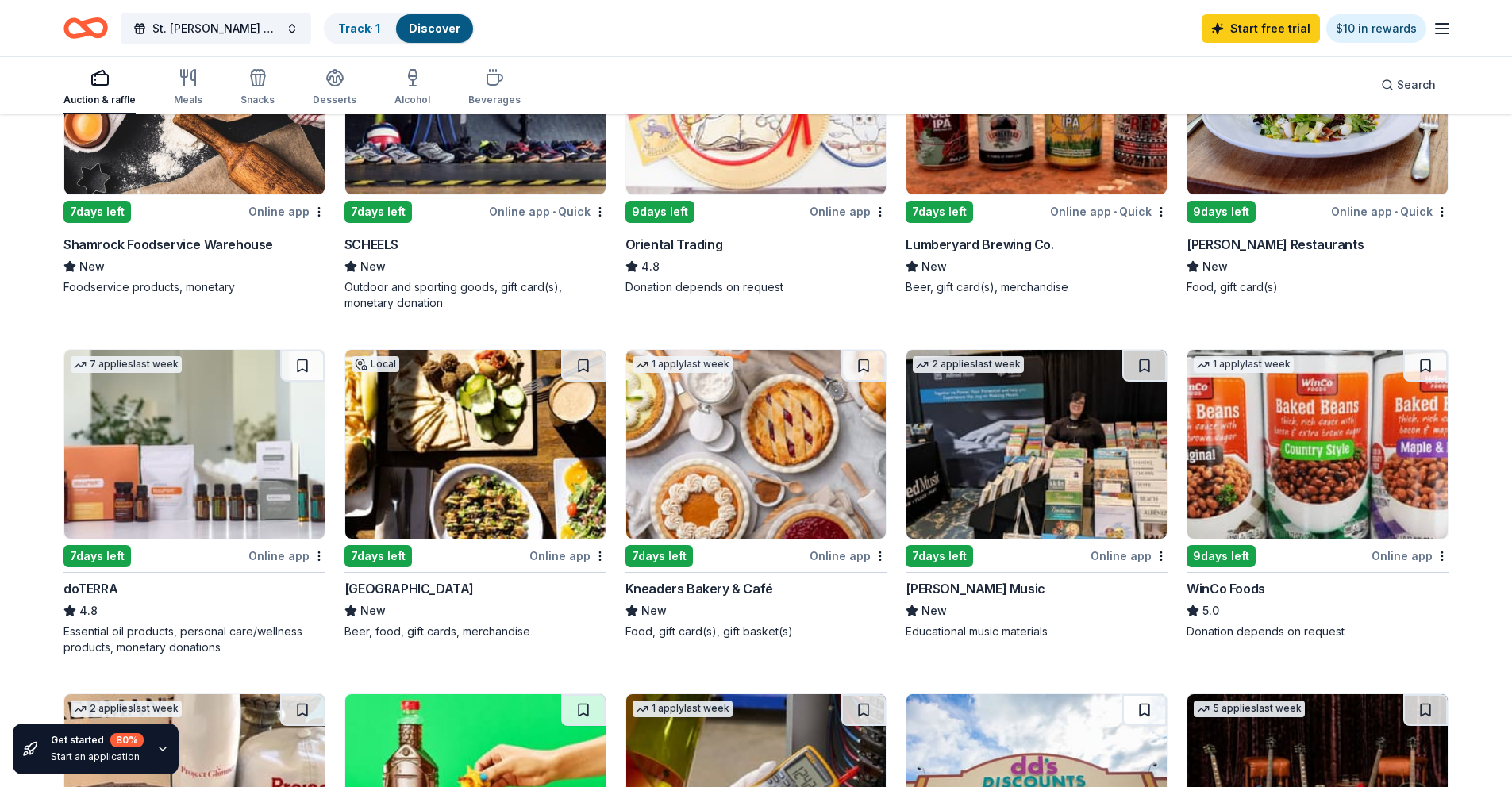
click at [777, 404] on img at bounding box center [756, 444] width 260 height 189
click at [1019, 598] on div "Educational music materials" at bounding box center [1036, 631] width 262 height 16
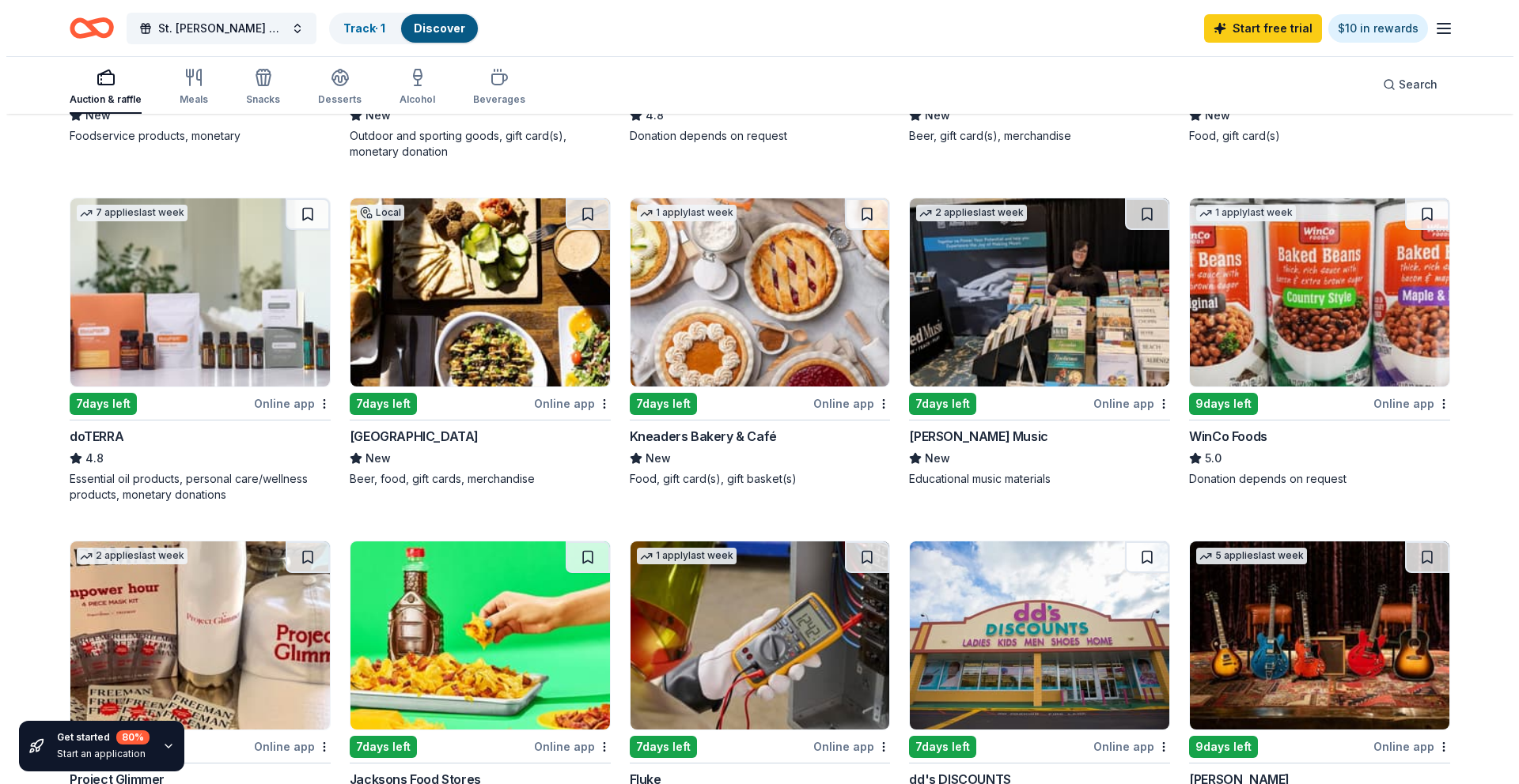
scroll to position [0, 0]
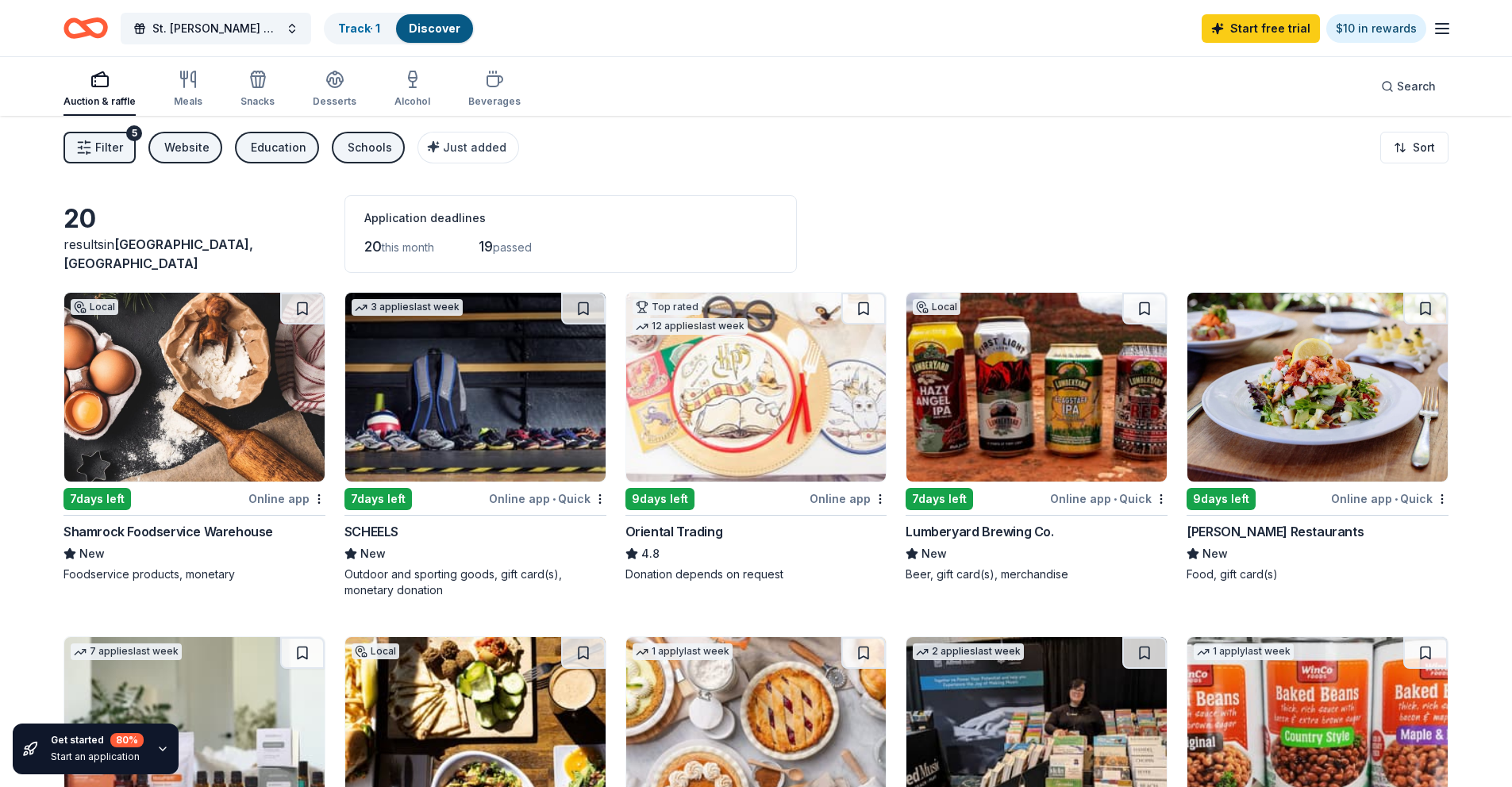
click at [104, 141] on span "Filter" at bounding box center [109, 147] width 27 height 19
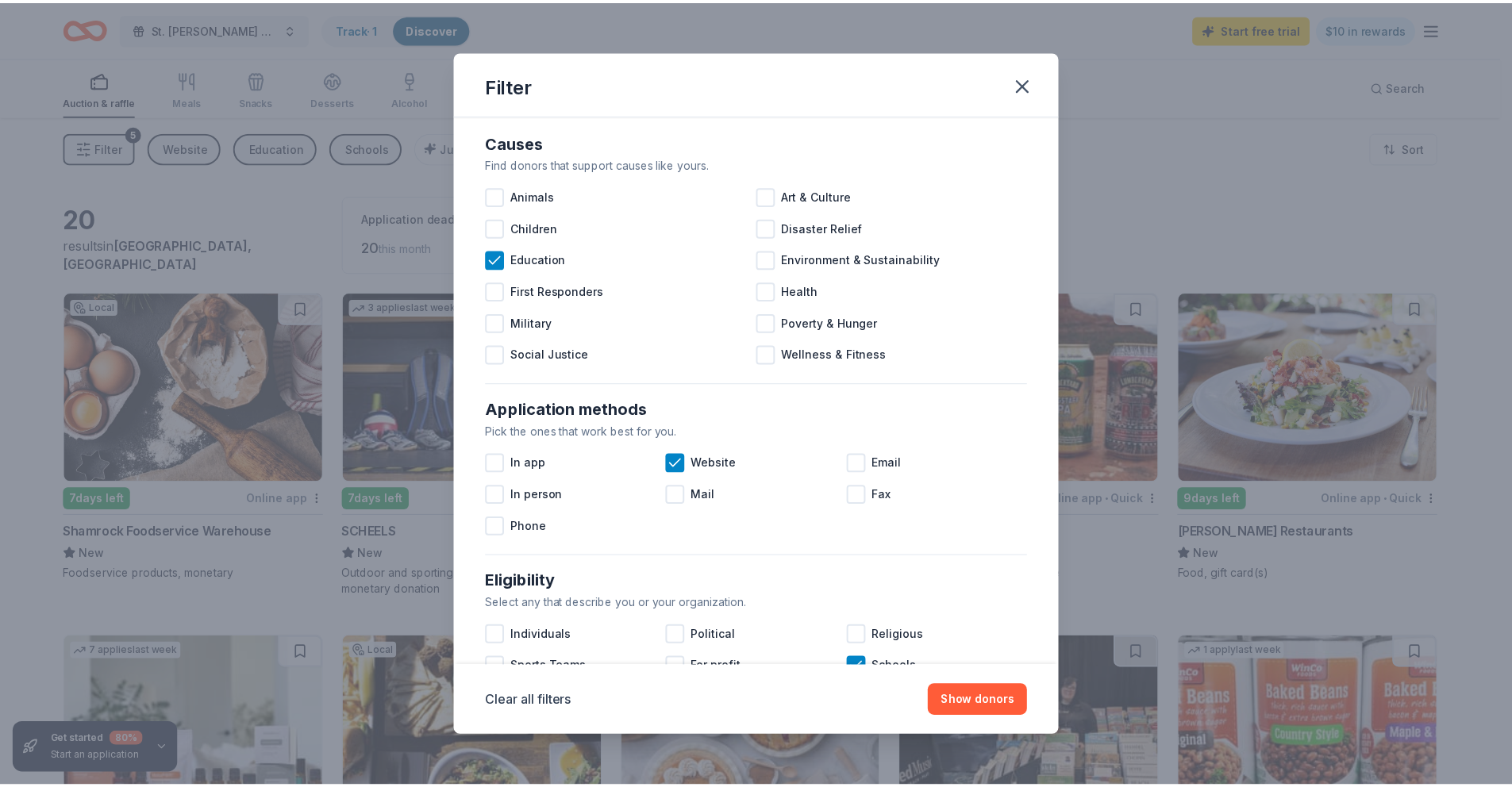
scroll to position [24, 0]
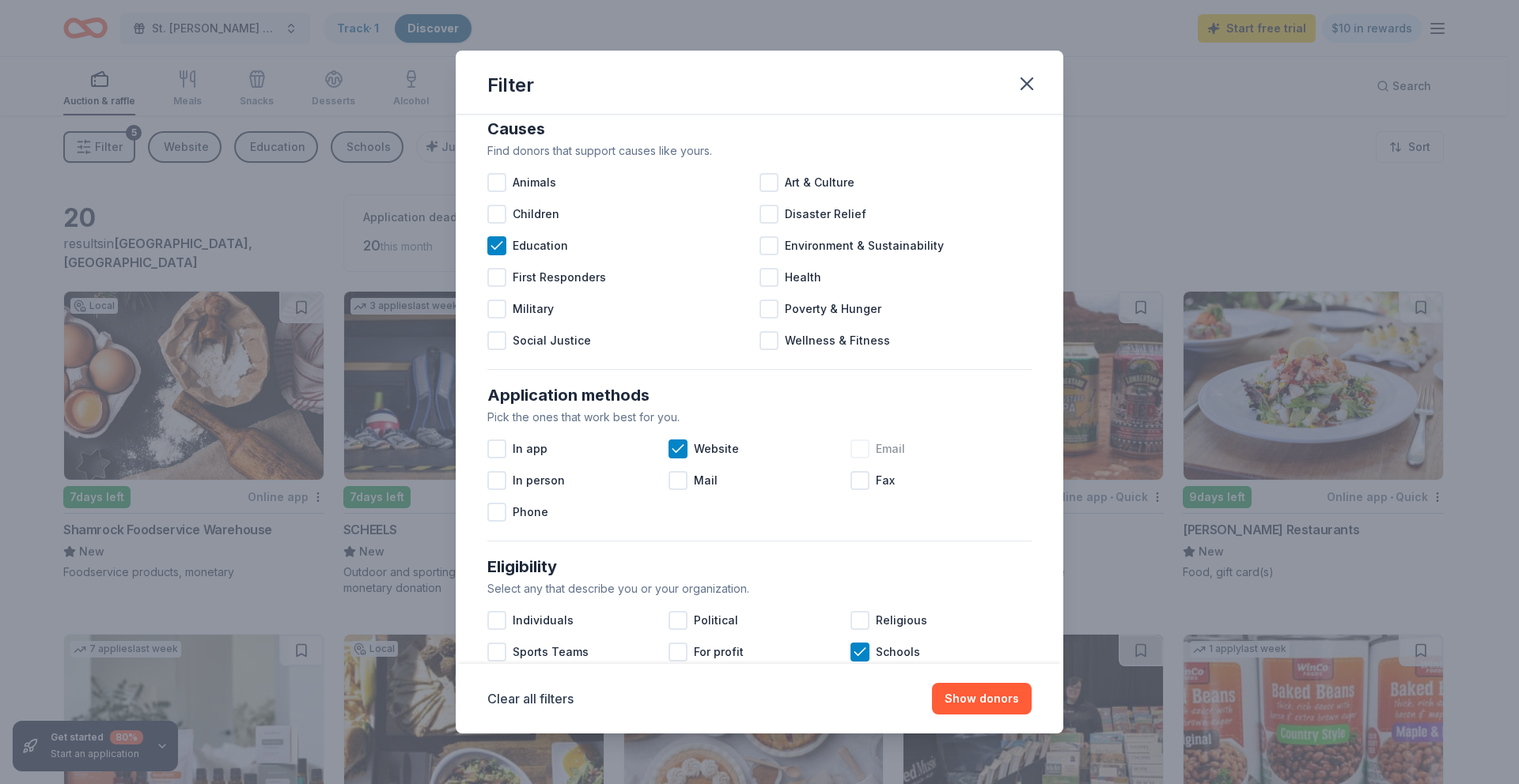
click at [850, 447] on div at bounding box center [860, 449] width 19 height 19
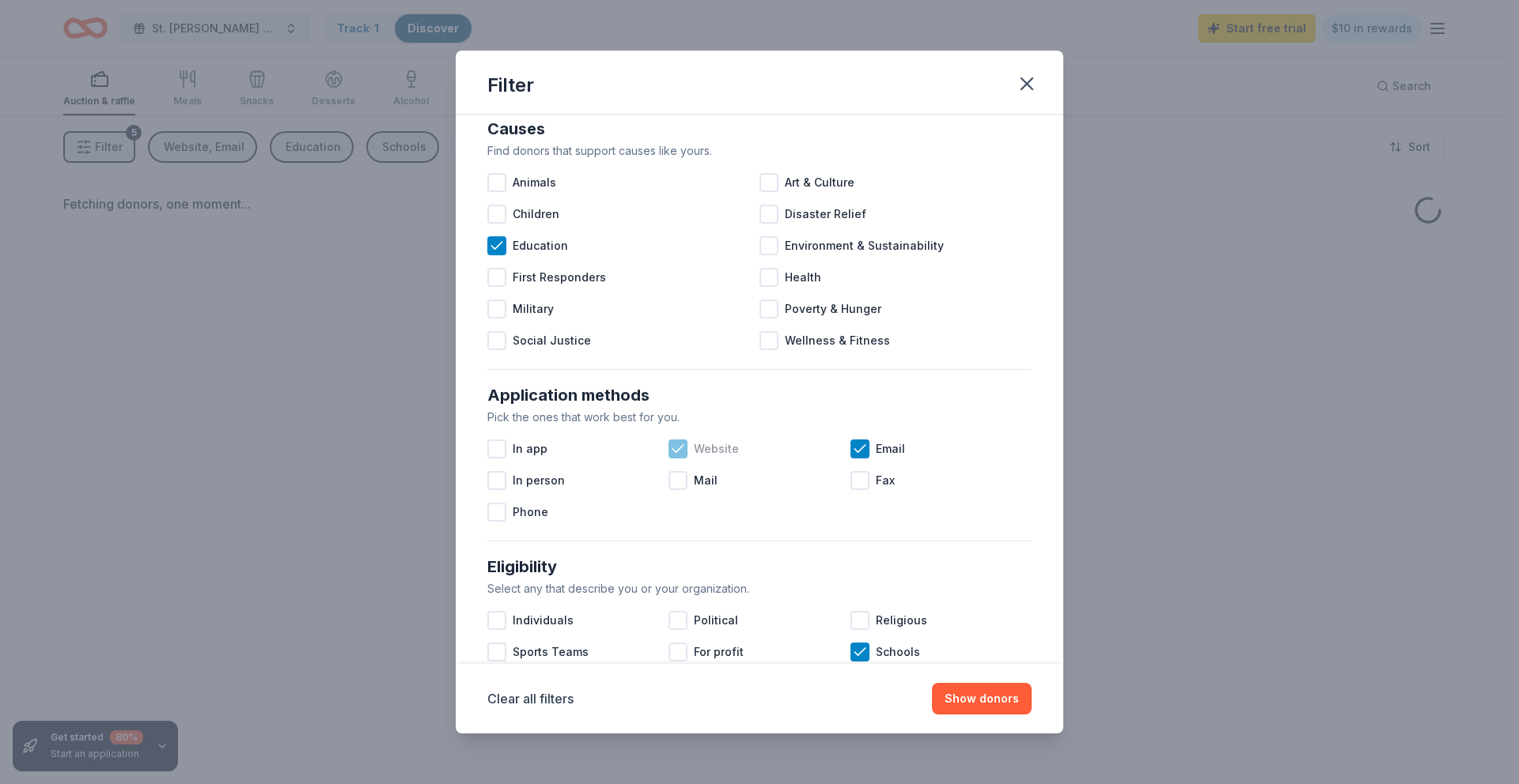
click at [680, 449] on icon at bounding box center [677, 449] width 16 height 16
click at [990, 596] on button "Show donors" at bounding box center [981, 699] width 100 height 32
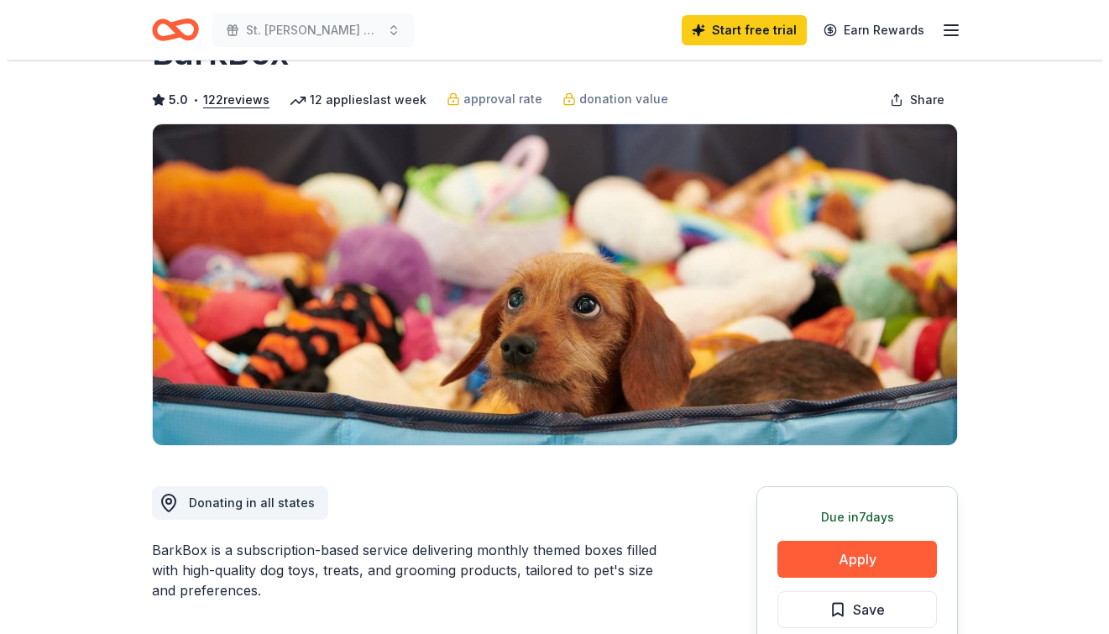
scroll to position [92, 0]
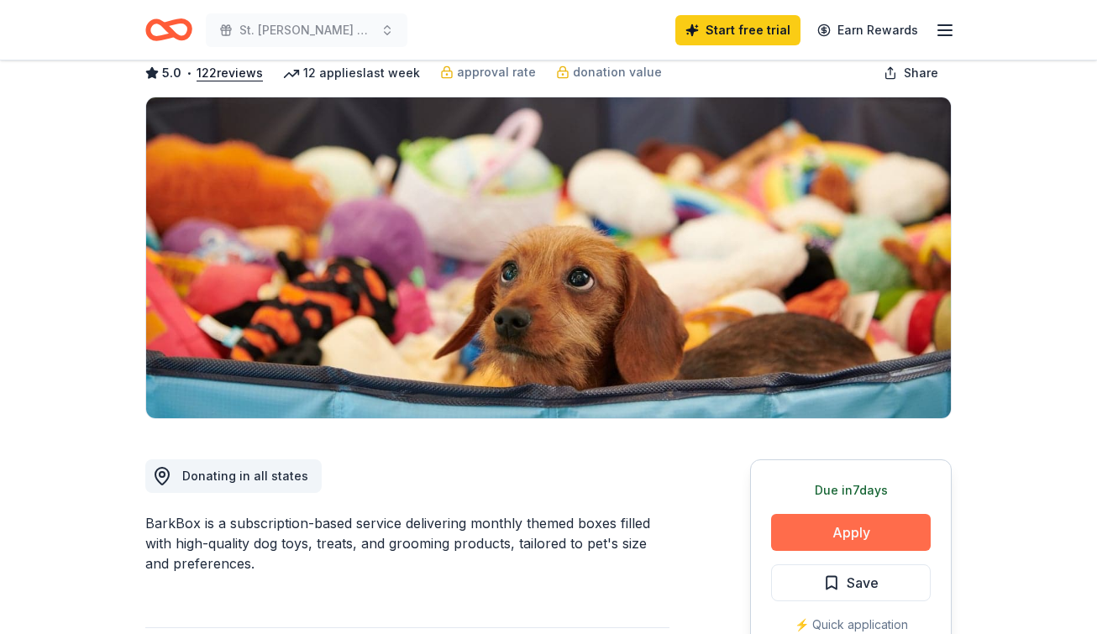
click at [821, 528] on button "Apply" at bounding box center [851, 532] width 160 height 37
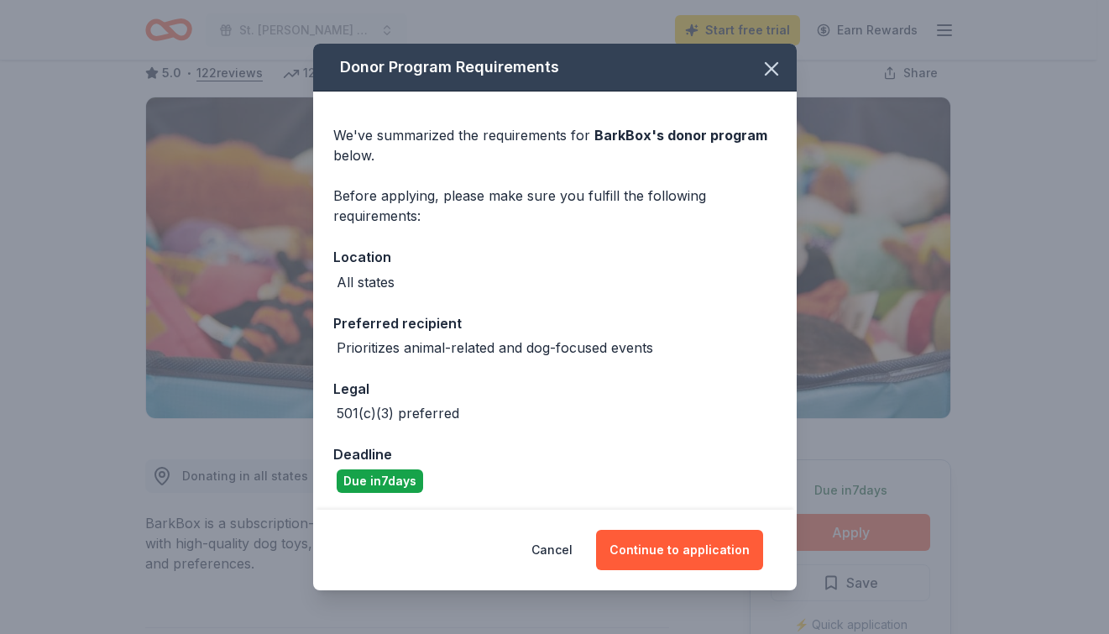
scroll to position [3, 0]
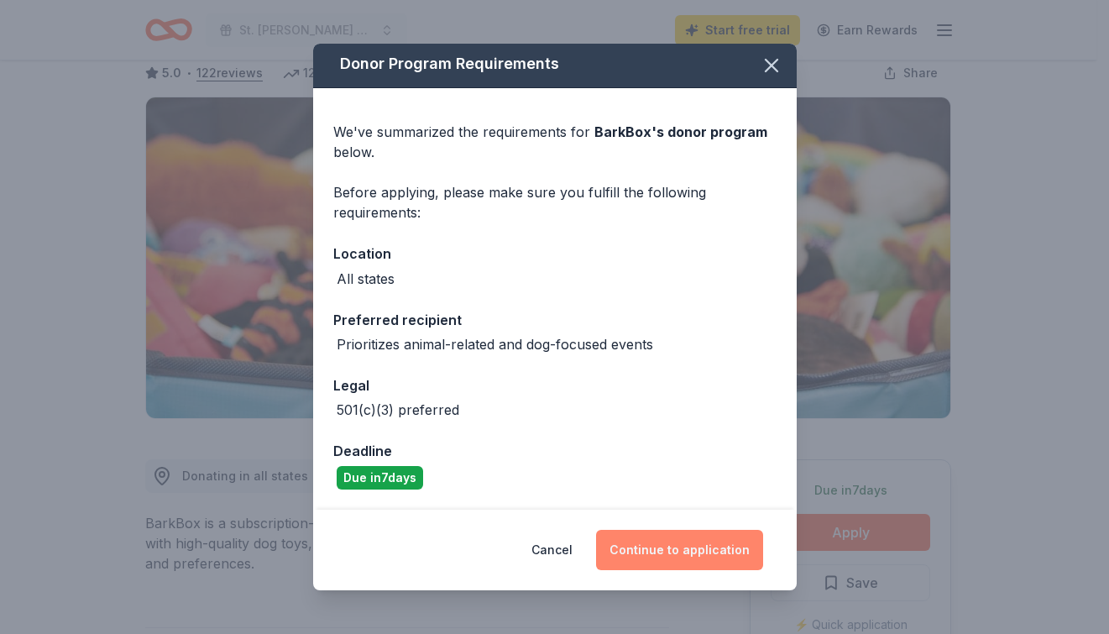
click at [690, 551] on button "Continue to application" at bounding box center [679, 550] width 167 height 40
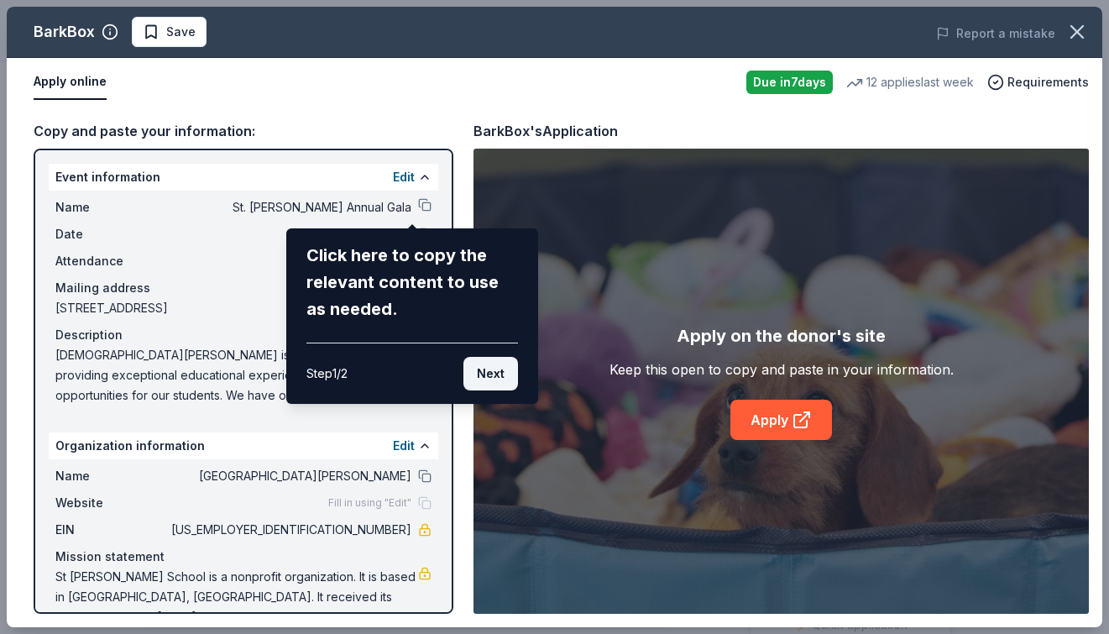
click at [485, 378] on button "Next" at bounding box center [491, 374] width 55 height 34
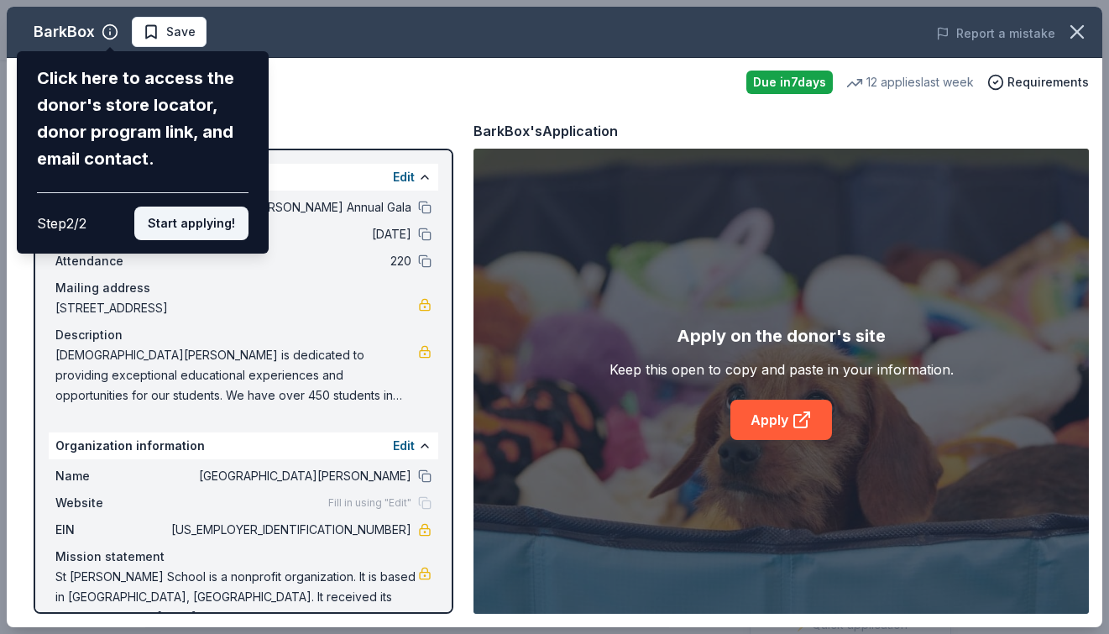
click at [187, 228] on button "Start applying!" at bounding box center [191, 224] width 114 height 34
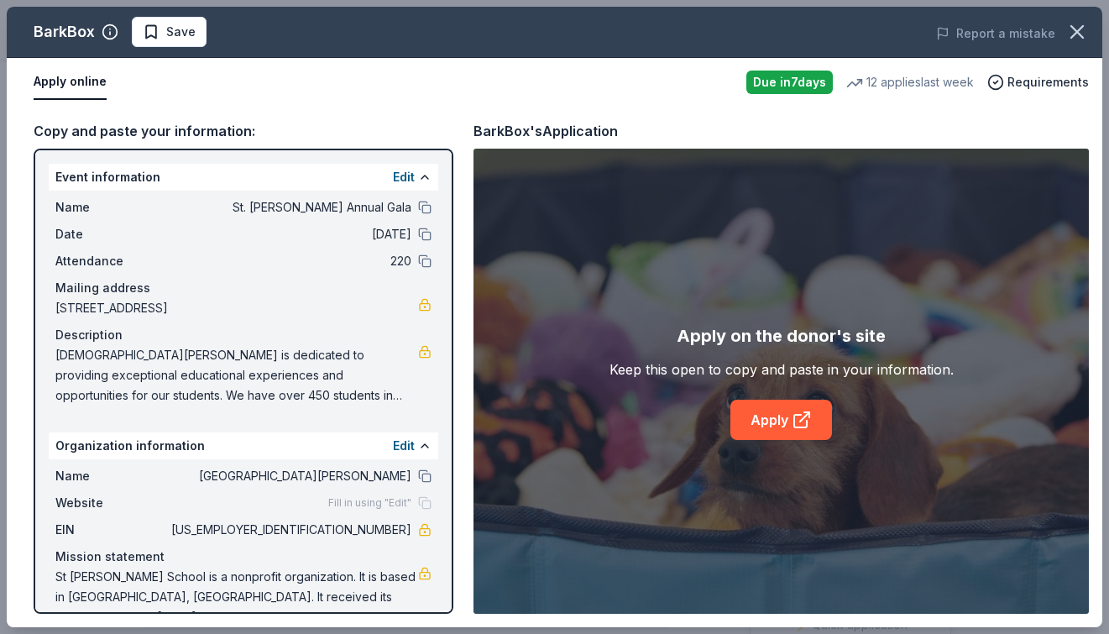
click at [257, 578] on span "St John Bosco School is a nonprofit organization. It is based in Phoenix, AZ. I…" at bounding box center [236, 597] width 363 height 60
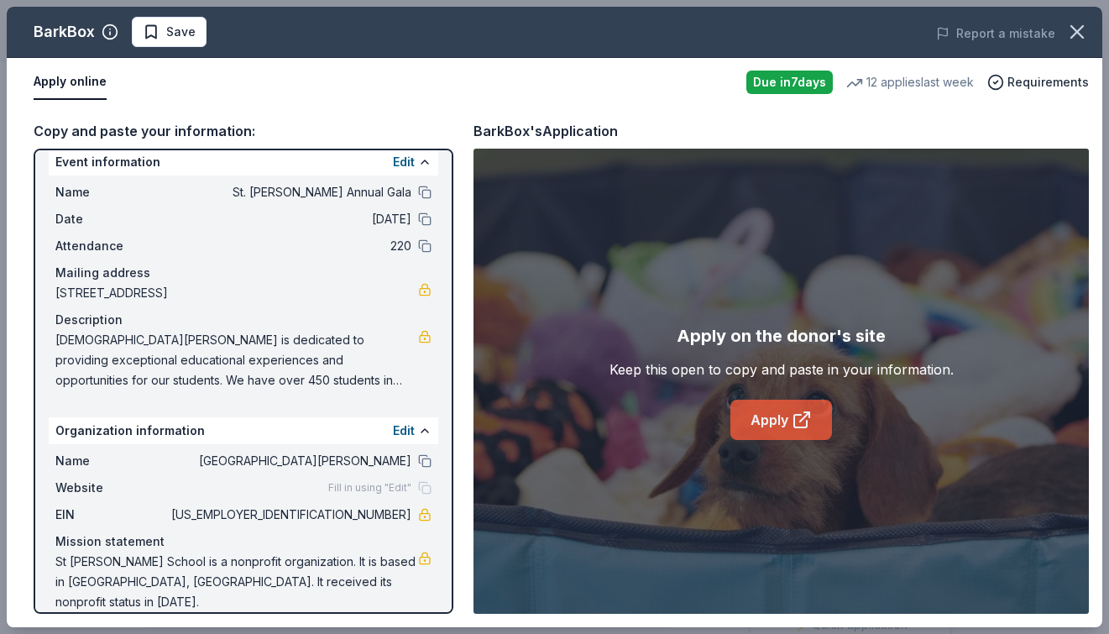
click at [772, 414] on link "Apply" at bounding box center [782, 420] width 102 height 40
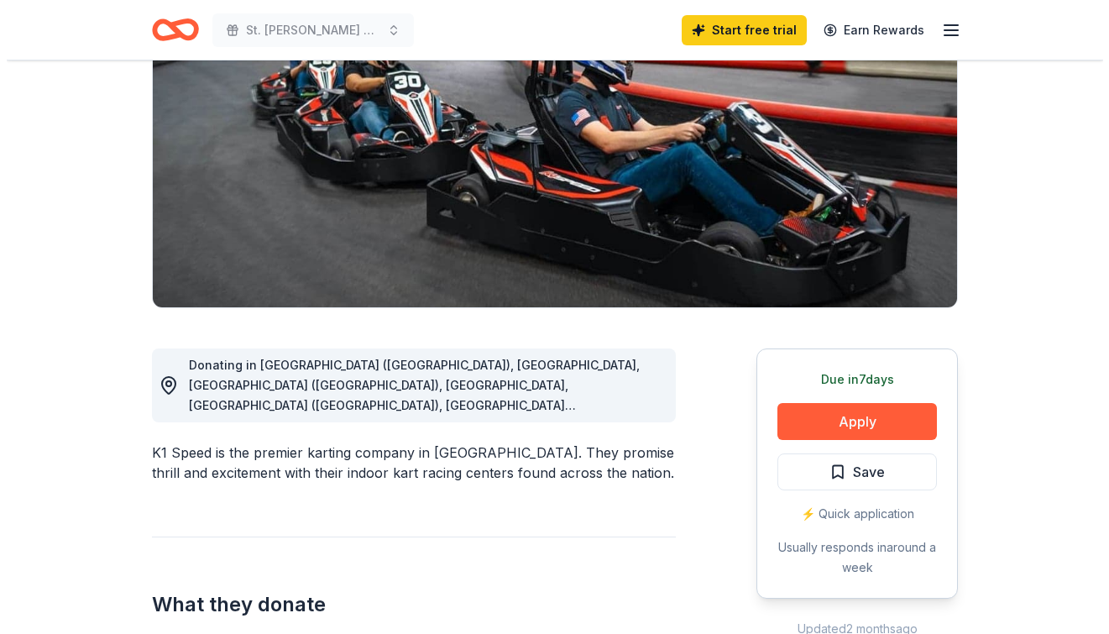
scroll to position [522, 0]
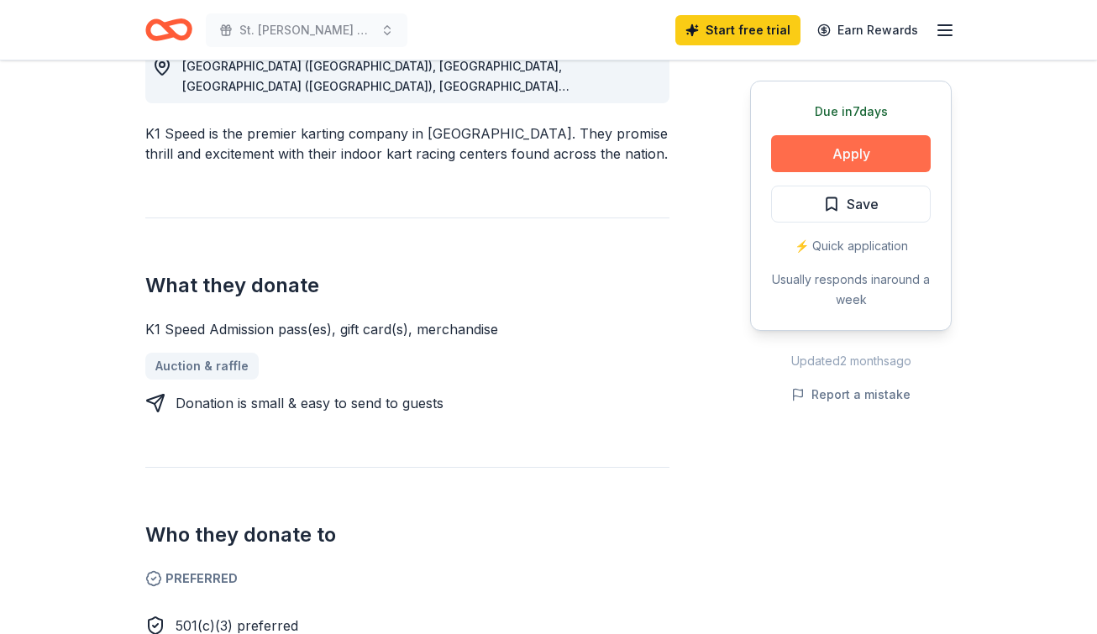
click at [857, 157] on button "Apply" at bounding box center [851, 153] width 160 height 37
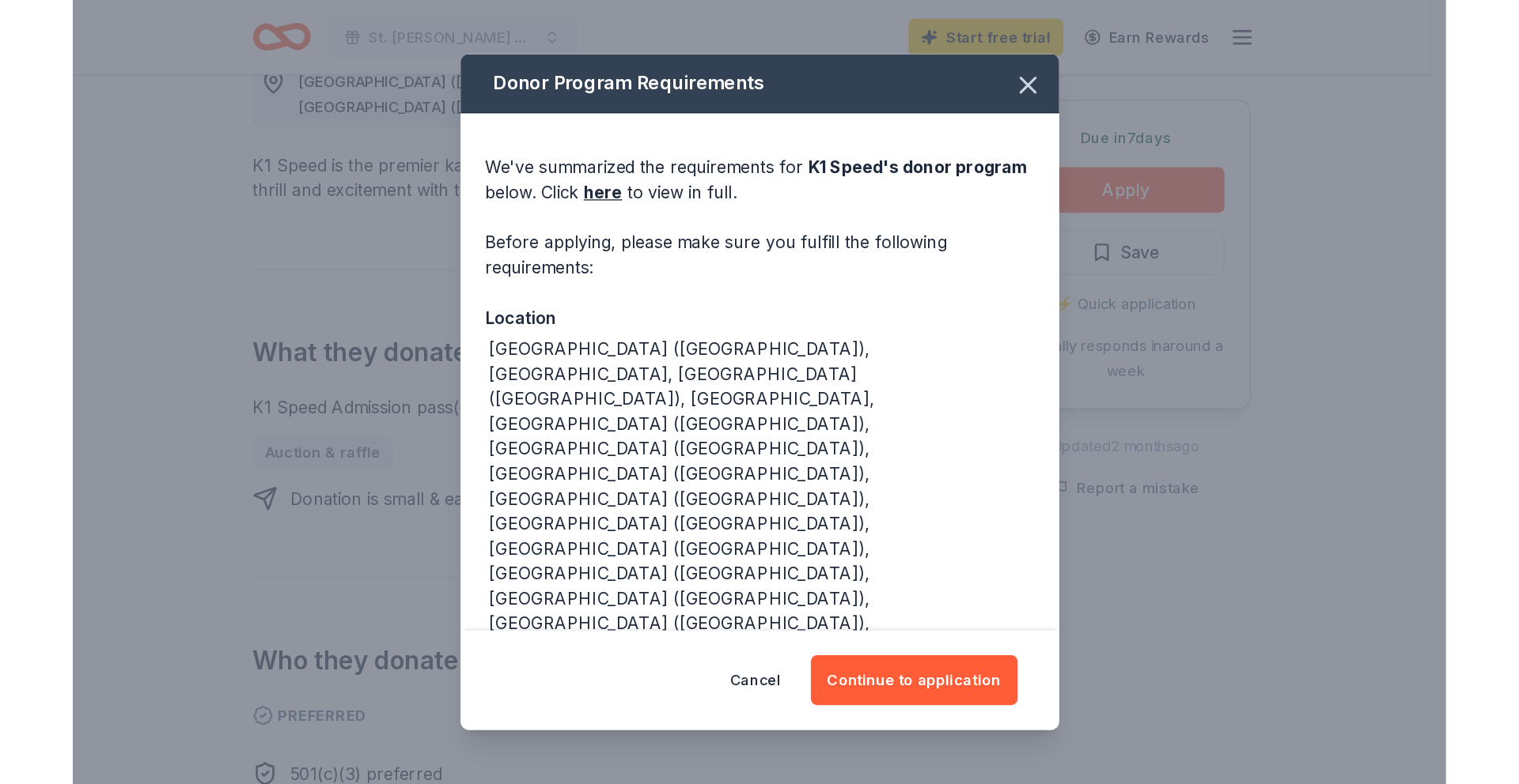
scroll to position [20, 0]
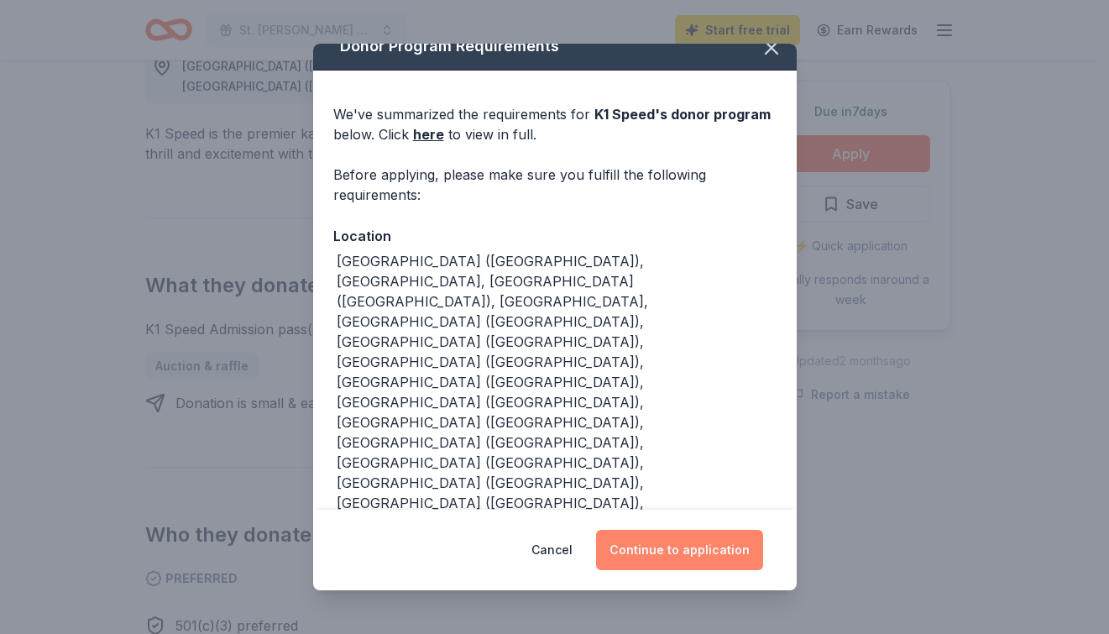
click at [665, 552] on button "Continue to application" at bounding box center [679, 550] width 167 height 40
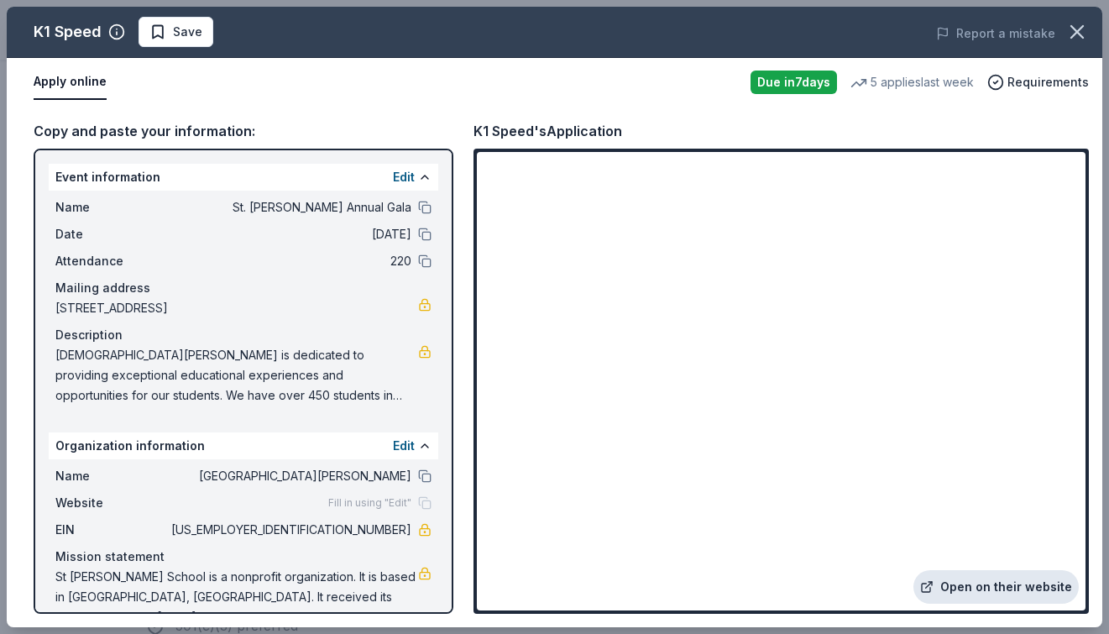
click at [1020, 590] on link "Open on their website" at bounding box center [996, 587] width 165 height 34
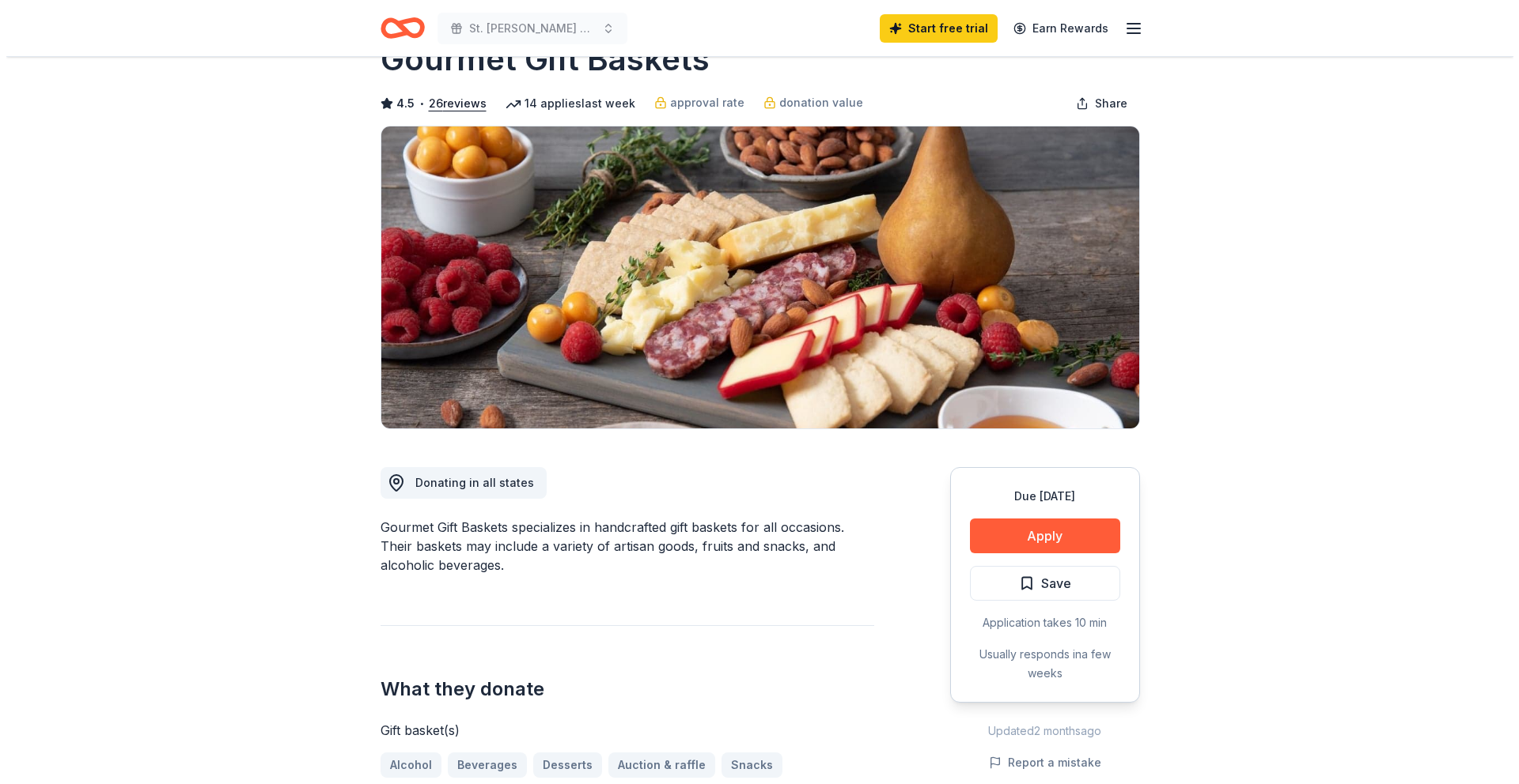
scroll to position [69, 0]
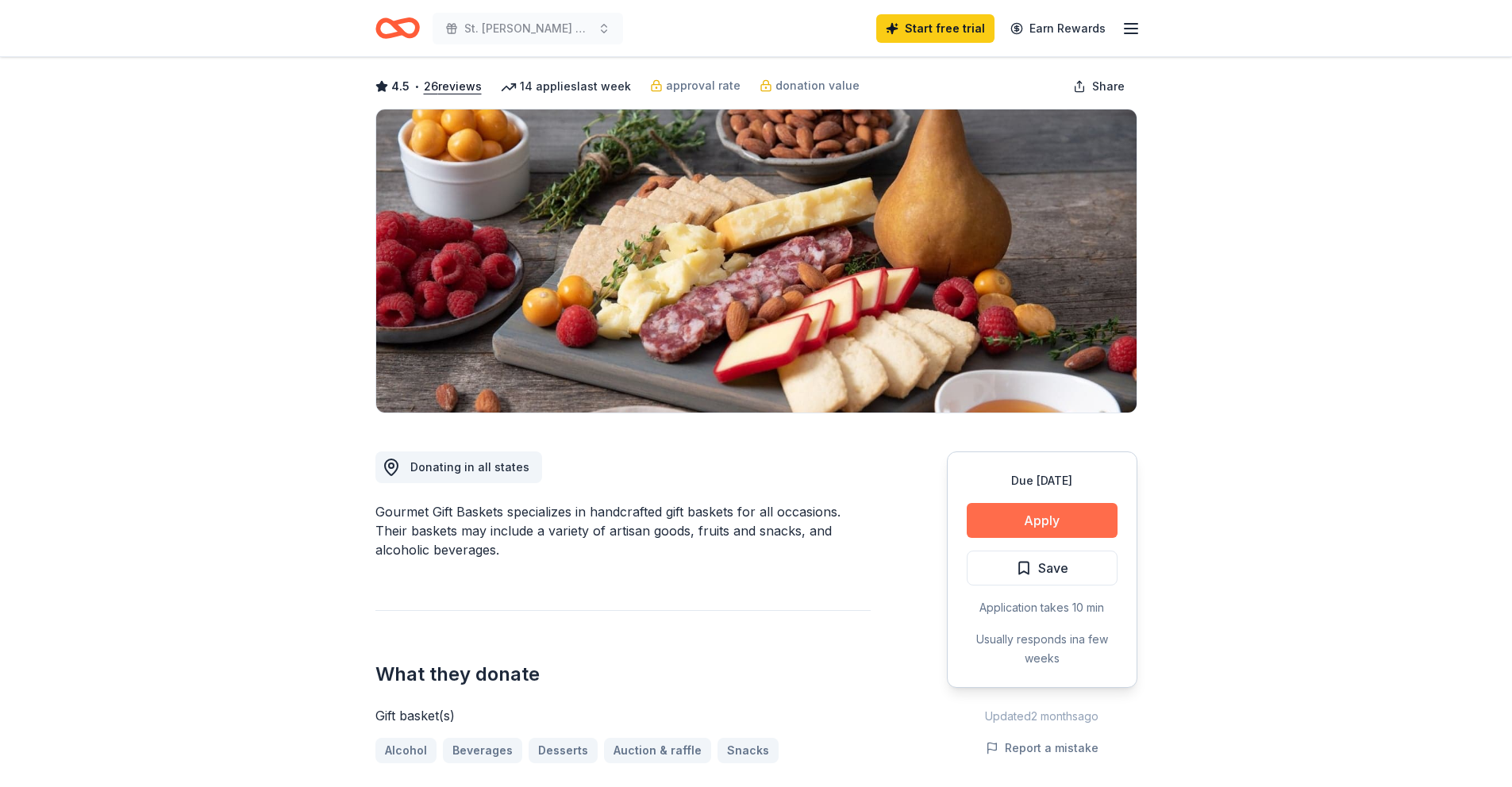
click at [1023, 513] on button "Apply" at bounding box center [1042, 520] width 151 height 35
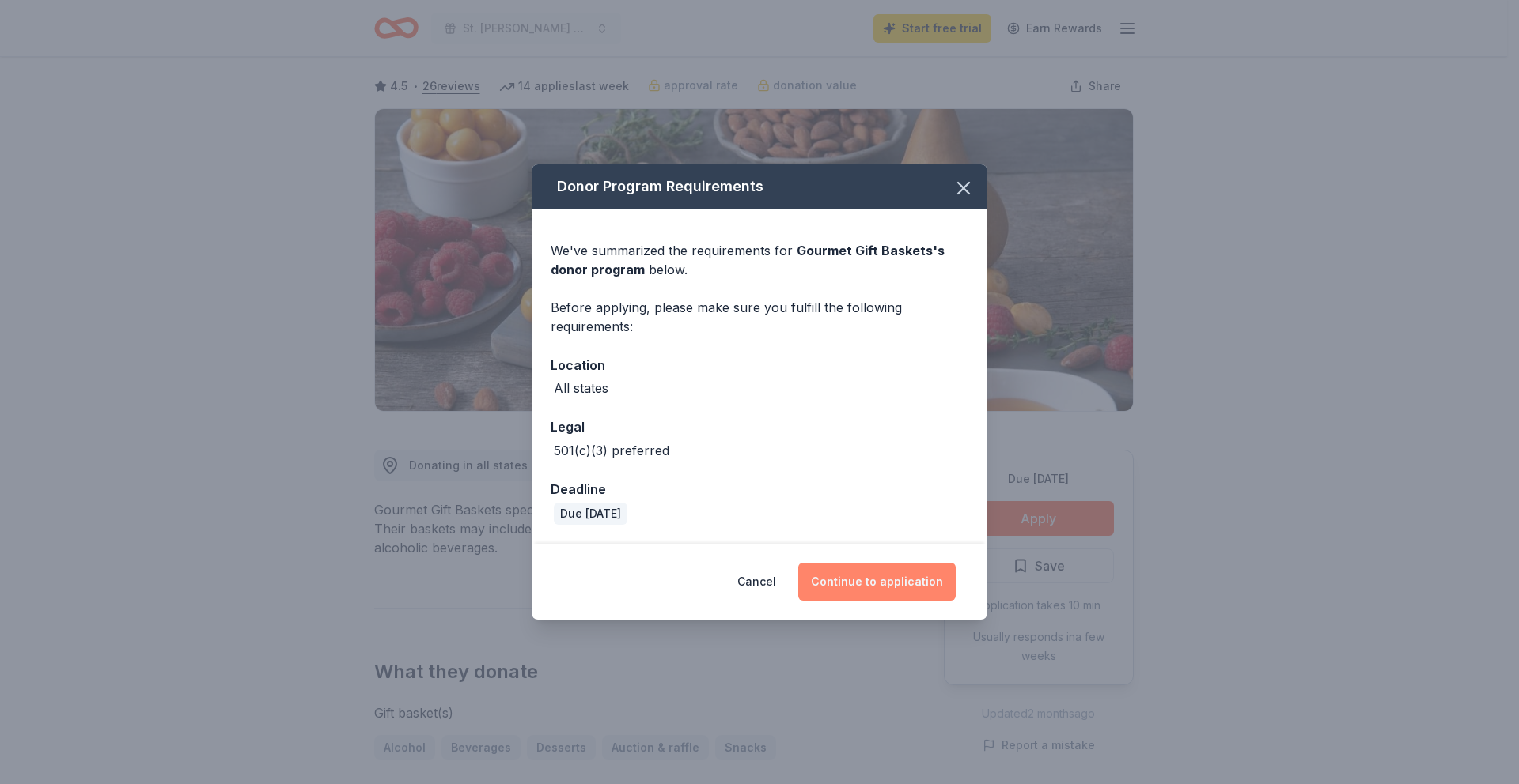
click at [861, 575] on button "Continue to application" at bounding box center [876, 582] width 157 height 38
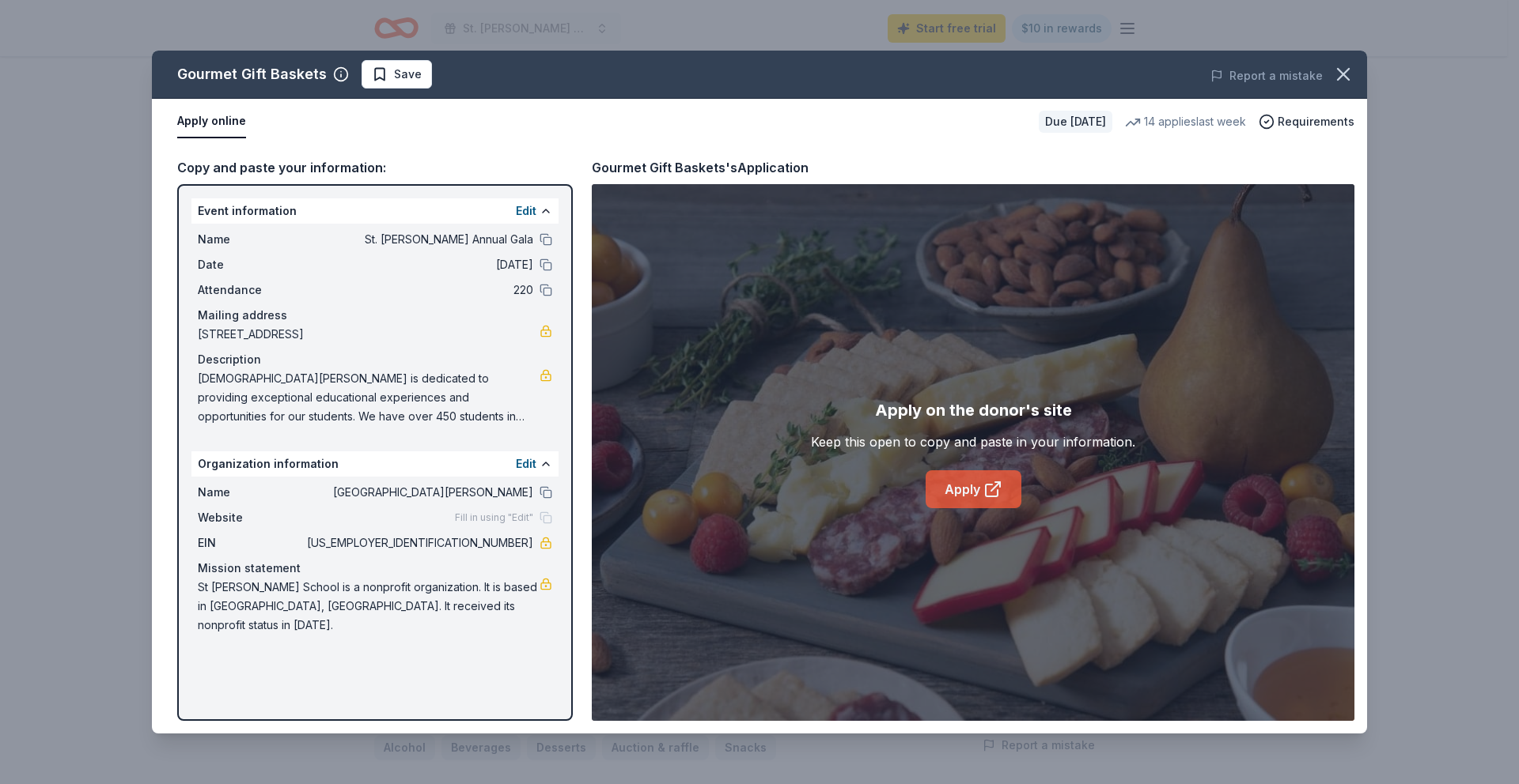
click at [971, 489] on link "Apply" at bounding box center [974, 489] width 96 height 38
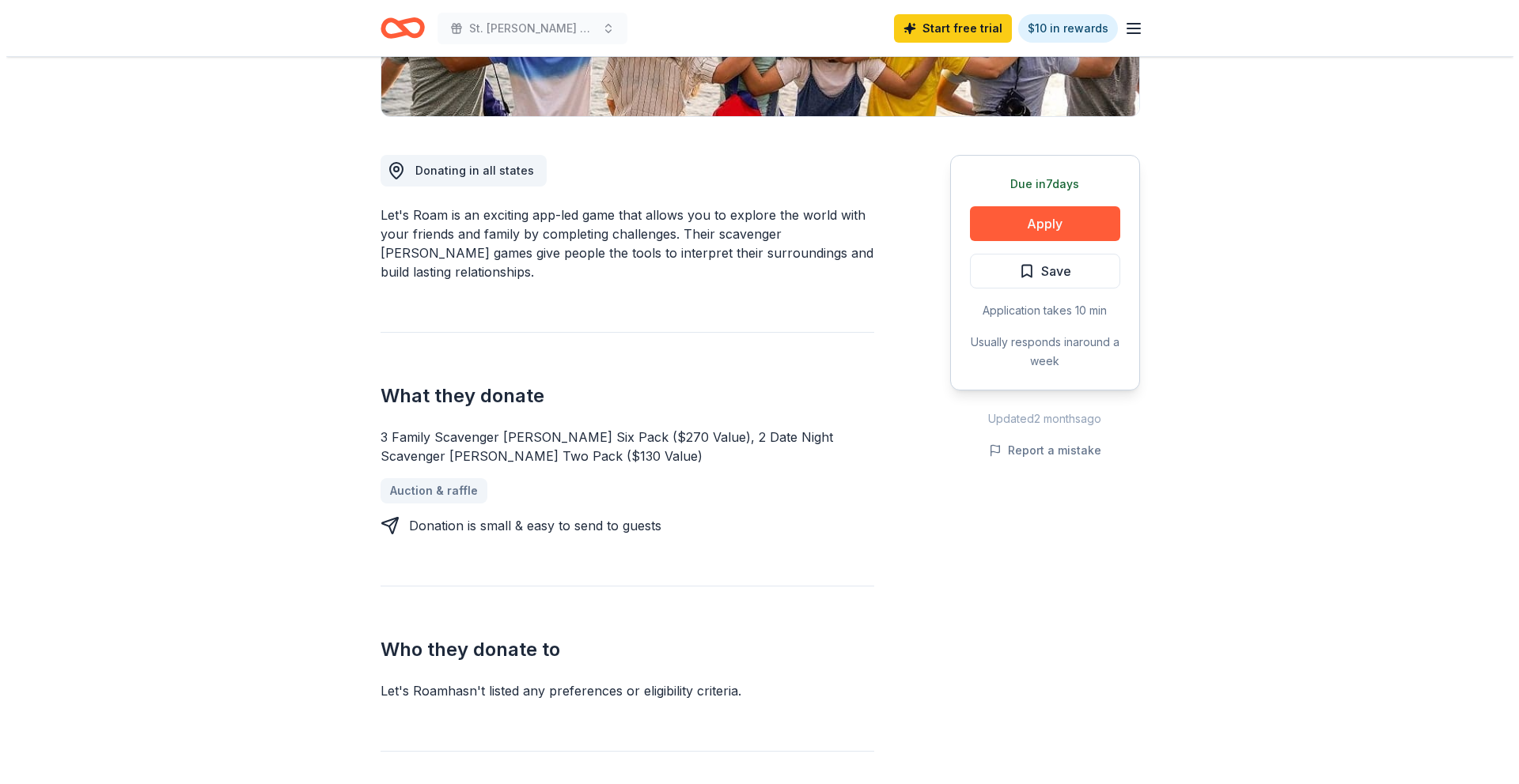
scroll to position [66, 0]
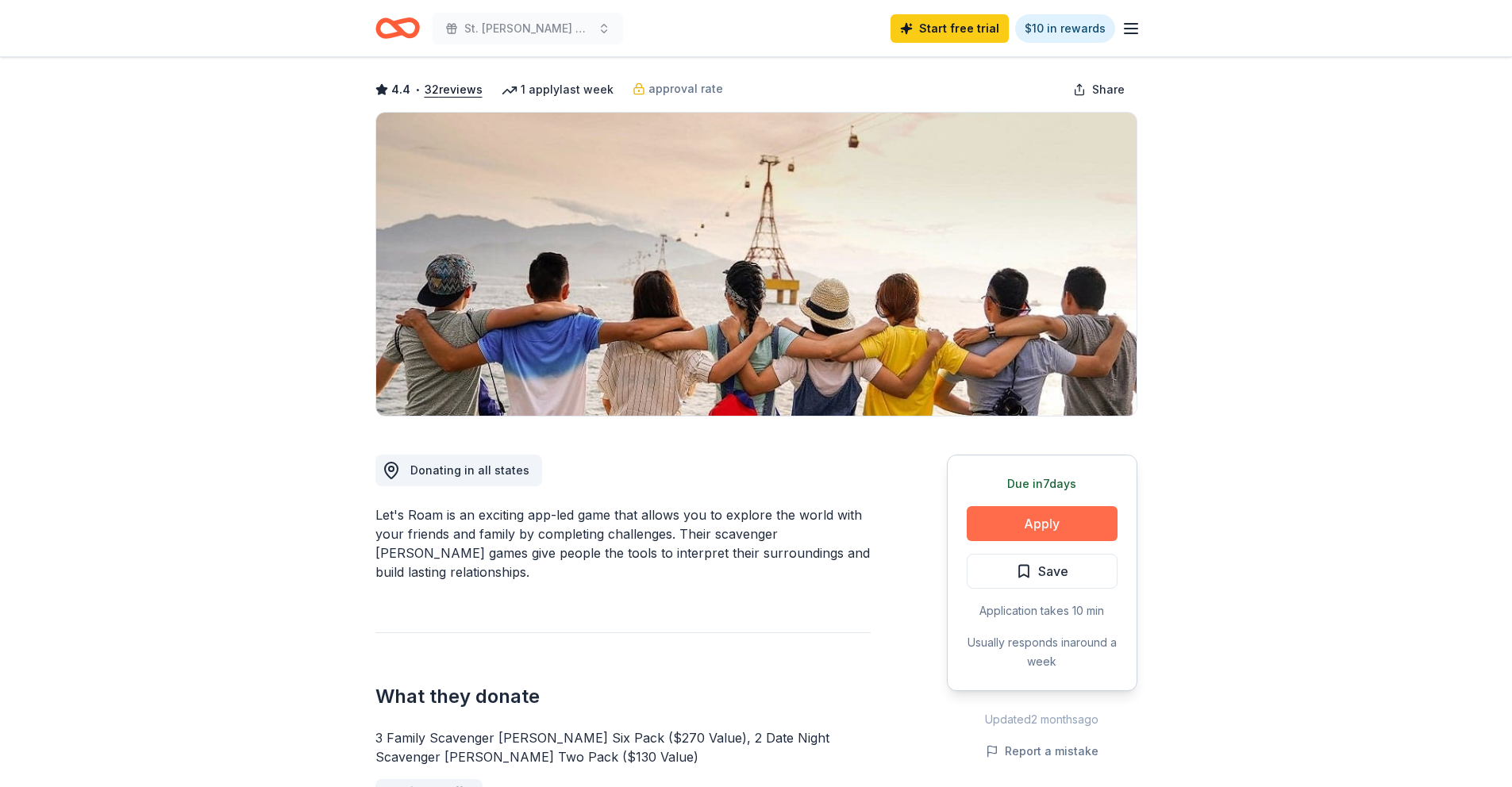
click at [1046, 521] on button "Apply" at bounding box center [1042, 523] width 151 height 35
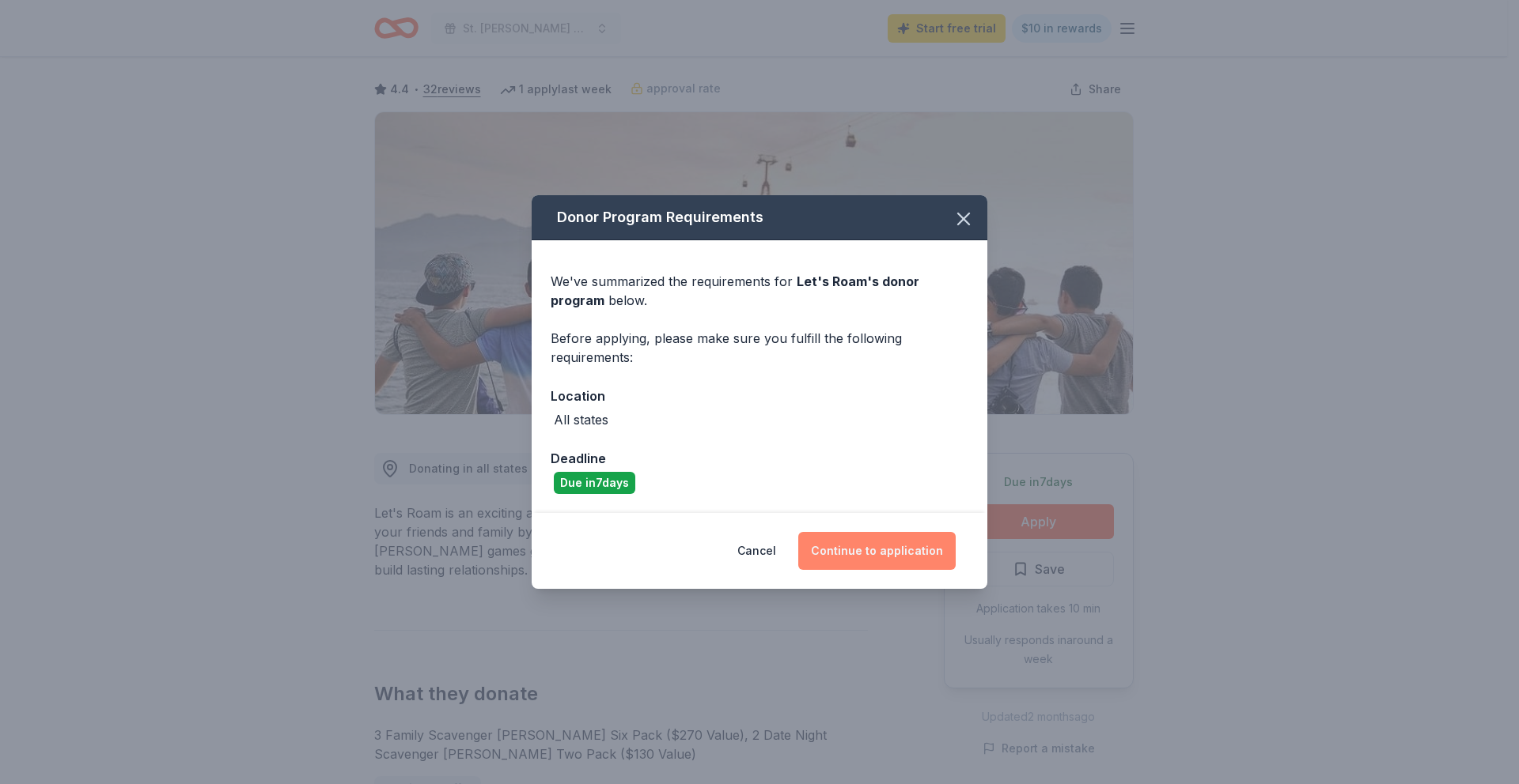
click at [873, 551] on button "Continue to application" at bounding box center [876, 551] width 157 height 38
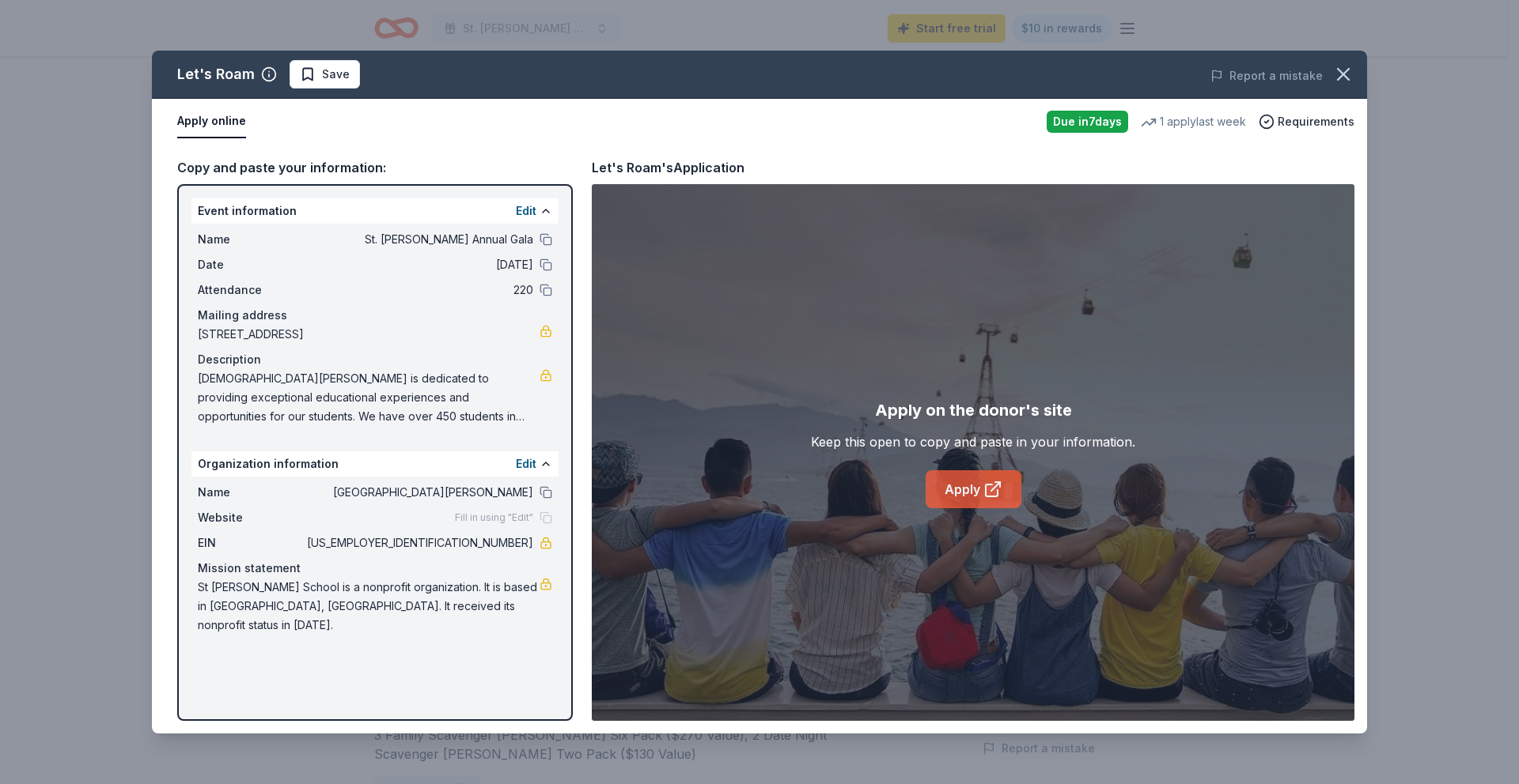
click at [999, 487] on icon at bounding box center [997, 484] width 5 height 5
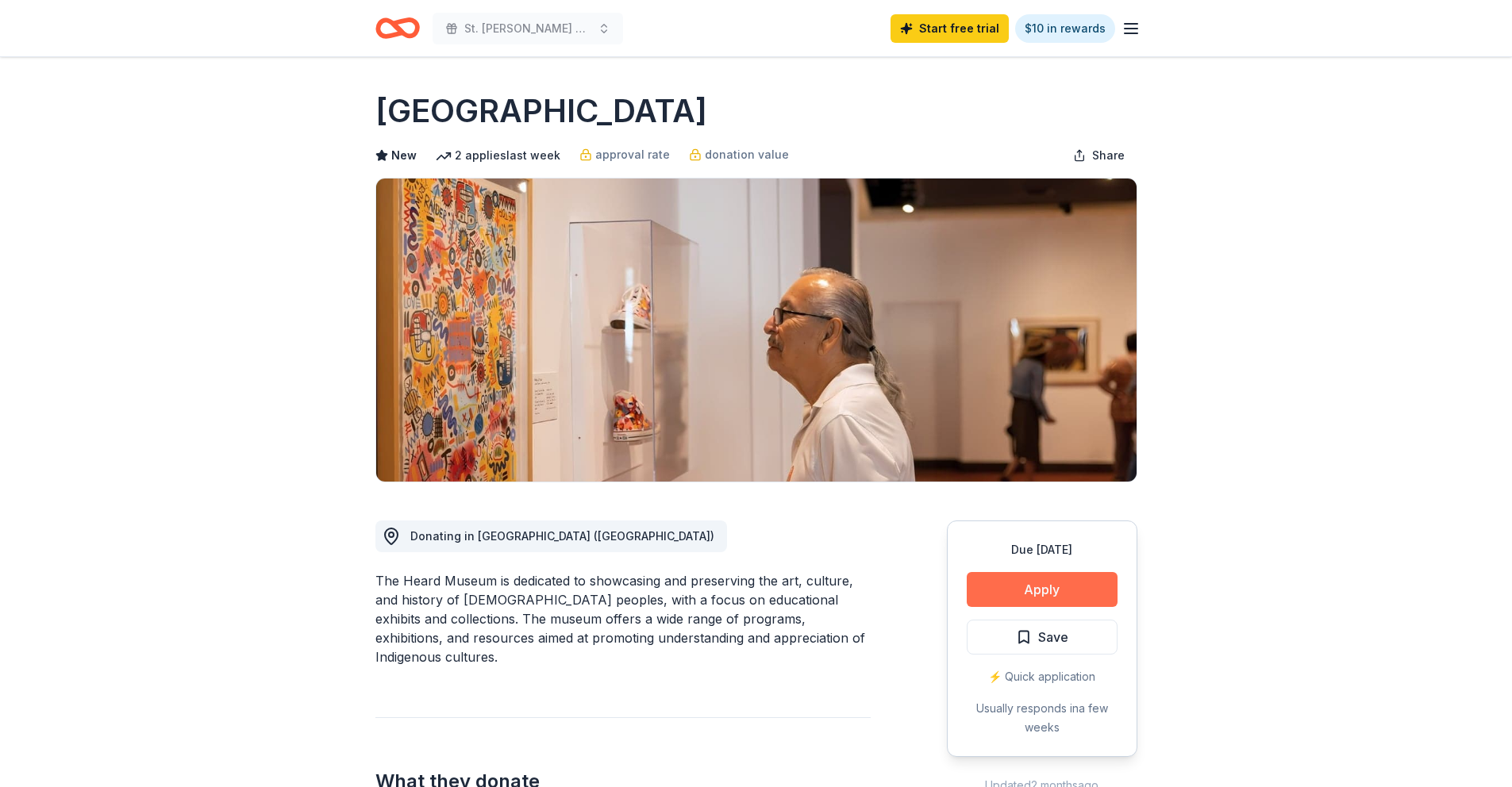
click at [1029, 588] on button "Apply" at bounding box center [1042, 590] width 151 height 35
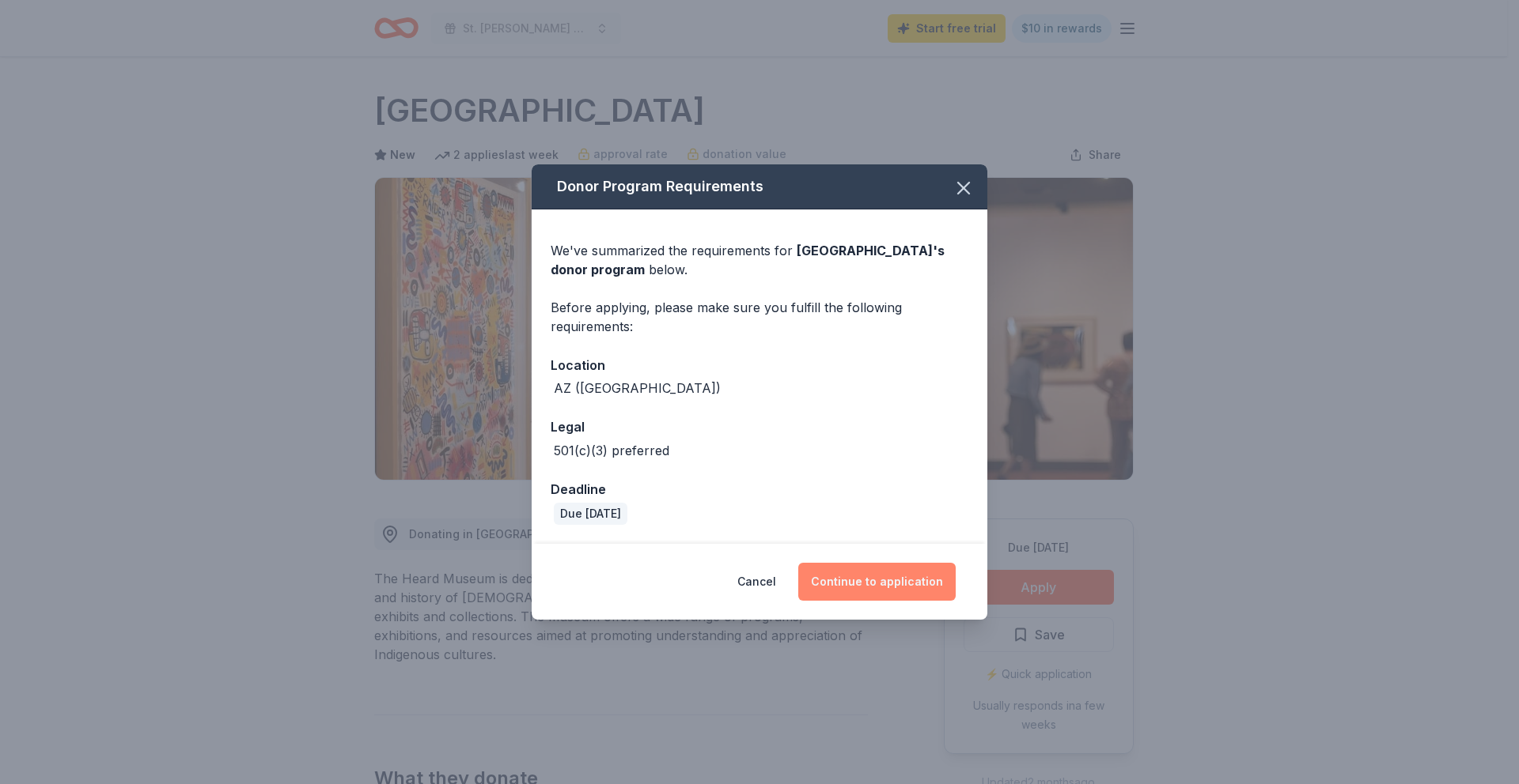
click at [872, 573] on button "Continue to application" at bounding box center [876, 582] width 157 height 38
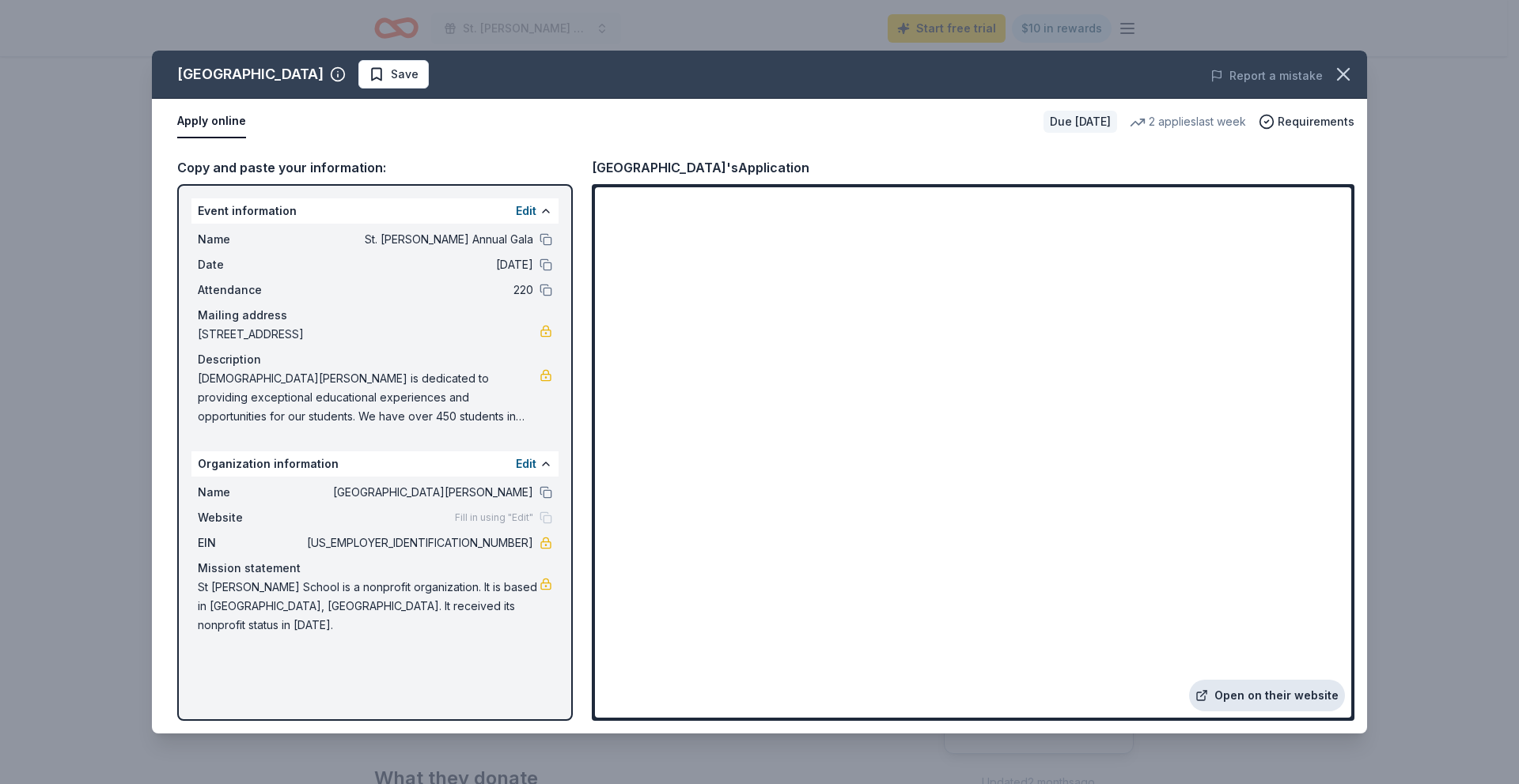
click at [1262, 689] on link "Open on their website" at bounding box center [1266, 696] width 155 height 32
click at [1348, 79] on icon "button" at bounding box center [1343, 74] width 11 height 11
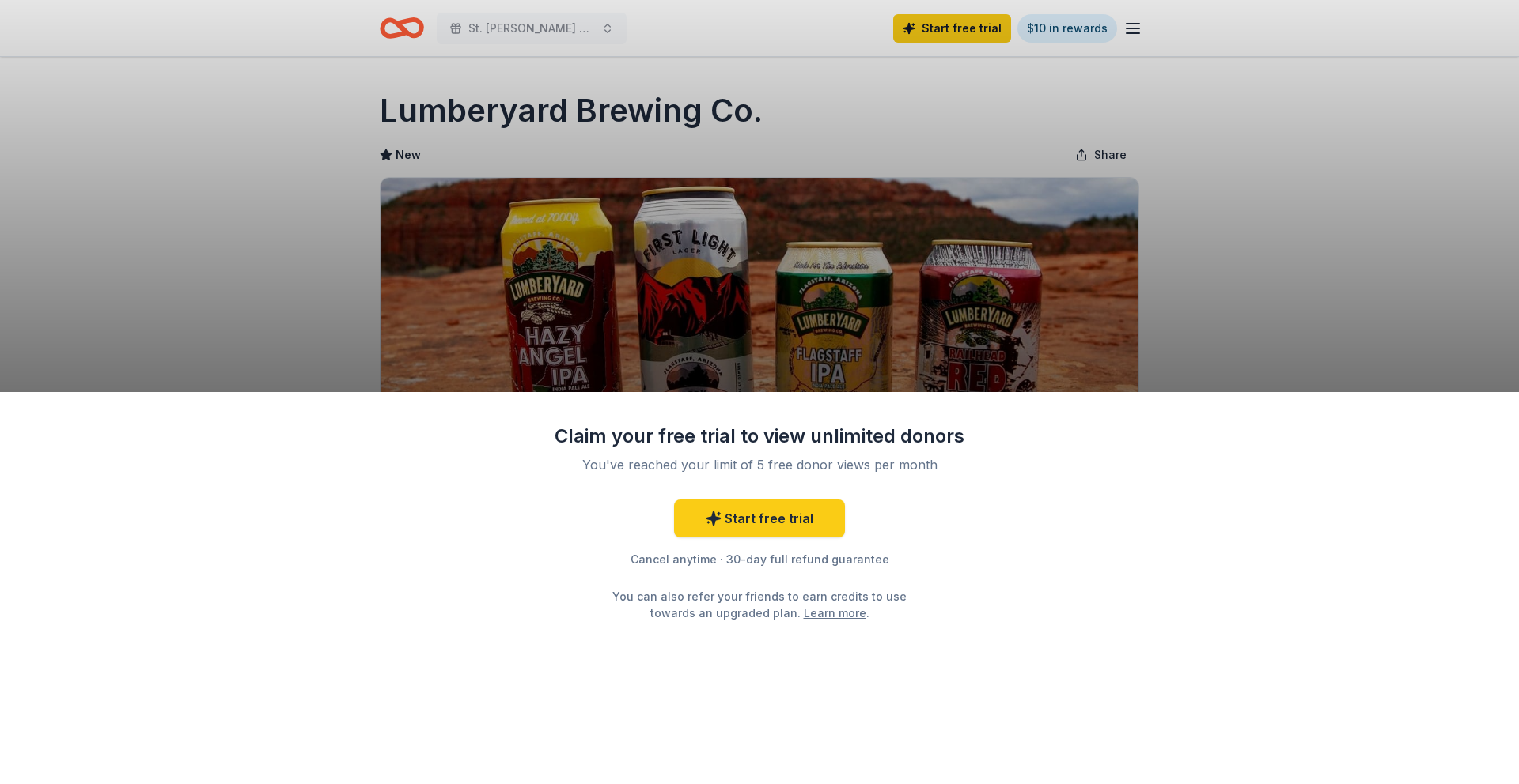
click at [717, 337] on div "Claim your free trial to view unlimited donors You've reached your limit of 5 f…" at bounding box center [759, 392] width 1519 height 784
click at [785, 113] on div "Claim your free trial to view unlimited donors You've reached your limit of 5 f…" at bounding box center [759, 392] width 1519 height 784
drag, startPoint x: 773, startPoint y: 110, endPoint x: 375, endPoint y: 112, distance: 398.0
click at [375, 112] on div "Claim your free trial to view unlimited donors You've reached your limit of 5 f…" at bounding box center [759, 392] width 1519 height 784
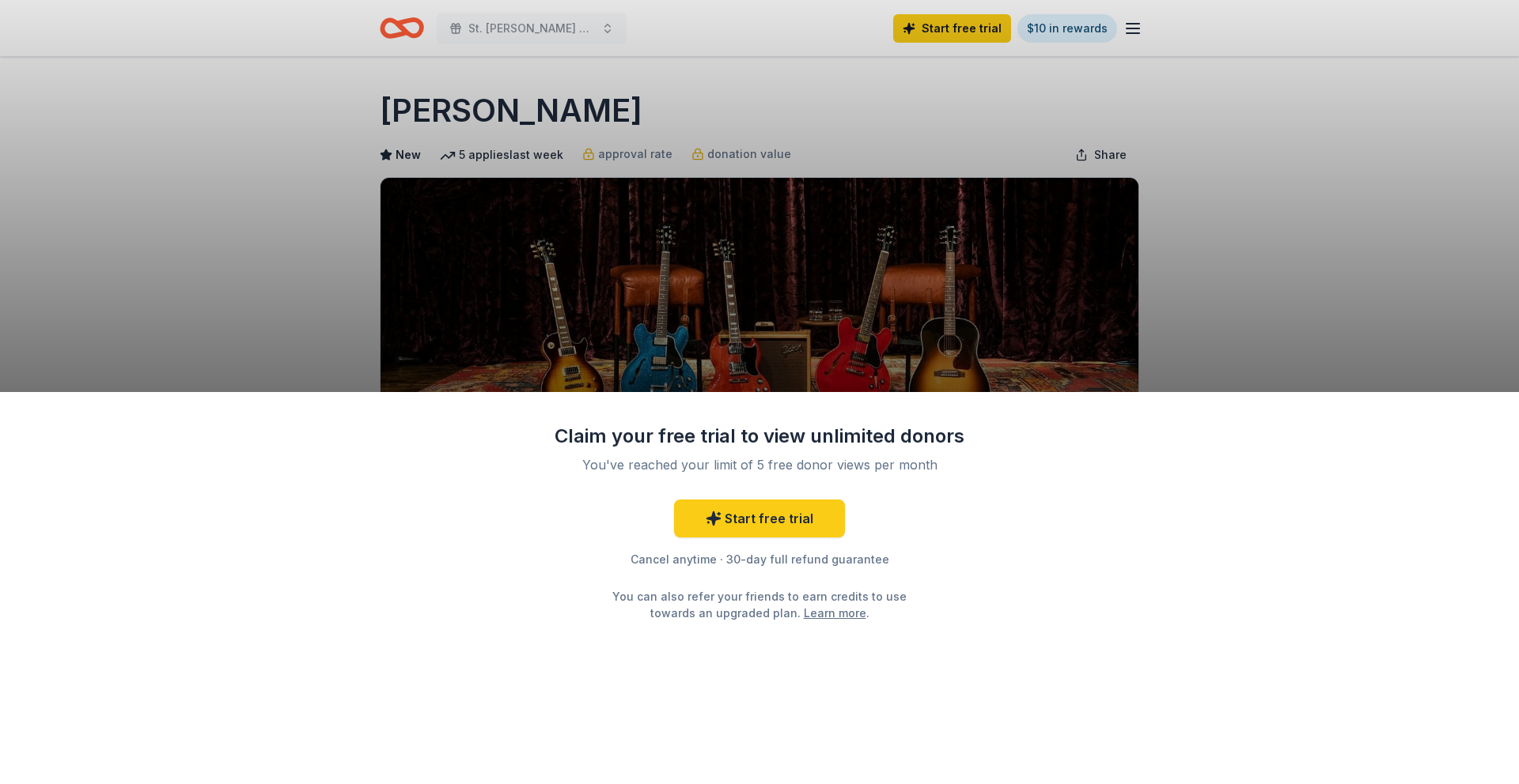
click at [1051, 595] on div "Claim your free trial to view unlimited donors You've reached your limit of 5 f…" at bounding box center [759, 588] width 1519 height 392
click at [130, 156] on div "Claim your free trial to view unlimited donors You've reached your limit of 5 f…" at bounding box center [759, 392] width 1519 height 784
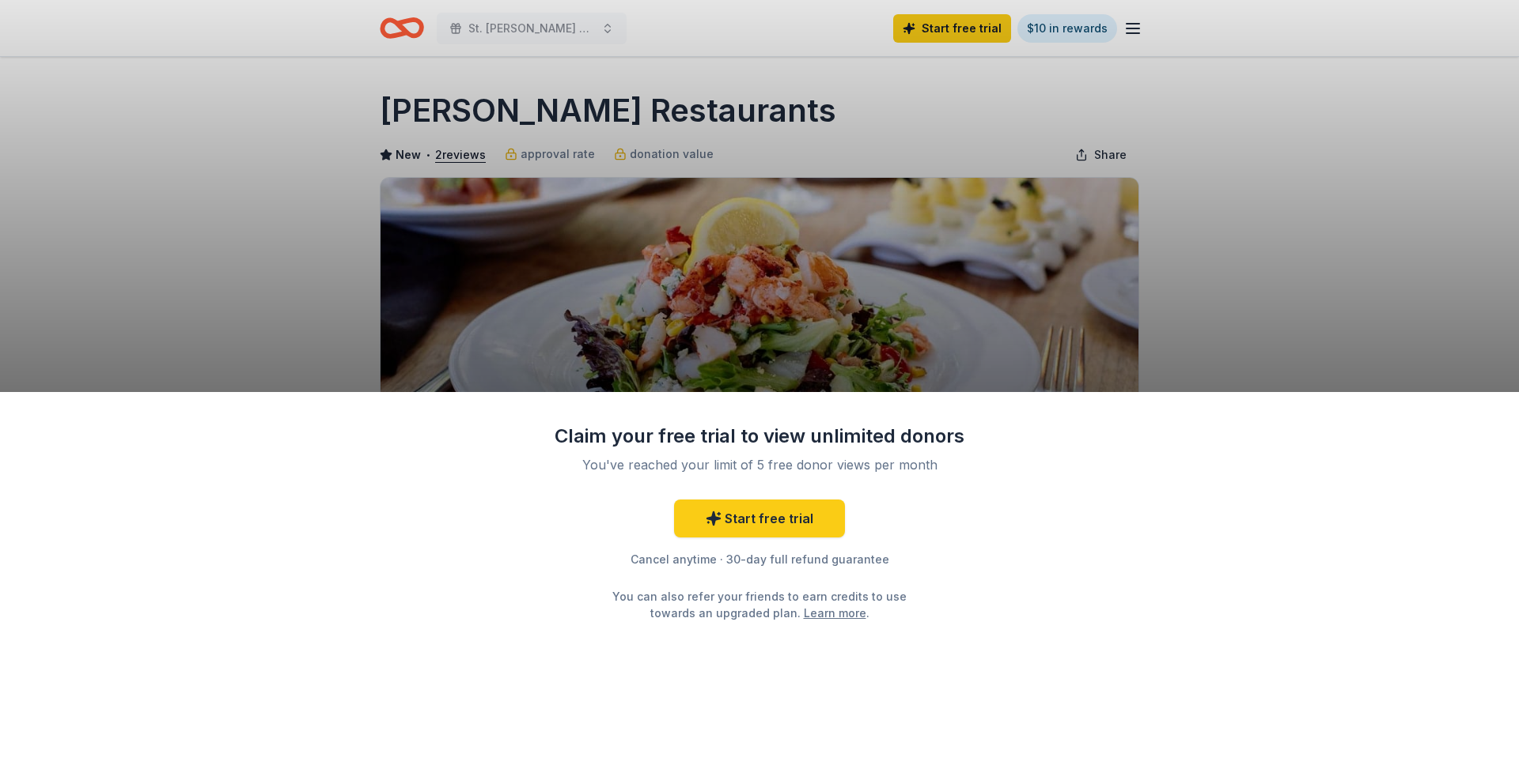
click at [383, 110] on div "Claim your free trial to view unlimited donors You've reached your limit of 5 f…" at bounding box center [759, 392] width 1519 height 784
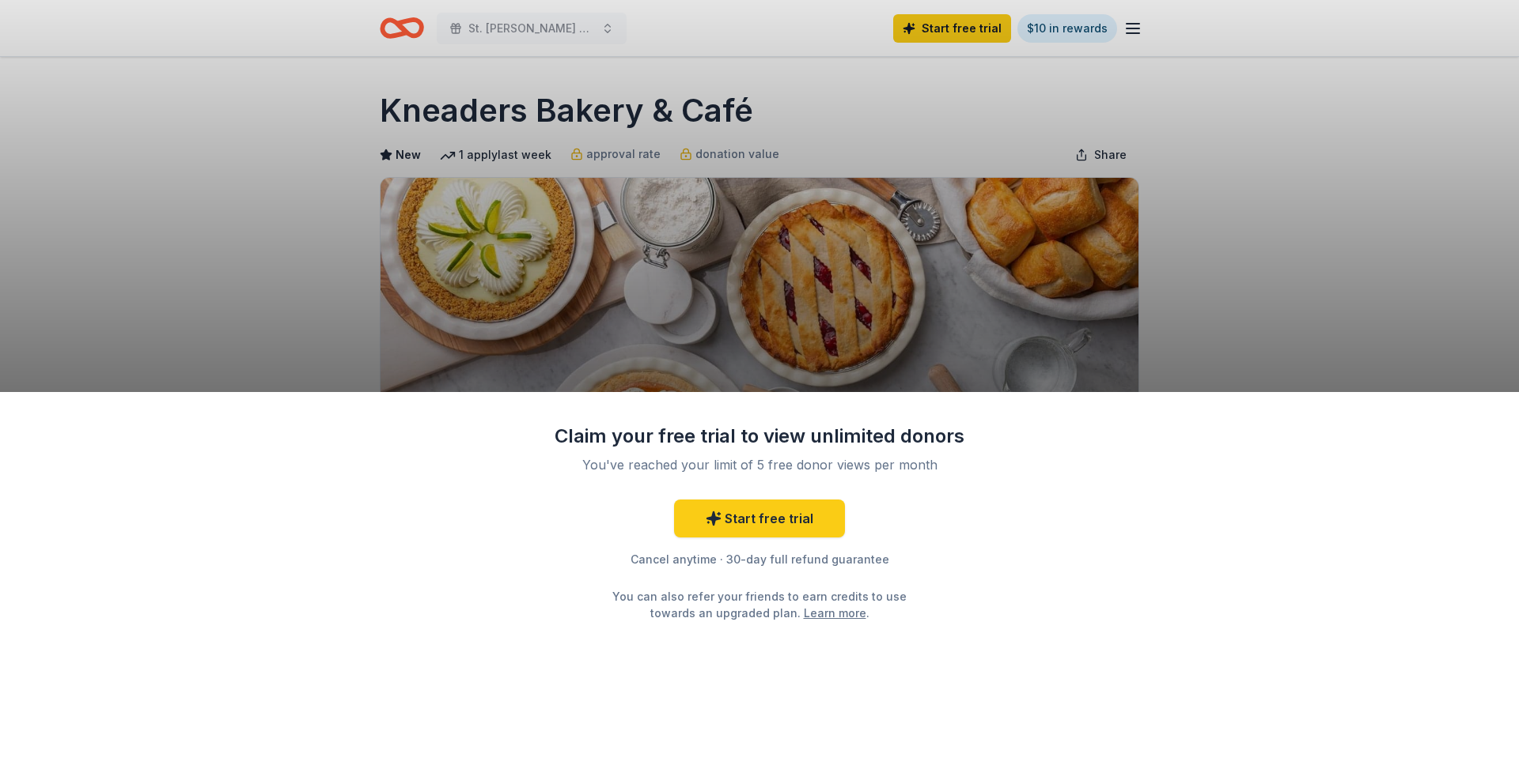
click at [710, 595] on div "You can also refer your friends to earn credits to use towards an upgraded plan…" at bounding box center [759, 604] width 323 height 33
